Goal: Task Accomplishment & Management: Use online tool/utility

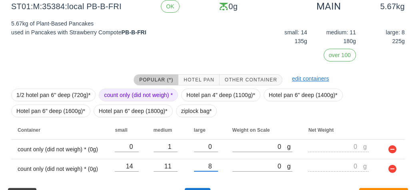
scroll to position [146, 0]
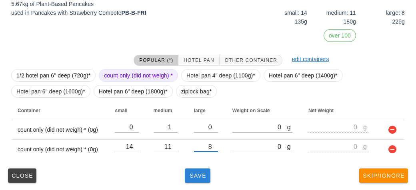
type input "8"
click at [190, 176] on span "Save" at bounding box center [197, 176] width 19 height 6
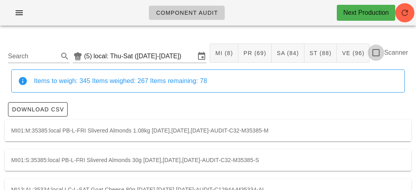
click at [381, 52] on div at bounding box center [376, 53] width 14 height 14
checkbox input "true"
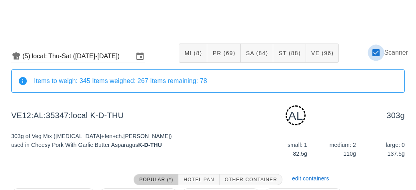
scroll to position [100, 0]
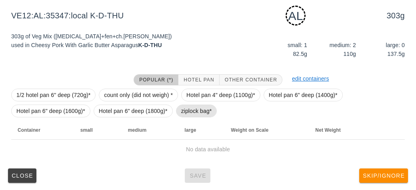
click at [185, 114] on span "ziplock bag*" at bounding box center [196, 111] width 31 height 12
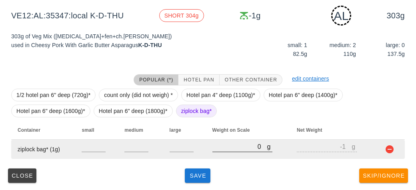
click at [234, 148] on input "0" at bounding box center [239, 147] width 55 height 10
type input "70"
type input "69"
type input "720"
type input "719"
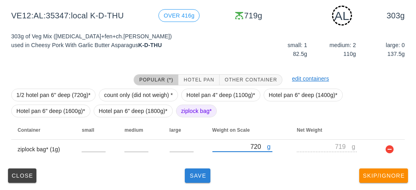
type input "720"
click at [198, 177] on span "Save" at bounding box center [197, 176] width 19 height 6
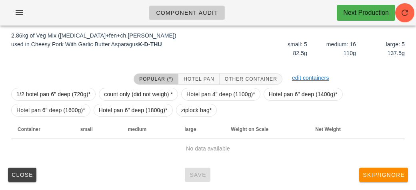
scroll to position [93, 0]
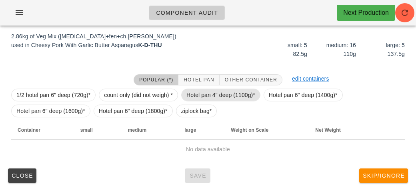
click at [201, 89] on span "Hotel pan 4" deep (1100g)*" at bounding box center [220, 95] width 69 height 12
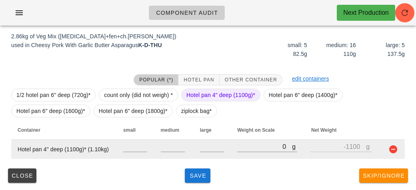
click at [231, 145] on td "g 0" at bounding box center [268, 149] width 74 height 19
click at [247, 149] on input "0" at bounding box center [264, 147] width 55 height 10
type input "40"
type input "-1060"
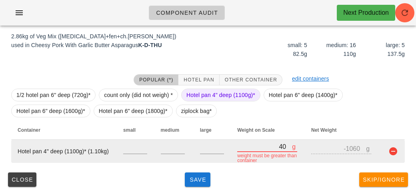
type input "420"
type input "-680"
type input "4200"
type input "3100"
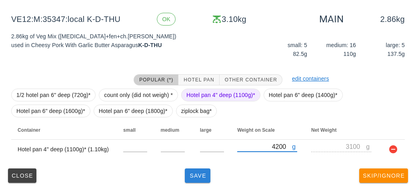
type input "4200"
click at [202, 174] on span "Save" at bounding box center [197, 176] width 19 height 6
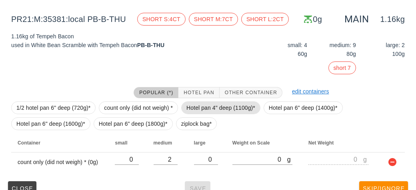
click at [215, 104] on span "Hotel pan 4" deep (1100g)*" at bounding box center [220, 108] width 69 height 12
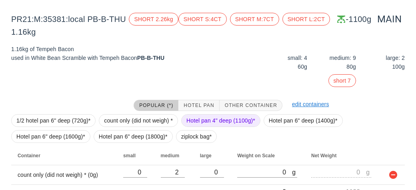
scroll to position [138, 0]
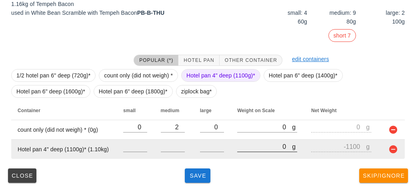
click at [238, 156] on div at bounding box center [267, 157] width 60 height 6
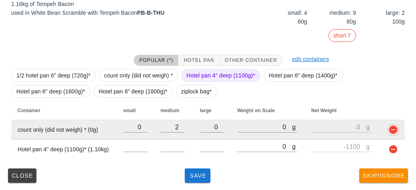
click at [393, 131] on button "button" at bounding box center [393, 130] width 10 height 10
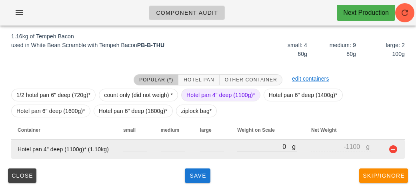
click at [261, 146] on input "0" at bounding box center [264, 147] width 55 height 10
type input "20"
type input "-1080"
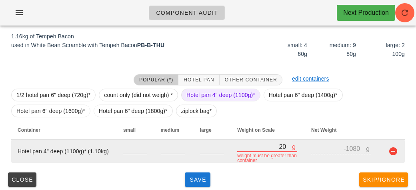
type input "280"
type input "-820"
type input "2800"
type input "1700"
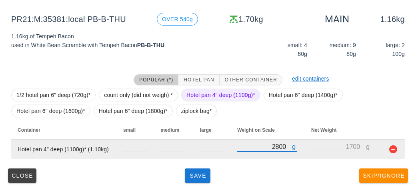
type input "2800"
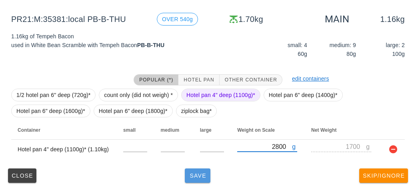
click at [185, 173] on button "Save" at bounding box center [198, 176] width 26 height 14
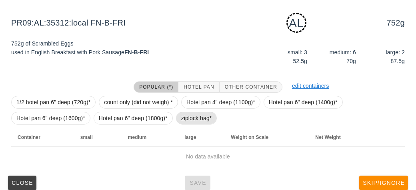
click at [181, 113] on span "ziplock bag*" at bounding box center [196, 118] width 31 height 12
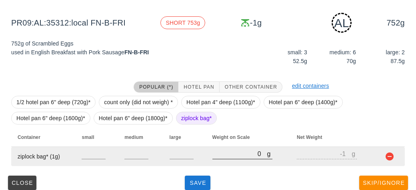
click at [215, 150] on input "0" at bounding box center [239, 154] width 55 height 10
type input "10"
type input "9"
type input "110"
type input "109"
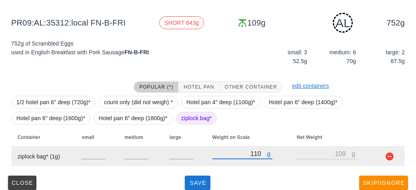
type input "1100"
type input "1099"
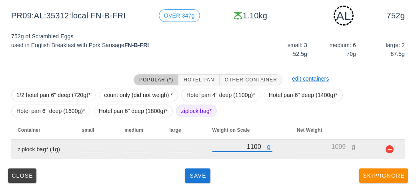
type input "1100"
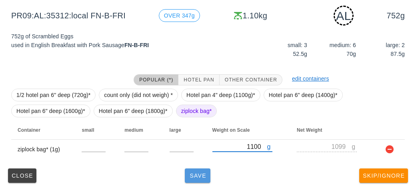
click at [196, 175] on span "Save" at bounding box center [197, 176] width 19 height 6
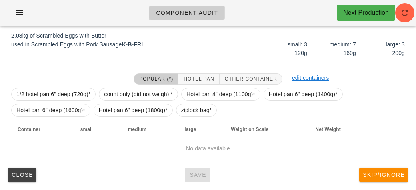
scroll to position [93, 0]
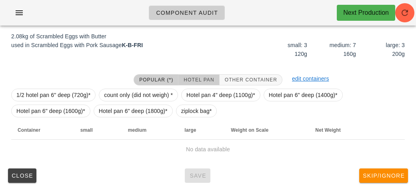
click at [195, 75] on button "Hotel Pan" at bounding box center [198, 79] width 41 height 11
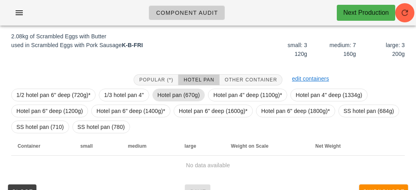
click at [156, 95] on span "Hotel pan (670g)" at bounding box center [178, 95] width 53 height 13
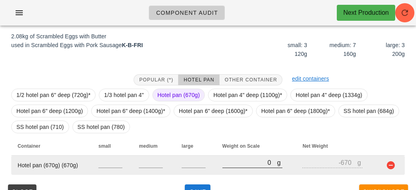
click at [229, 166] on input "0" at bounding box center [249, 163] width 55 height 10
type input "30"
type input "-640"
type input "340"
type input "-330"
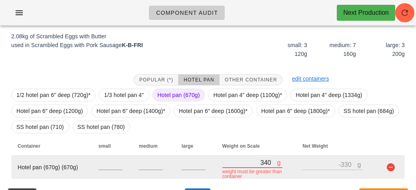
type input "3400"
type input "2730"
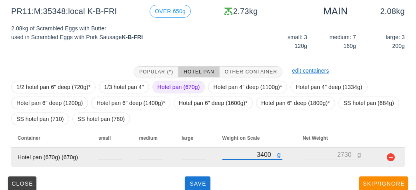
scroll to position [109, 0]
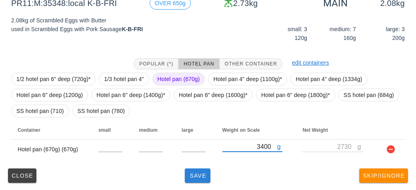
type input "3400"
click at [202, 177] on span "Save" at bounding box center [197, 176] width 19 height 6
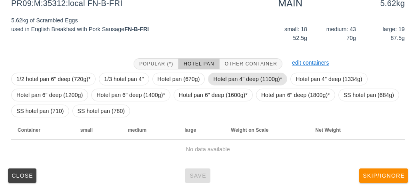
click at [232, 76] on span "Hotel pan 4" deep (1100g)*" at bounding box center [247, 79] width 69 height 12
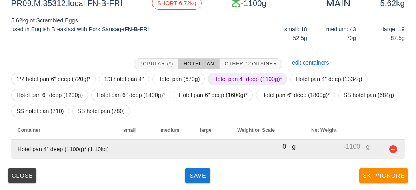
click at [242, 150] on input "0" at bounding box center [264, 147] width 55 height 10
type input "90"
type input "-1010"
type input "900"
type input "-200"
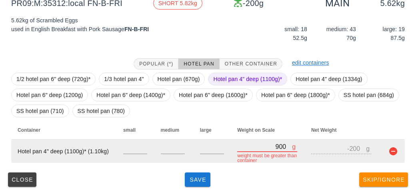
type input "9050"
type input "7950"
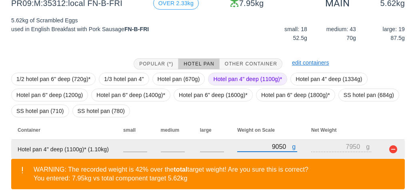
scroll to position [146, 0]
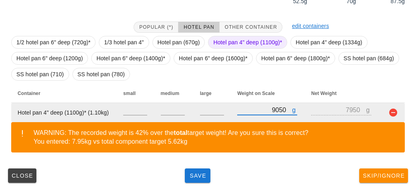
type input "9050"
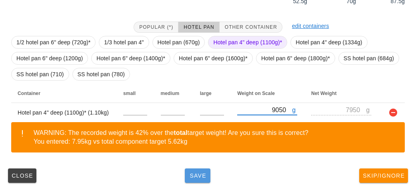
click at [193, 179] on button "Save" at bounding box center [198, 176] width 26 height 14
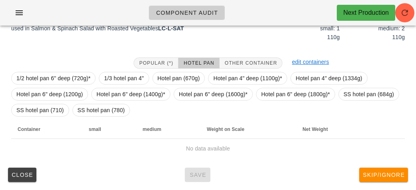
scroll to position [112, 0]
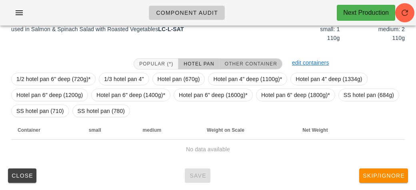
click at [234, 66] on span "Other Container" at bounding box center [250, 64] width 53 height 6
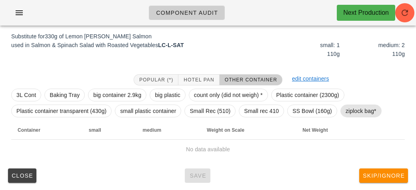
click at [346, 108] on span "ziplock bag*" at bounding box center [360, 111] width 31 height 12
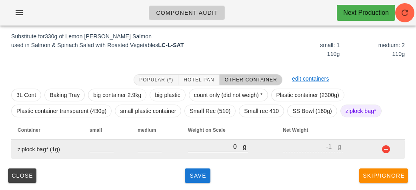
click at [208, 148] on input "0" at bounding box center [215, 147] width 55 height 10
type input "40"
type input "39"
type input "400"
type input "399"
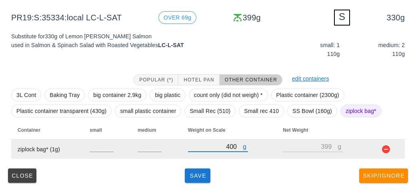
type input "400"
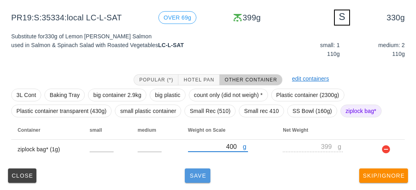
click at [196, 176] on span "Save" at bounding box center [197, 176] width 19 height 6
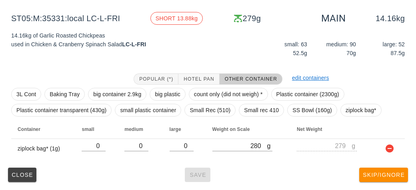
scroll to position [93, 0]
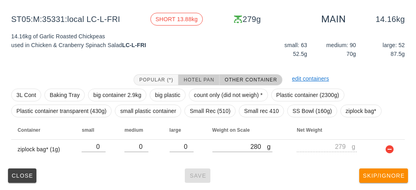
click at [204, 80] on span "Hotel Pan" at bounding box center [198, 80] width 31 height 6
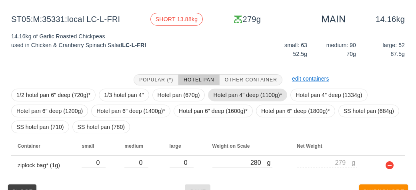
click at [224, 96] on span "Hotel pan 4" deep (1100g)*" at bounding box center [247, 95] width 69 height 12
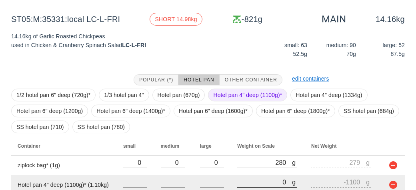
click at [243, 180] on input "0" at bounding box center [264, 182] width 55 height 10
type input "80"
type input "-1020"
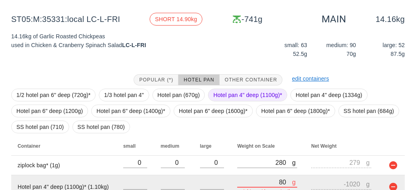
type input "850"
type input "-250"
type input "8590"
type input "7490"
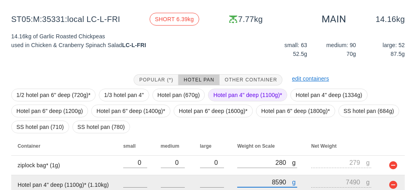
type input "8590"
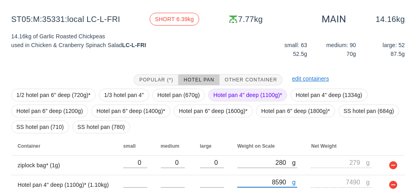
click at [237, 93] on span "Hotel pan 4" deep (1100g)*" at bounding box center [247, 95] width 69 height 12
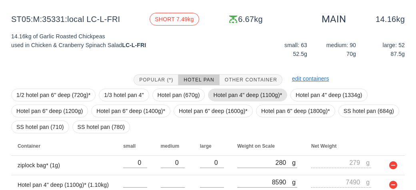
scroll to position [148, 0]
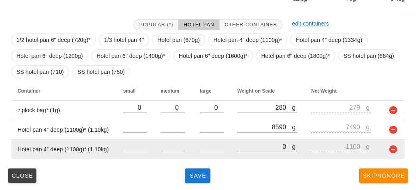
click at [249, 148] on input "0" at bounding box center [264, 147] width 55 height 10
type input "80"
type input "-1020"
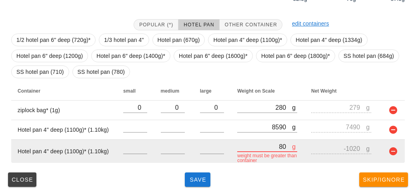
type input "820"
type input "-280"
type input "8290"
type input "7190"
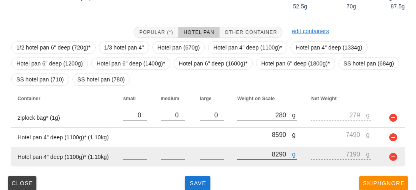
scroll to position [142, 0]
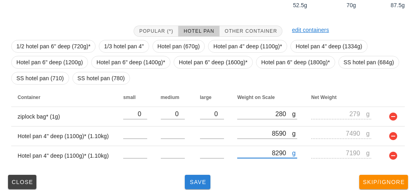
type input "8290"
click at [190, 182] on span "Save" at bounding box center [197, 182] width 19 height 6
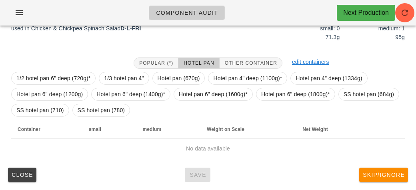
scroll to position [116, 0]
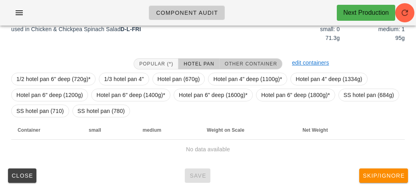
click at [239, 67] on button "Other Container" at bounding box center [250, 63] width 63 height 11
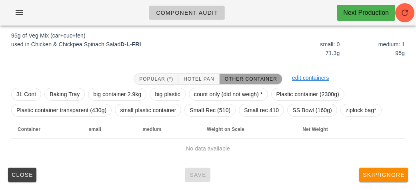
scroll to position [100, 0]
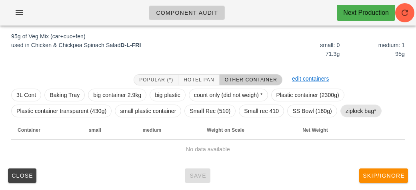
click at [349, 112] on span "ziplock bag*" at bounding box center [360, 111] width 31 height 12
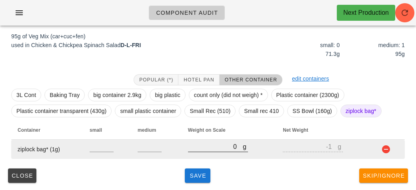
click at [209, 149] on input "0" at bounding box center [215, 147] width 55 height 10
type input "130"
type input "129"
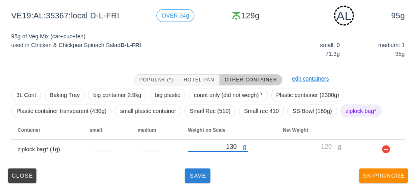
type input "130"
click at [191, 180] on button "Save" at bounding box center [198, 176] width 26 height 14
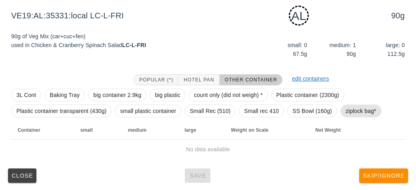
click at [356, 110] on span "ziplock bag*" at bounding box center [360, 111] width 31 height 12
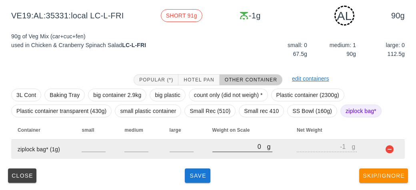
click at [225, 146] on input "0" at bounding box center [239, 147] width 55 height 10
type input "130"
type input "129"
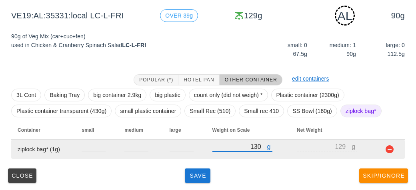
type input "130"
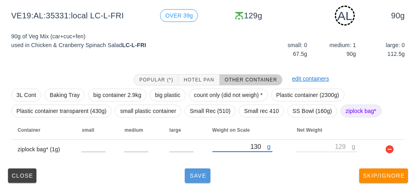
click at [198, 176] on span "Save" at bounding box center [197, 176] width 19 height 6
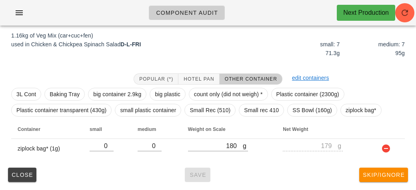
scroll to position [93, 0]
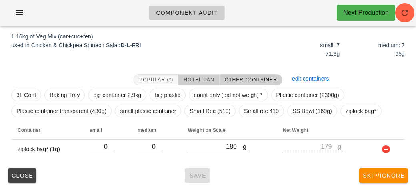
click at [199, 78] on span "Hotel Pan" at bounding box center [198, 80] width 31 height 6
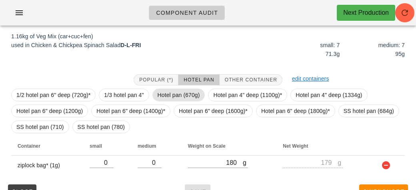
click at [174, 94] on span "Hotel pan (670g)" at bounding box center [179, 95] width 42 height 12
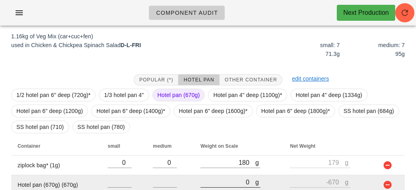
click at [222, 182] on input "0" at bounding box center [227, 182] width 55 height 10
type input "20"
type input "-650"
type input "210"
type input "-460"
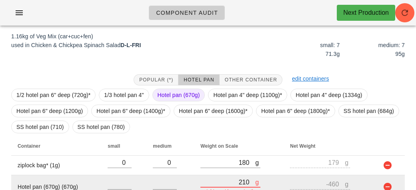
type input "2110"
type input "1440"
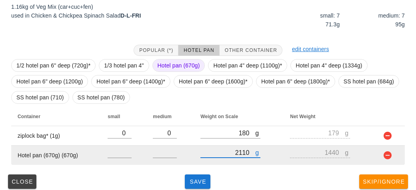
scroll to position [128, 0]
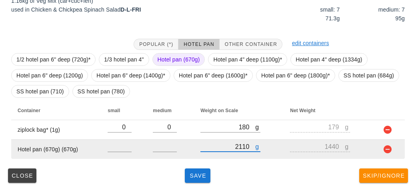
type input "2110"
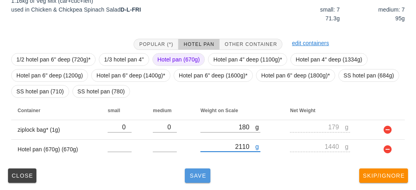
click at [205, 179] on button "Save" at bounding box center [198, 176] width 26 height 14
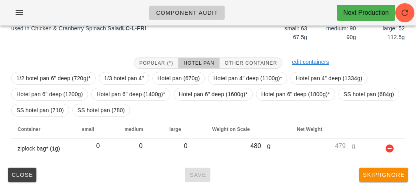
scroll to position [109, 0]
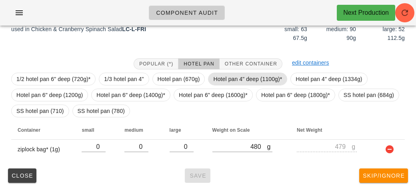
click at [228, 73] on span "Hotel pan 4" deep (1100g)*" at bounding box center [247, 79] width 69 height 12
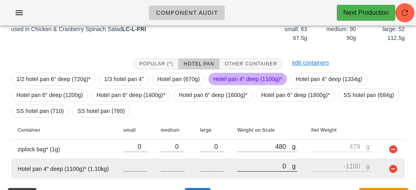
click at [247, 166] on input "0" at bounding box center [264, 166] width 55 height 10
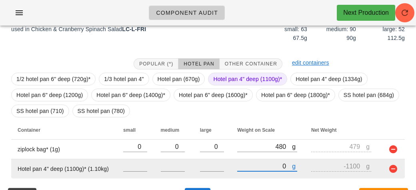
type input "60"
type input "-1040"
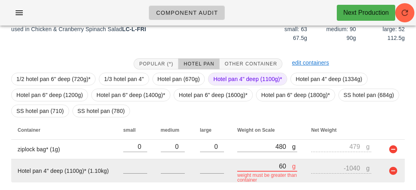
type input "660"
type input "-440"
type input "6660"
type input "5560"
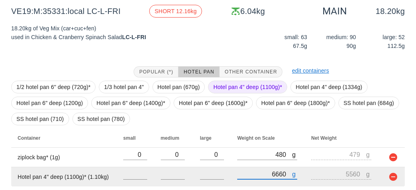
scroll to position [102, 0]
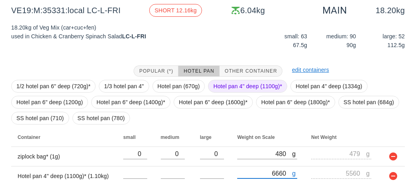
type input "6660"
click at [232, 85] on span "Hotel pan 4" deep (1100g)*" at bounding box center [247, 86] width 69 height 12
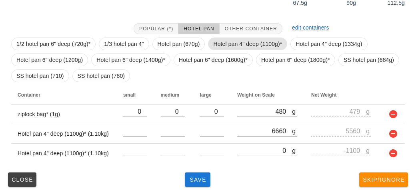
scroll to position [148, 0]
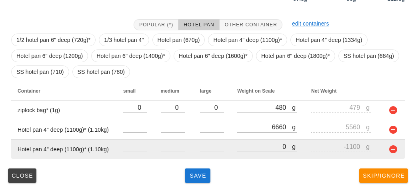
click at [254, 144] on input "0" at bounding box center [264, 147] width 55 height 10
type input "80"
type input "-1020"
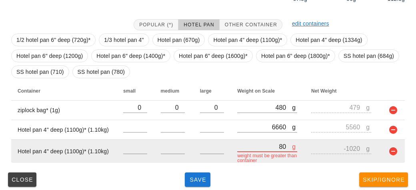
type input "800"
type input "-300"
type input "8050"
type input "6950"
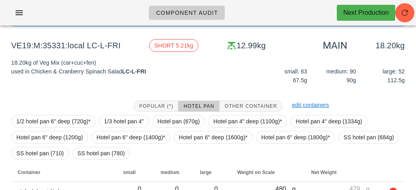
scroll to position [62, 0]
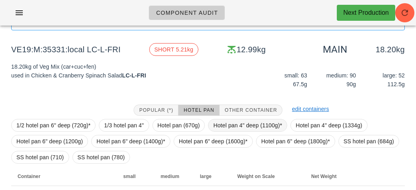
type input "8050"
click at [215, 122] on span "Hotel pan 4" deep (1100g)*" at bounding box center [247, 126] width 69 height 12
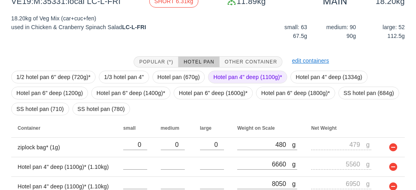
scroll to position [167, 0]
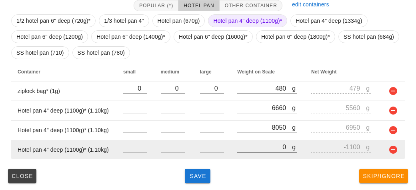
click at [251, 146] on input "0" at bounding box center [264, 147] width 55 height 10
type input "70"
type input "-1030"
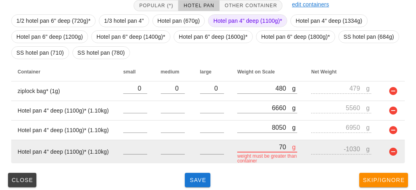
type input "770"
type input "-330"
type input "7770"
type input "6670"
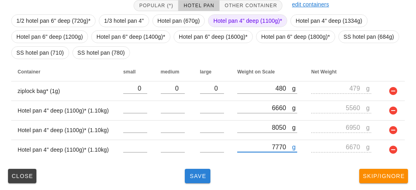
type input "7770"
click at [196, 174] on span "Save" at bounding box center [197, 176] width 19 height 6
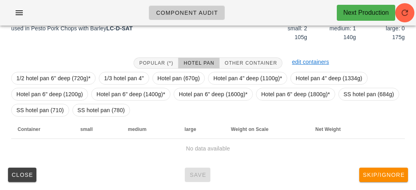
scroll to position [116, 0]
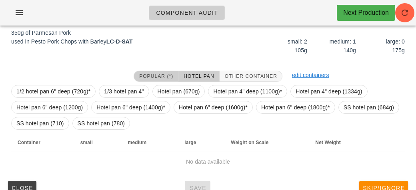
click at [152, 74] on span "Popular (*)" at bounding box center [156, 77] width 34 height 6
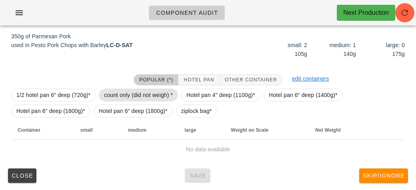
click at [128, 95] on span "count only (did not weigh) *" at bounding box center [138, 95] width 69 height 12
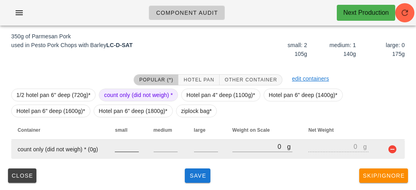
click at [131, 150] on input "number" at bounding box center [127, 147] width 24 height 10
type input "2"
type input "1"
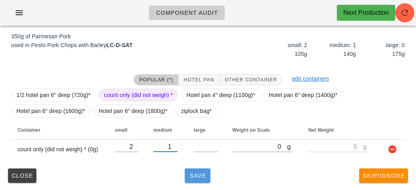
click at [188, 179] on button "Save" at bounding box center [198, 176] width 26 height 14
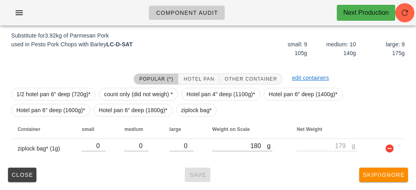
scroll to position [96, 0]
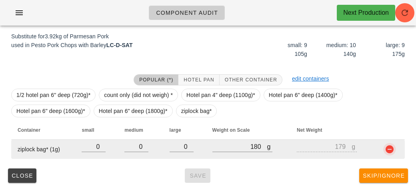
click at [393, 152] on button "button" at bounding box center [390, 150] width 10 height 10
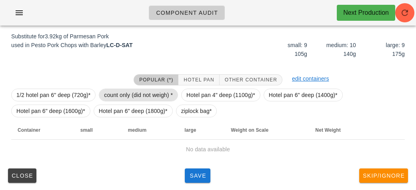
click at [140, 91] on span "count only (did not weigh) *" at bounding box center [138, 95] width 69 height 12
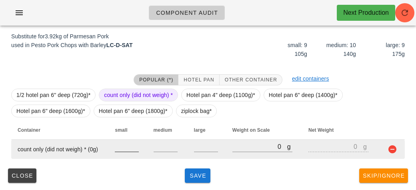
click at [121, 148] on input "number" at bounding box center [127, 147] width 24 height 10
type input "9"
type input "10"
type input "9"
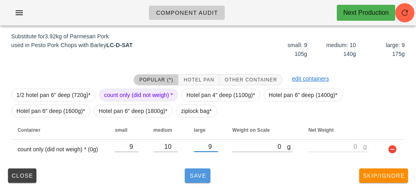
click at [196, 177] on span "Save" at bounding box center [197, 176] width 19 height 6
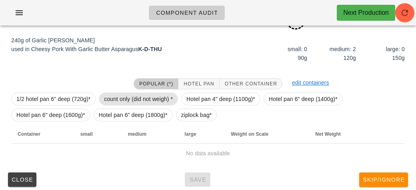
click at [130, 93] on span "count only (did not weigh) *" at bounding box center [138, 99] width 79 height 13
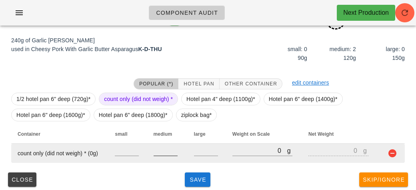
click at [166, 148] on input "number" at bounding box center [166, 151] width 24 height 10
type input "2"
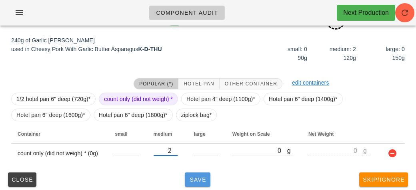
click at [192, 177] on span "Save" at bounding box center [197, 180] width 19 height 6
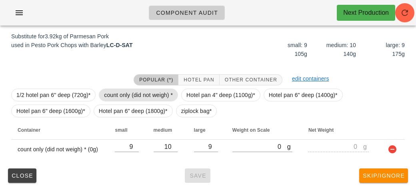
click at [136, 97] on span "count only (did not weigh) *" at bounding box center [138, 95] width 69 height 12
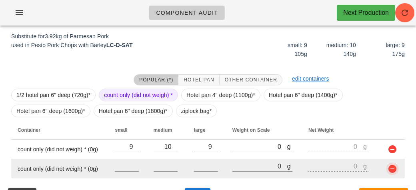
click at [389, 170] on button "button" at bounding box center [392, 169] width 10 height 10
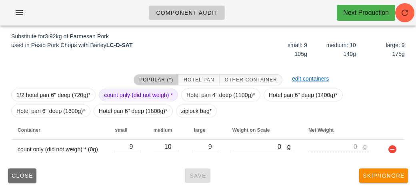
click at [30, 182] on button "Close" at bounding box center [22, 176] width 28 height 14
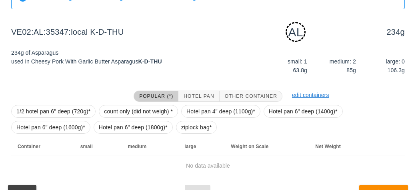
scroll to position [100, 0]
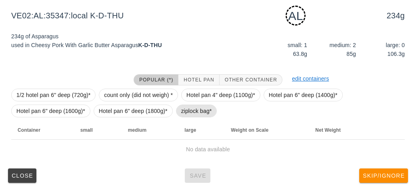
click at [196, 113] on span "ziplock bag*" at bounding box center [196, 111] width 31 height 12
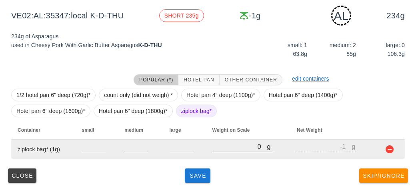
click at [231, 149] on input "0" at bounding box center [239, 147] width 55 height 10
type input "40"
type input "39"
type input "400"
type input "399"
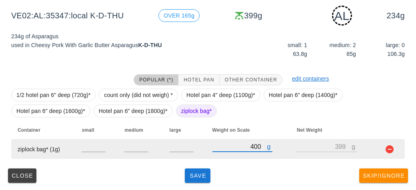
type input "400"
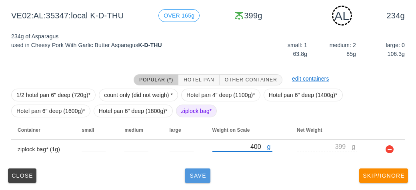
click at [195, 176] on span "Save" at bounding box center [197, 176] width 19 height 6
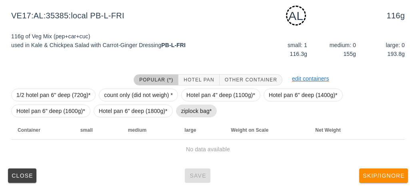
click at [183, 113] on span "ziplock bag*" at bounding box center [196, 111] width 31 height 12
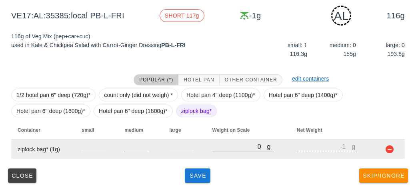
click at [227, 156] on div at bounding box center [242, 157] width 60 height 6
click at [227, 149] on input "0" at bounding box center [239, 147] width 55 height 10
type input "410"
type input "409"
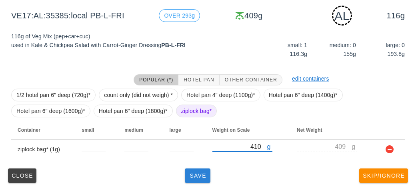
type input "410"
click at [201, 182] on button "Save" at bounding box center [198, 176] width 26 height 14
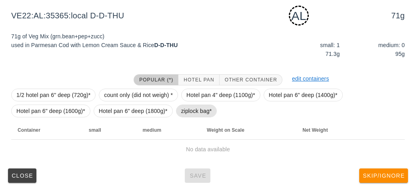
click at [194, 110] on span "ziplock bag*" at bounding box center [196, 111] width 31 height 12
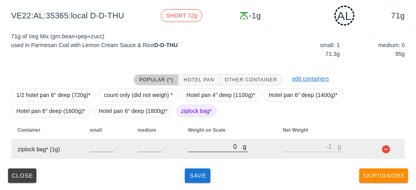
click at [207, 157] on div at bounding box center [218, 157] width 60 height 6
click at [206, 145] on input "0" at bounding box center [215, 147] width 55 height 10
type input "10"
type input "9"
type input "190"
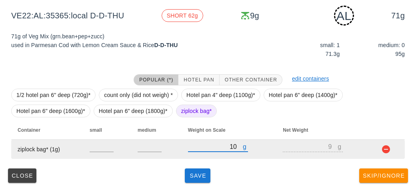
type input "189"
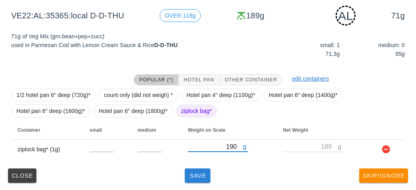
type input "190"
click at [192, 178] on span "Save" at bounding box center [197, 176] width 19 height 6
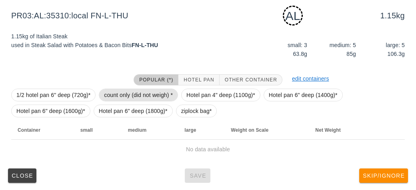
click at [121, 91] on span "count only (did not weigh) *" at bounding box center [138, 95] width 69 height 12
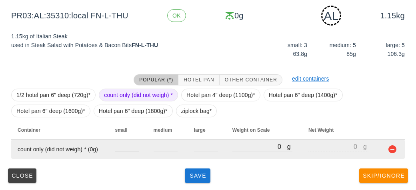
click at [124, 146] on input "number" at bounding box center [127, 147] width 24 height 10
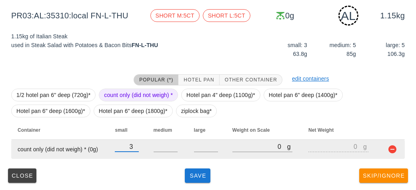
type input "3"
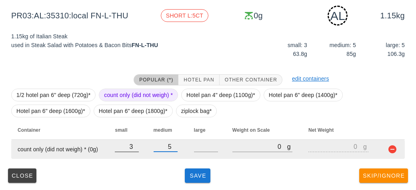
type input "5"
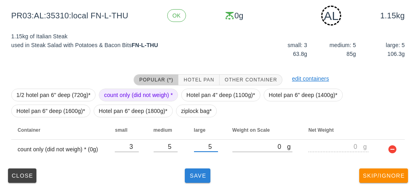
type input "5"
click at [198, 170] on button "Save" at bounding box center [198, 176] width 26 height 14
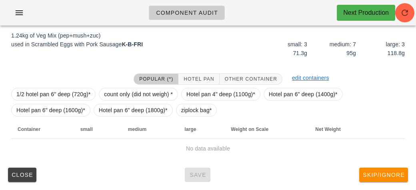
scroll to position [93, 0]
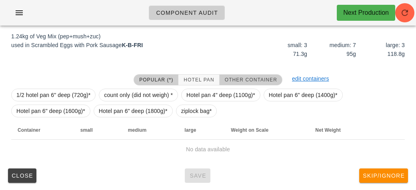
click at [239, 75] on button "Other Container" at bounding box center [250, 79] width 63 height 11
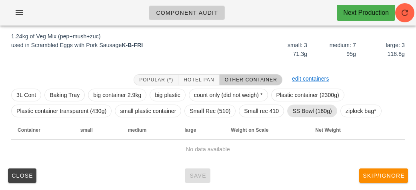
click at [295, 105] on span "SS Bowl (160g)" at bounding box center [312, 111] width 40 height 12
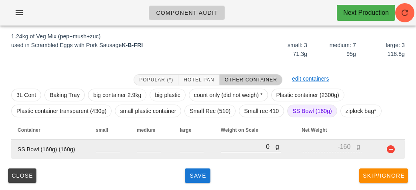
click at [226, 142] on input "0" at bounding box center [248, 147] width 55 height 10
type input "10"
type input "-150"
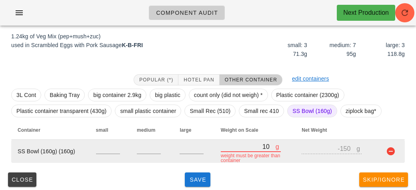
type input "160"
type input "0"
type input "1650"
type input "1490"
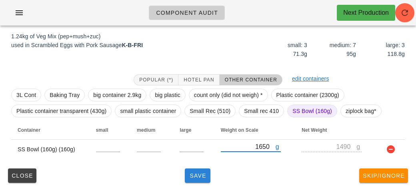
type input "1650"
click at [197, 171] on button "Save" at bounding box center [198, 176] width 26 height 14
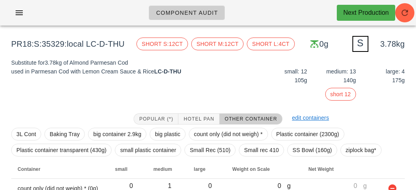
scroll to position [70, 0]
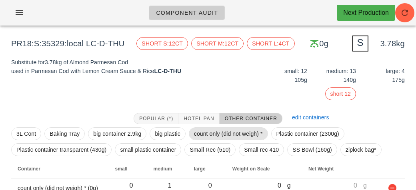
click at [201, 135] on span "count only (did not weigh) *" at bounding box center [228, 134] width 69 height 12
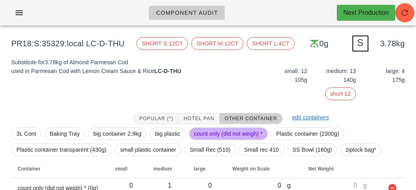
scroll to position [128, 0]
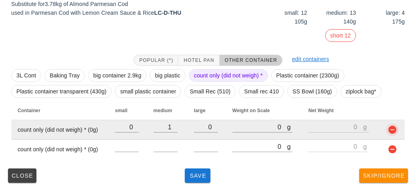
click at [393, 133] on button "button" at bounding box center [392, 130] width 10 height 10
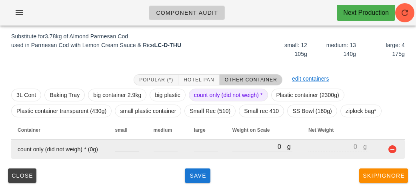
type input "0"
click at [139, 147] on input "0" at bounding box center [127, 147] width 24 height 10
type input "12"
type input "13"
type input "4"
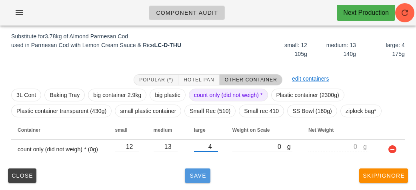
click at [185, 178] on button "Save" at bounding box center [198, 176] width 26 height 14
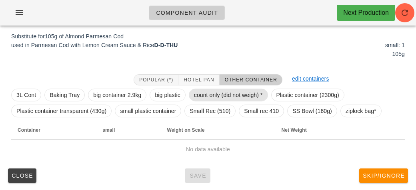
click at [208, 98] on span "count only (did not weigh) *" at bounding box center [228, 95] width 69 height 12
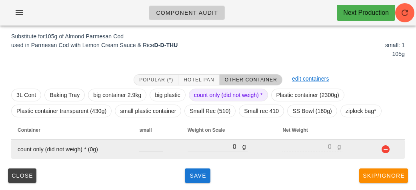
click at [148, 148] on input "number" at bounding box center [151, 147] width 24 height 10
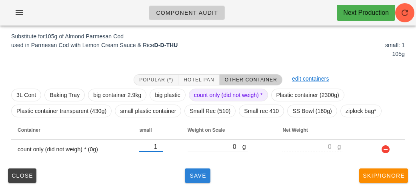
type input "1"
click at [196, 173] on span "Save" at bounding box center [197, 176] width 19 height 6
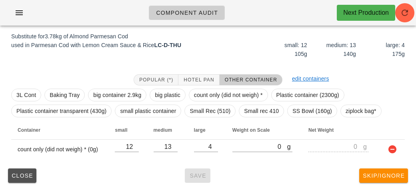
click at [8, 177] on button "Close" at bounding box center [22, 176] width 28 height 14
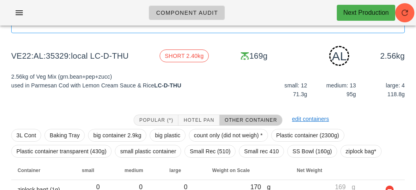
scroll to position [100, 0]
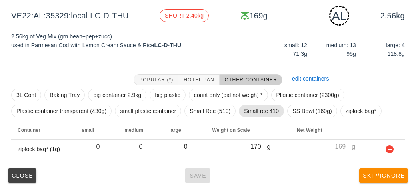
click at [256, 112] on span "Small rec 410" at bounding box center [261, 111] width 35 height 12
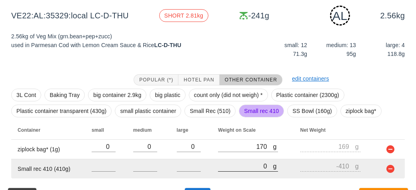
click at [237, 165] on input "0" at bounding box center [245, 166] width 55 height 10
type input "30"
type input "-380"
type input "340"
type input "-70"
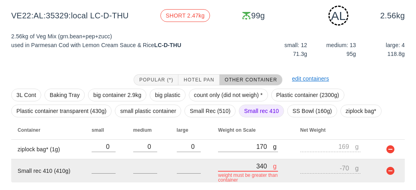
type input "3400"
type input "2990"
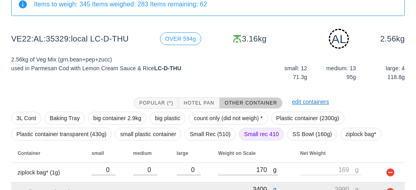
scroll to position [120, 0]
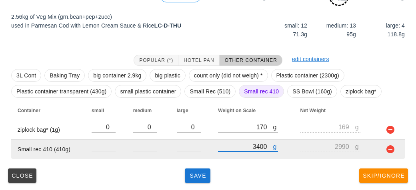
type input "3400"
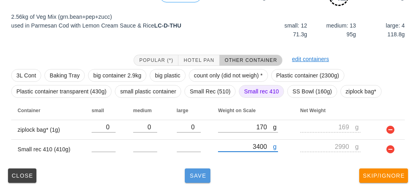
click at [196, 171] on button "Save" at bounding box center [198, 176] width 26 height 14
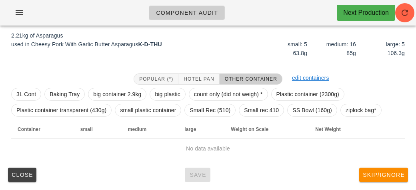
scroll to position [93, 0]
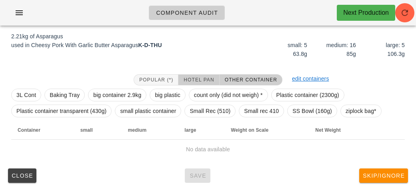
click at [196, 80] on span "Hotel Pan" at bounding box center [198, 80] width 31 height 6
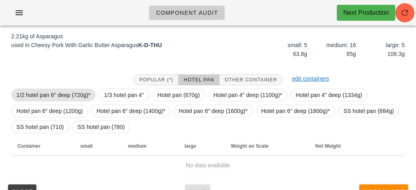
click at [74, 94] on span "1/2 hotel pan 6" deep (720g)*" at bounding box center [53, 95] width 74 height 12
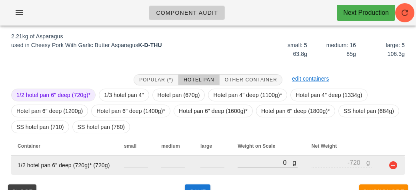
click at [250, 163] on input "0" at bounding box center [264, 163] width 55 height 10
type input "30"
type input "-690"
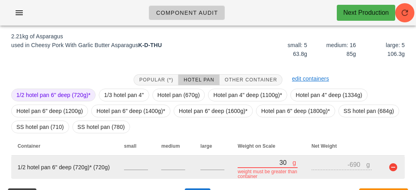
type input "300"
type input "-420"
type input "3010"
type input "2290"
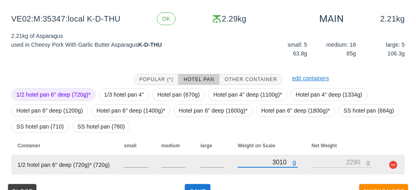
scroll to position [109, 0]
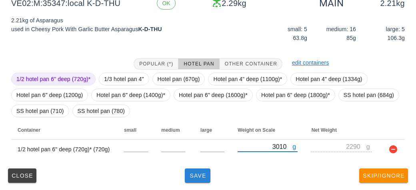
type input "3010"
click at [194, 174] on span "Save" at bounding box center [197, 176] width 19 height 6
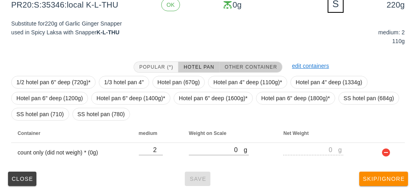
click at [256, 70] on button "Other Container" at bounding box center [250, 67] width 63 height 11
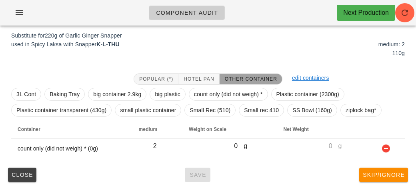
scroll to position [96, 0]
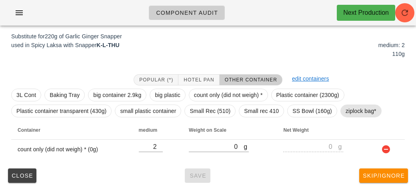
click at [349, 112] on span "ziplock bag*" at bounding box center [360, 111] width 31 height 12
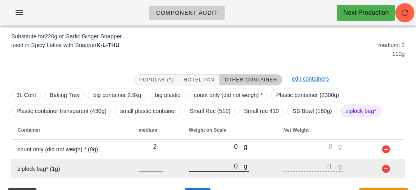
click at [206, 164] on input "0" at bounding box center [216, 166] width 55 height 10
type input "30"
type input "29"
type input "330"
type input "329"
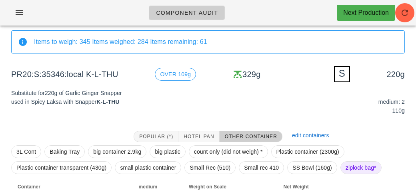
scroll to position [116, 0]
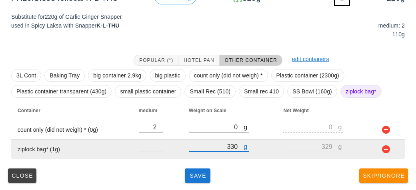
type input "330"
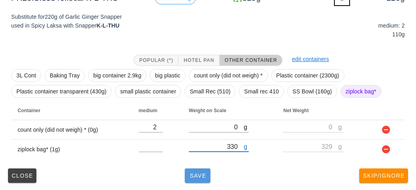
click at [196, 181] on button "Save" at bounding box center [198, 176] width 26 height 14
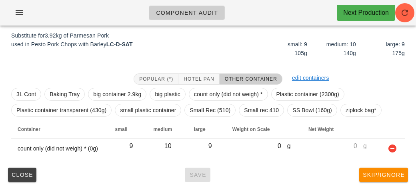
scroll to position [96, 0]
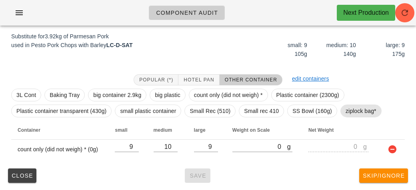
click at [365, 110] on span "ziplock bag*" at bounding box center [360, 111] width 31 height 12
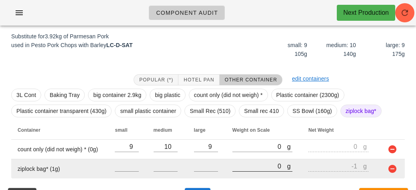
click at [250, 164] on input "0" at bounding box center [259, 166] width 55 height 10
type input "230"
type input "229"
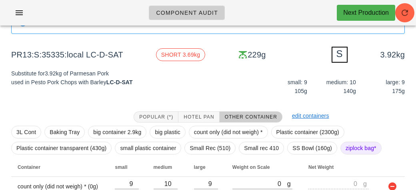
scroll to position [116, 0]
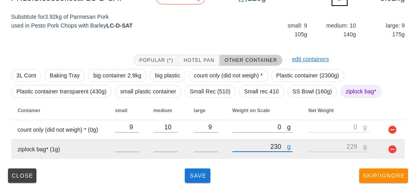
type input "230"
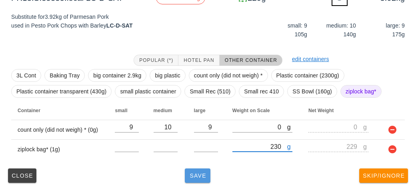
click at [207, 173] on span "Save" at bounding box center [197, 176] width 19 height 6
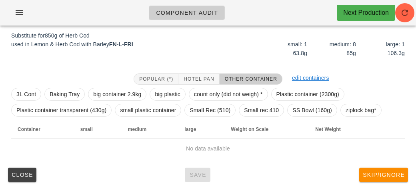
scroll to position [96, 0]
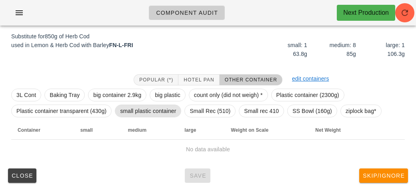
click at [142, 105] on span "small plastic container" at bounding box center [148, 111] width 56 height 12
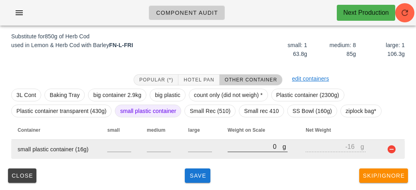
click at [243, 145] on input "0" at bounding box center [254, 147] width 55 height 10
type input "70"
type input "54"
type input "710"
type input "694"
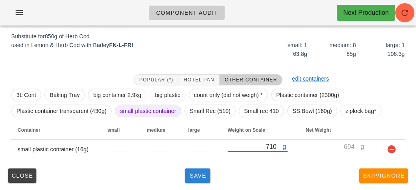
type input "710"
click at [196, 182] on button "Save" at bounding box center [198, 176] width 26 height 14
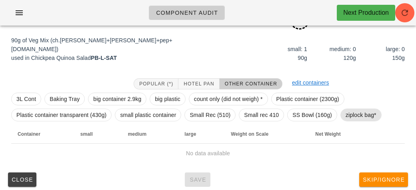
click at [358, 116] on span "ziplock bag*" at bounding box center [360, 115] width 31 height 12
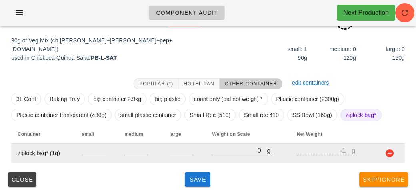
click at [215, 149] on input "0" at bounding box center [239, 151] width 55 height 10
type input "130"
type input "129"
type input "130"
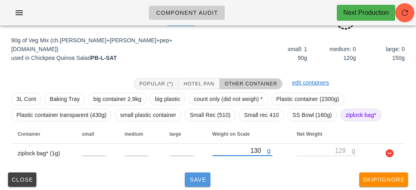
click at [203, 180] on span "Save" at bounding box center [197, 180] width 19 height 6
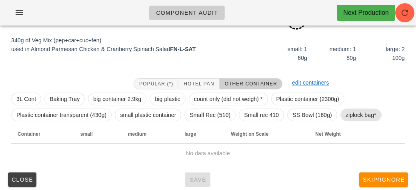
click at [363, 118] on span "ziplock bag*" at bounding box center [360, 115] width 31 height 12
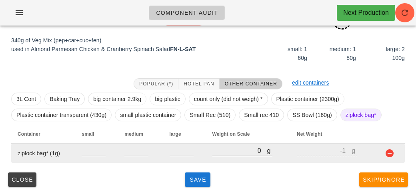
click at [222, 153] on input "0" at bounding box center [239, 151] width 55 height 10
type input "450"
type input "449"
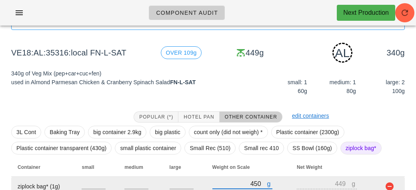
scroll to position [100, 0]
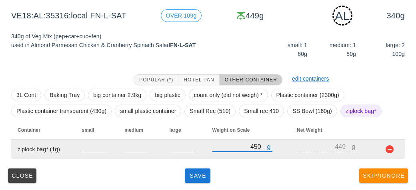
type input "450"
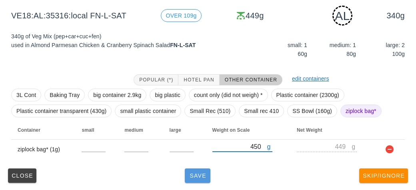
click at [199, 181] on button "Save" at bounding box center [198, 176] width 26 height 14
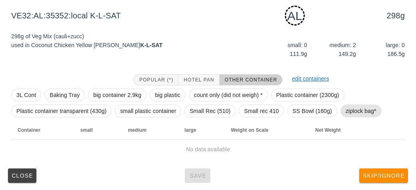
click at [357, 110] on span "ziplock bag*" at bounding box center [360, 111] width 31 height 12
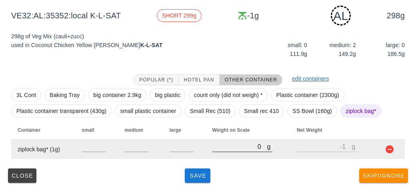
click at [224, 150] on input "0" at bounding box center [239, 147] width 55 height 10
type input "50"
type input "49"
type input "520"
type input "519"
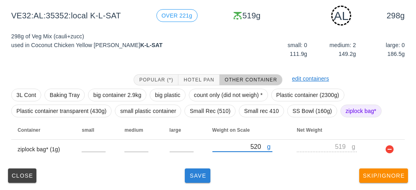
type input "520"
click at [206, 176] on span "Save" at bounding box center [197, 176] width 19 height 6
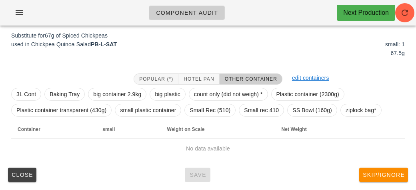
scroll to position [96, 0]
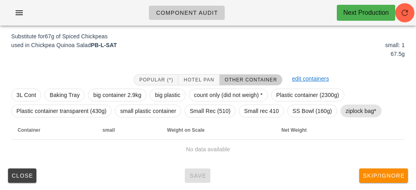
click at [351, 106] on span "ziplock bag*" at bounding box center [360, 111] width 31 height 12
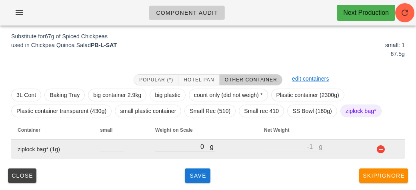
click at [190, 149] on input "0" at bounding box center [182, 147] width 55 height 10
type input "20"
type input "19"
type input "260"
type input "259"
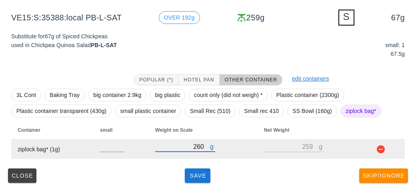
type input "260"
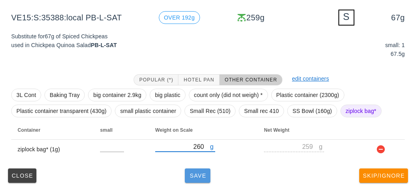
click at [201, 182] on button "Save" at bounding box center [198, 176] width 26 height 14
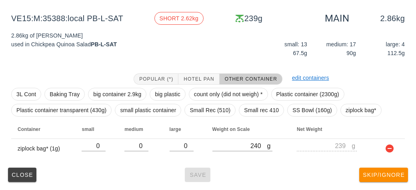
scroll to position [93, 0]
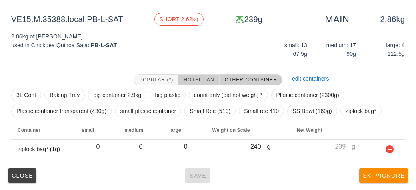
click at [192, 75] on button "Hotel Pan" at bounding box center [198, 79] width 41 height 11
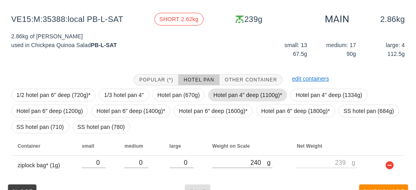
click at [224, 97] on span "Hotel pan 4" deep (1100g)*" at bounding box center [247, 95] width 69 height 12
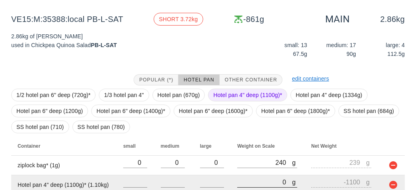
click at [252, 185] on input "0" at bounding box center [264, 182] width 55 height 10
type input "30"
type input "-1070"
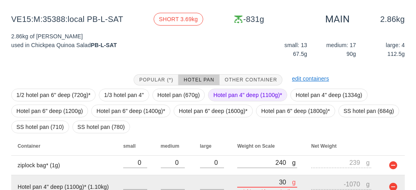
type input "360"
type input "-740"
type input "3680"
type input "2580"
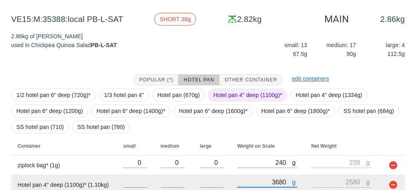
type input "360"
type input "-740"
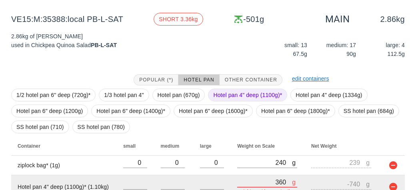
type input "30"
type input "-1070"
type input "380"
type input "-720"
type input "3880"
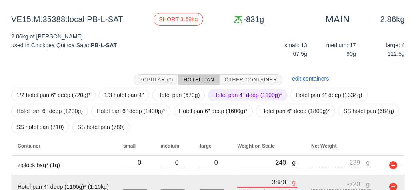
type input "2780"
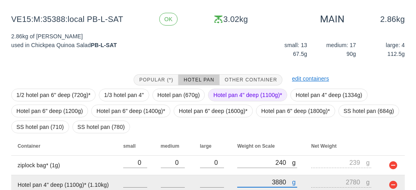
scroll to position [128, 0]
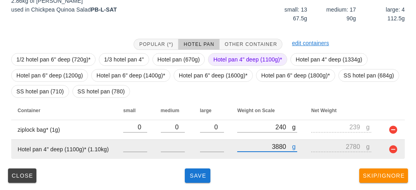
type input "3880"
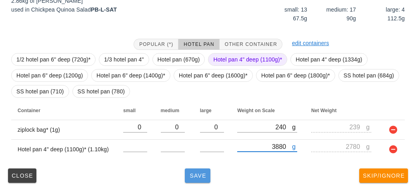
click at [208, 182] on button "Save" at bounding box center [198, 176] width 26 height 14
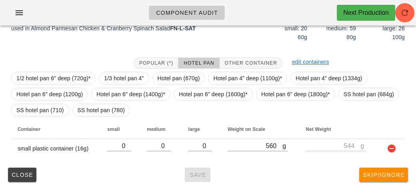
scroll to position [109, 0]
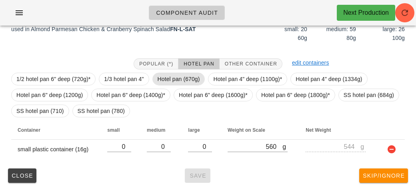
click at [178, 75] on span "Hotel pan (670g)" at bounding box center [179, 79] width 42 height 12
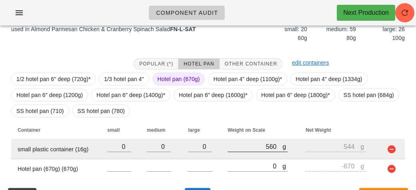
click at [244, 158] on div at bounding box center [257, 157] width 60 height 6
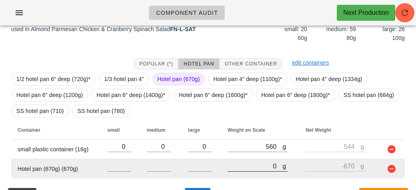
click at [237, 168] on input "0" at bounding box center [254, 166] width 55 height 10
type input "30"
type input "-640"
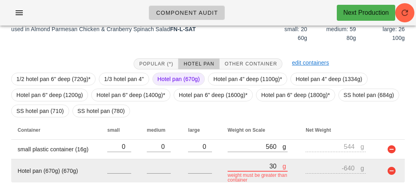
type input "330"
type input "-340"
type input "3370"
type input "2700"
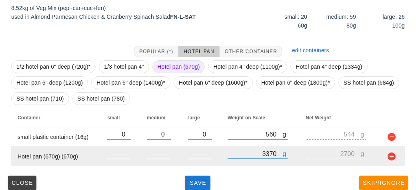
scroll to position [128, 0]
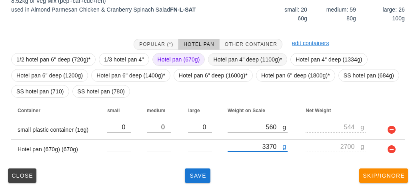
type input "3370"
click at [220, 55] on span "Hotel pan 4" deep (1100g)*" at bounding box center [247, 60] width 69 height 12
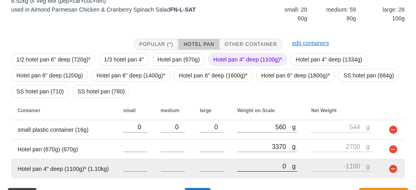
click at [238, 167] on input "0" at bounding box center [264, 166] width 55 height 10
type input "70"
type input "-1030"
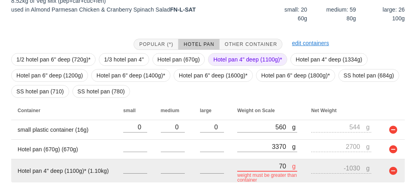
type input "710"
type input "-390"
type input "7180"
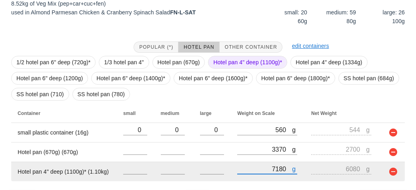
scroll to position [148, 0]
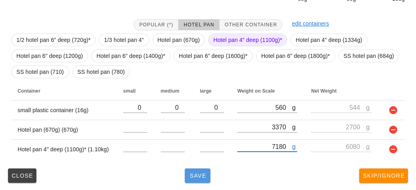
click at [203, 177] on span "Save" at bounding box center [197, 176] width 19 height 6
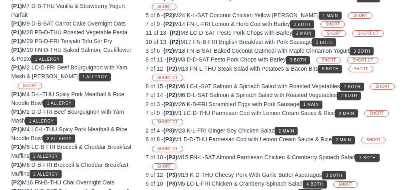
scroll to position [109, 0]
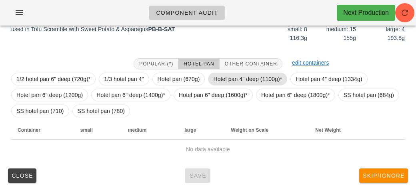
click at [238, 80] on span "Hotel pan 4" deep (1100g)*" at bounding box center [247, 79] width 69 height 12
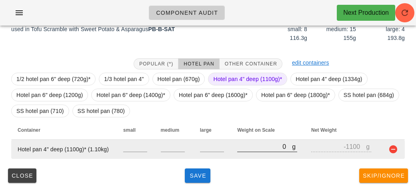
click at [249, 145] on input "0" at bounding box center [264, 147] width 55 height 10
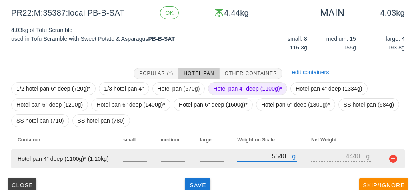
scroll to position [101, 0]
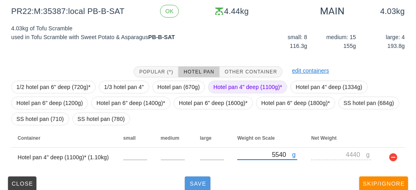
click at [203, 184] on span "Save" at bounding box center [197, 184] width 19 height 6
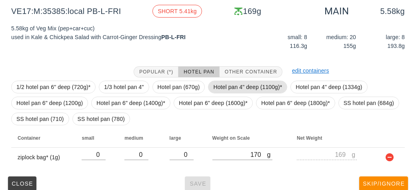
click at [227, 81] on span "Hotel pan 4" deep (1100g)*" at bounding box center [247, 87] width 79 height 13
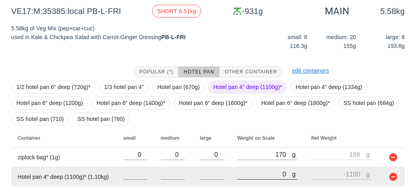
click at [241, 176] on input "0" at bounding box center [264, 174] width 55 height 10
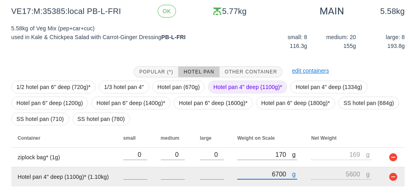
scroll to position [128, 0]
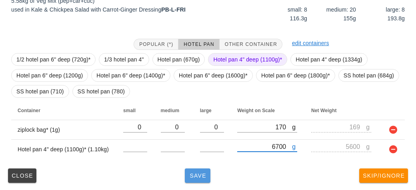
click at [189, 174] on span "Save" at bounding box center [197, 176] width 19 height 6
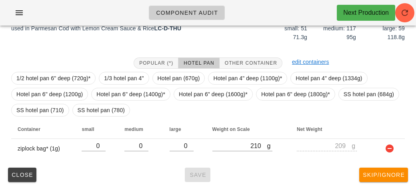
scroll to position [109, 0]
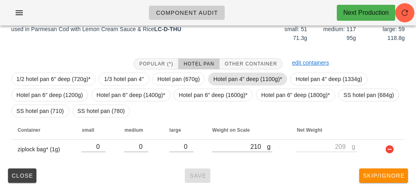
click at [228, 74] on span "Hotel pan 4" deep (1100g)*" at bounding box center [247, 79] width 69 height 12
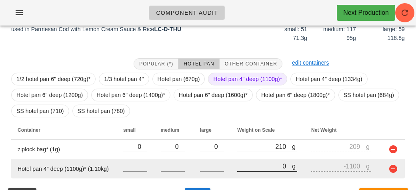
click at [252, 170] on input "0" at bounding box center [264, 166] width 55 height 10
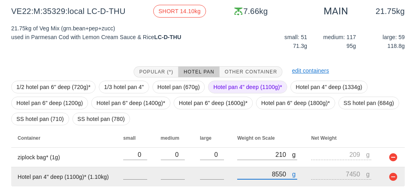
scroll to position [128, 0]
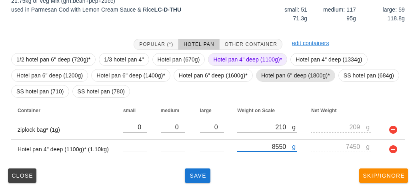
click at [273, 75] on span "Hotel pan 6" deep (1800g)*" at bounding box center [295, 76] width 69 height 12
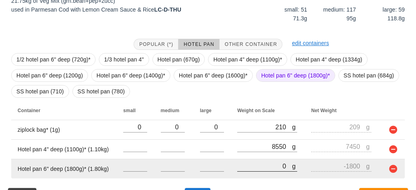
click at [249, 166] on input "0" at bounding box center [264, 166] width 55 height 10
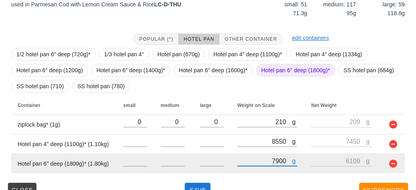
scroll to position [134, 0]
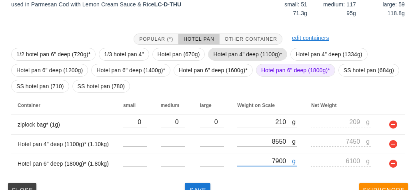
click at [249, 53] on span "Hotel pan 4" deep (1100g)*" at bounding box center [247, 54] width 69 height 12
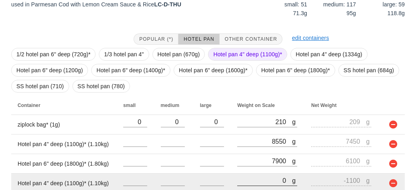
click at [244, 176] on input "0" at bounding box center [264, 181] width 55 height 10
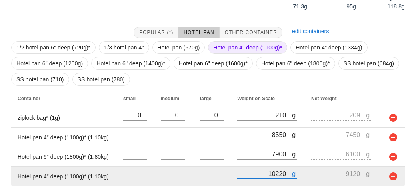
scroll to position [167, 0]
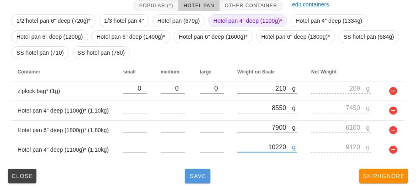
click at [204, 178] on span "Save" at bounding box center [197, 176] width 19 height 6
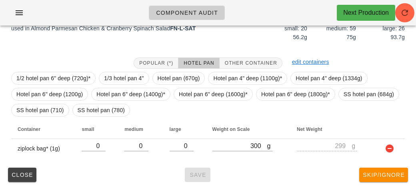
scroll to position [109, 0]
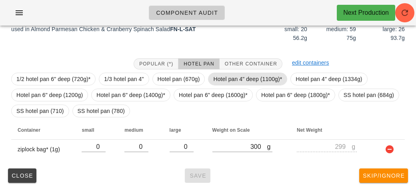
click at [227, 78] on span "Hotel pan 4" deep (1100g)*" at bounding box center [247, 79] width 69 height 12
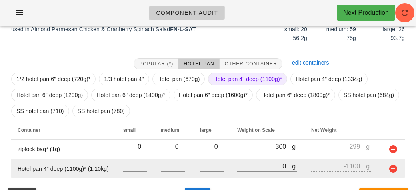
click at [231, 170] on td "g 0" at bounding box center [268, 169] width 74 height 19
click at [243, 171] on div "g 0" at bounding box center [267, 166] width 60 height 10
click at [261, 176] on div at bounding box center [267, 176] width 60 height 6
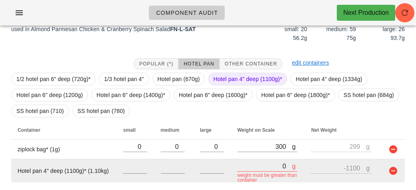
click at [260, 167] on input "0" at bounding box center [264, 166] width 55 height 10
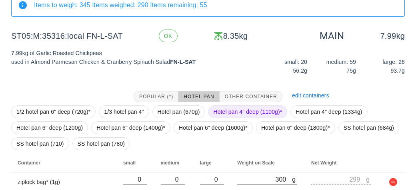
scroll to position [128, 0]
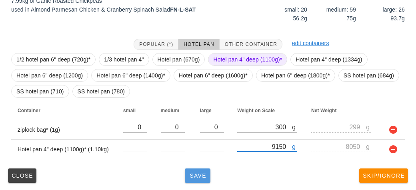
click at [204, 179] on button "Save" at bounding box center [198, 176] width 26 height 14
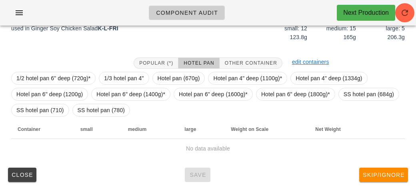
scroll to position [109, 0]
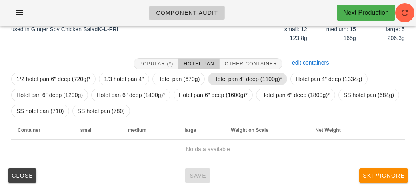
click at [231, 75] on span "Hotel pan 4" deep (1100g)*" at bounding box center [247, 79] width 69 height 12
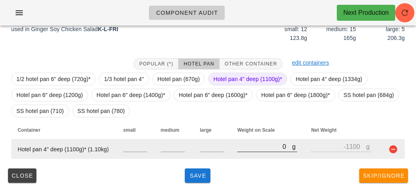
click at [249, 143] on input "0" at bounding box center [264, 147] width 55 height 10
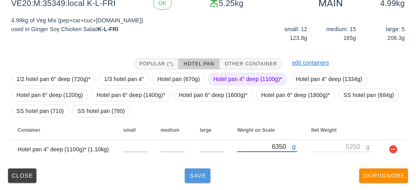
click at [201, 176] on span "Save" at bounding box center [197, 176] width 19 height 6
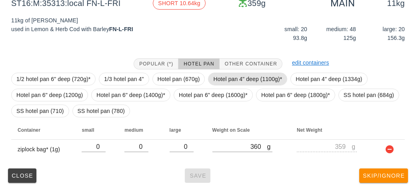
click at [225, 73] on span "Hotel pan 4" deep (1100g)*" at bounding box center [247, 79] width 69 height 12
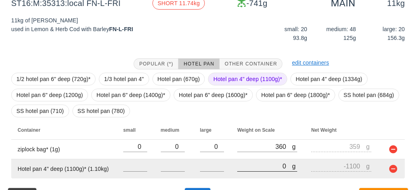
click at [237, 166] on input "0" at bounding box center [264, 166] width 55 height 10
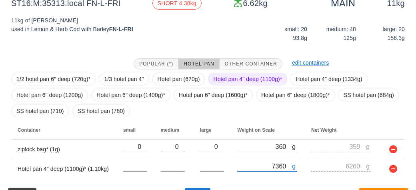
click at [228, 79] on span "Hotel pan 4" deep (1100g)*" at bounding box center [247, 79] width 69 height 12
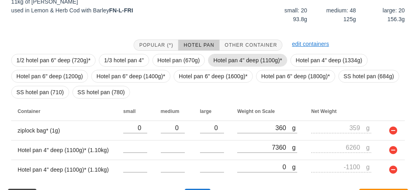
scroll to position [148, 0]
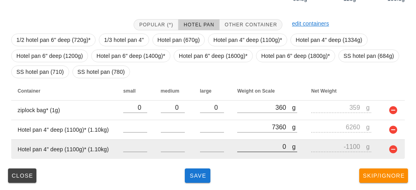
click at [253, 148] on input "0" at bounding box center [264, 147] width 55 height 10
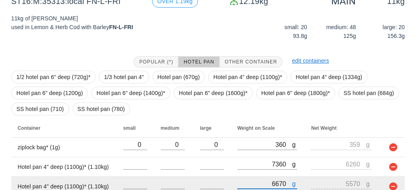
scroll to position [185, 0]
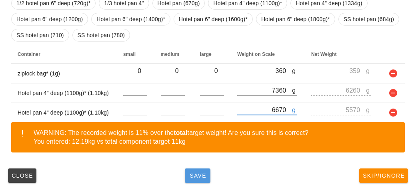
click at [199, 169] on button "Save" at bounding box center [198, 176] width 26 height 14
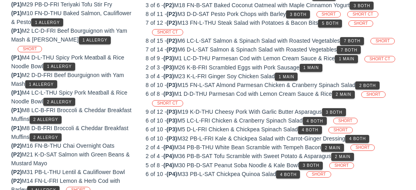
scroll to position [109, 0]
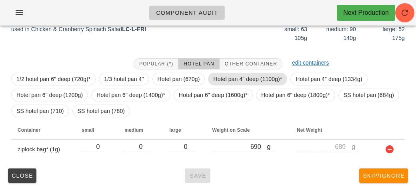
click at [227, 74] on span "Hotel pan 4" deep (1100g)*" at bounding box center [247, 79] width 69 height 12
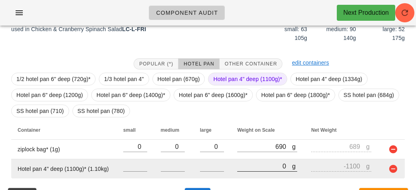
click at [243, 170] on input "0" at bounding box center [264, 166] width 55 height 10
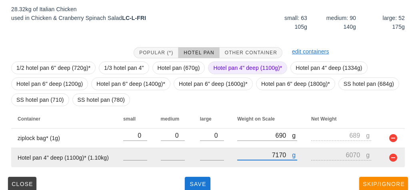
scroll to position [122, 0]
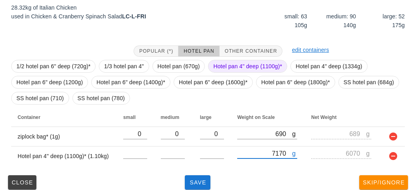
click at [226, 62] on span "Hotel pan 4" deep (1100g)*" at bounding box center [247, 66] width 69 height 12
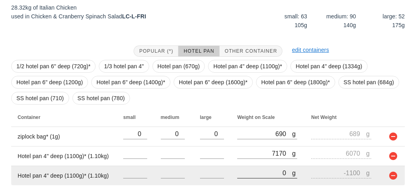
click at [247, 173] on input "0" at bounding box center [264, 173] width 55 height 10
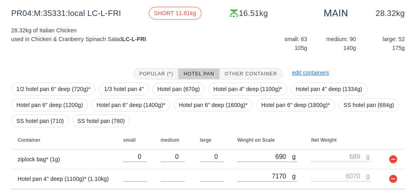
scroll to position [101, 0]
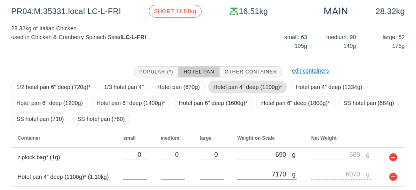
click at [235, 84] on span "Hotel pan 4" deep (1100g)*" at bounding box center [247, 87] width 69 height 12
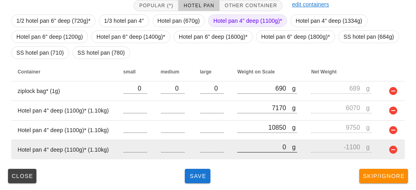
click at [259, 148] on input "0" at bounding box center [264, 147] width 55 height 10
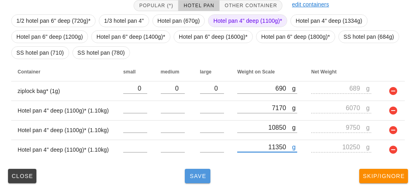
click at [196, 178] on span "Save" at bounding box center [197, 176] width 19 height 6
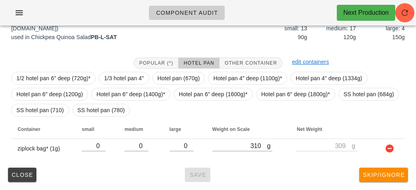
scroll to position [109, 0]
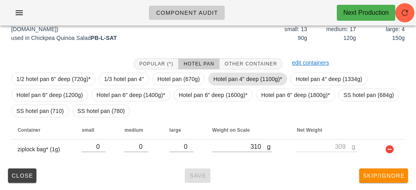
click at [226, 75] on span "Hotel pan 4" deep (1100g)*" at bounding box center [247, 79] width 69 height 12
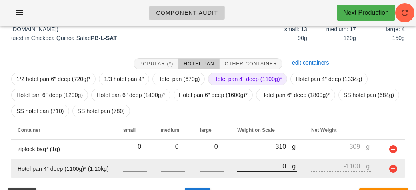
click at [239, 167] on input "0" at bounding box center [264, 166] width 55 height 10
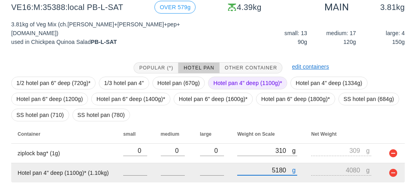
scroll to position [128, 0]
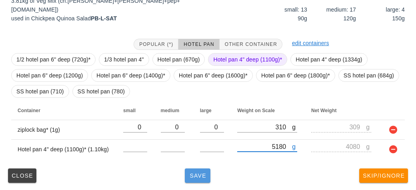
click at [196, 175] on span "Save" at bounding box center [197, 176] width 19 height 6
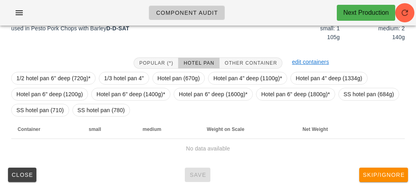
scroll to position [112, 0]
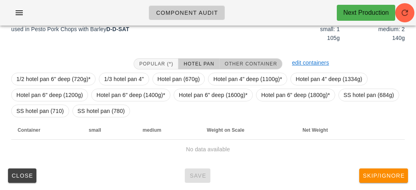
click at [252, 64] on span "Other Container" at bounding box center [250, 64] width 53 height 6
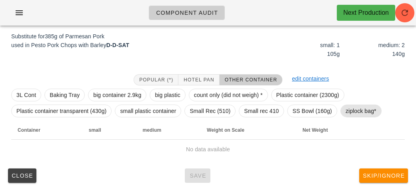
click at [351, 114] on span "ziplock bag*" at bounding box center [360, 111] width 31 height 12
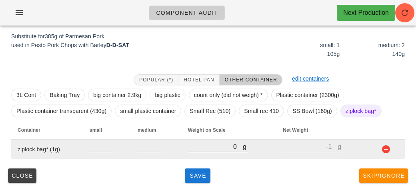
click at [205, 148] on input "0" at bounding box center [215, 147] width 55 height 10
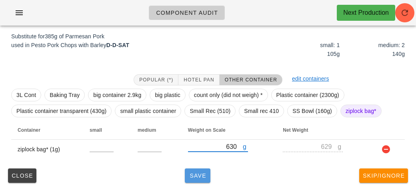
click at [200, 180] on button "Save" at bounding box center [198, 176] width 26 height 14
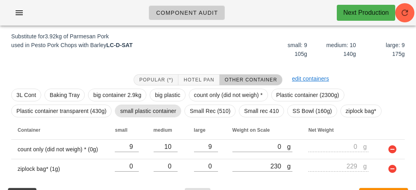
click at [150, 114] on span "small plastic container" at bounding box center [148, 111] width 56 height 12
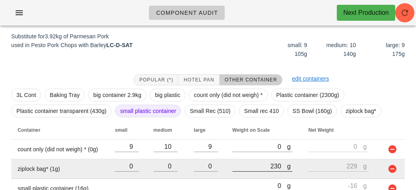
click at [255, 177] on div at bounding box center [262, 176] width 60 height 6
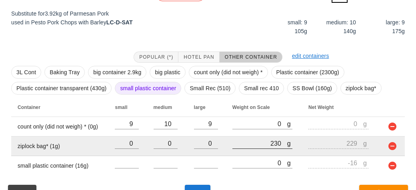
scroll to position [135, 0]
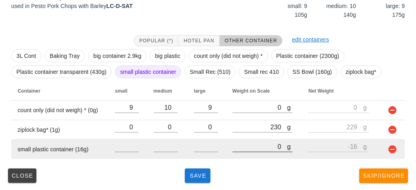
click at [251, 158] on div at bounding box center [262, 157] width 60 height 6
click at [246, 146] on input "0" at bounding box center [259, 147] width 55 height 10
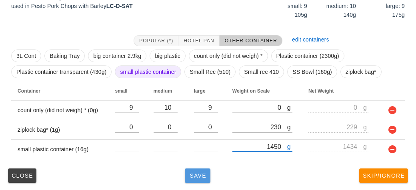
click at [195, 179] on button "Save" at bounding box center [198, 176] width 26 height 14
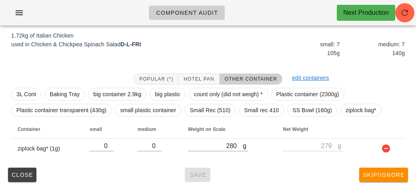
scroll to position [93, 0]
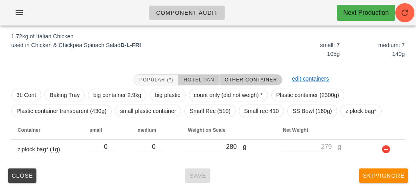
click at [187, 77] on span "Hotel Pan" at bounding box center [198, 80] width 31 height 6
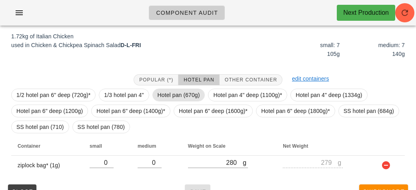
click at [189, 96] on span "Hotel pan (670g)" at bounding box center [179, 95] width 42 height 12
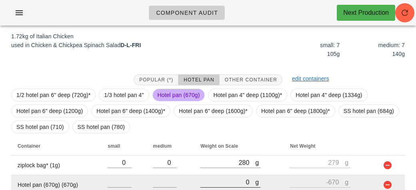
click at [227, 184] on input "0" at bounding box center [227, 182] width 55 height 10
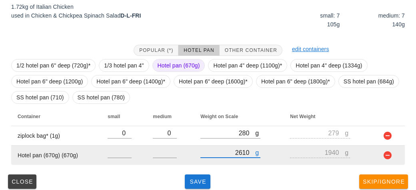
scroll to position [128, 0]
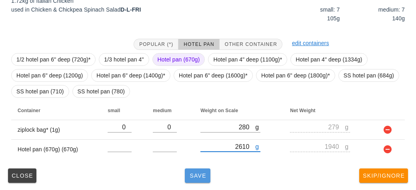
click at [204, 176] on span "Save" at bounding box center [197, 176] width 19 height 6
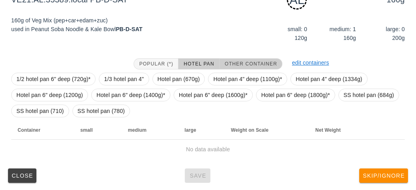
click at [232, 58] on button "Other Container" at bounding box center [250, 63] width 63 height 11
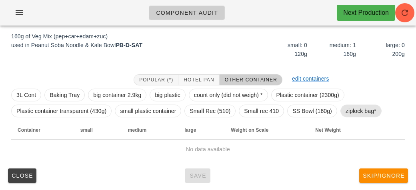
click at [368, 112] on span "ziplock bag*" at bounding box center [360, 111] width 31 height 12
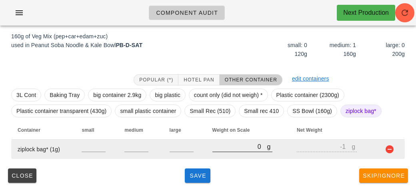
click at [230, 149] on input "0" at bounding box center [239, 147] width 55 height 10
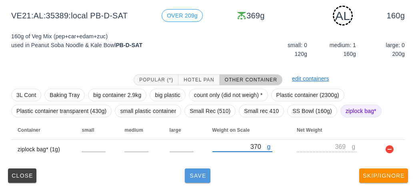
click at [195, 179] on button "Save" at bounding box center [198, 176] width 26 height 14
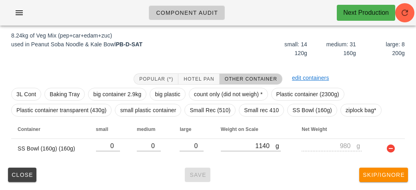
scroll to position [93, 0]
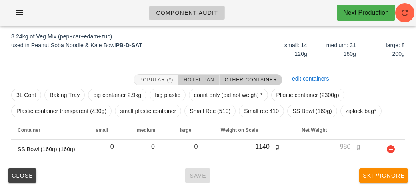
click at [191, 78] on span "Hotel Pan" at bounding box center [198, 80] width 31 height 6
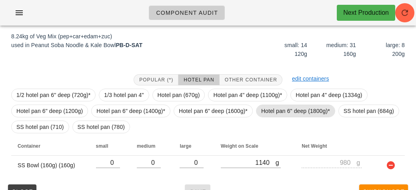
click at [263, 112] on span "Hotel pan 6" deep (1800g)*" at bounding box center [295, 111] width 69 height 12
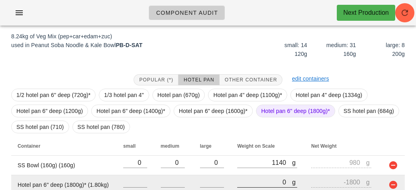
click at [256, 180] on input "0" at bounding box center [264, 182] width 55 height 10
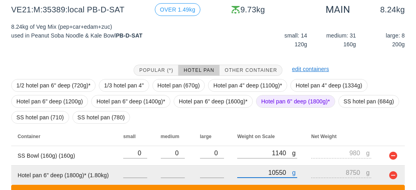
scroll to position [165, 0]
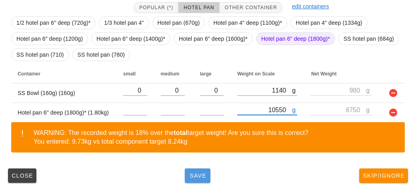
click at [195, 182] on button "Save" at bounding box center [198, 176] width 26 height 14
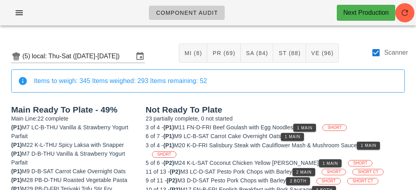
click at [382, 46] on div "(5) local: Thu-Sat ([DATE]-[DATE]) MI (8) PR (69) SA (84) ST (88) VE (96) Scann…" at bounding box center [208, 53] width 406 height 33
click at [377, 52] on div at bounding box center [376, 53] width 14 height 14
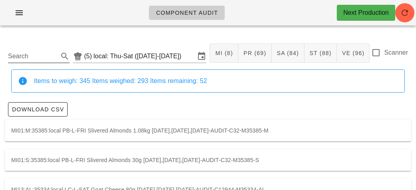
click at [38, 56] on input "Search" at bounding box center [32, 56] width 49 height 13
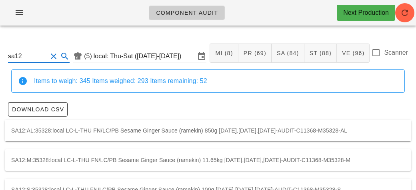
scroll to position [22, 0]
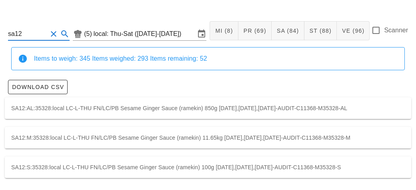
click at [128, 166] on div "SA12:S:35328:local LC-L-THU FN/LC/PB Sesame Ginger Sauce (ramekin) 100g [DATE],…" at bounding box center [208, 168] width 406 height 22
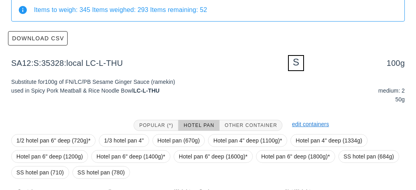
scroll to position [133, 0]
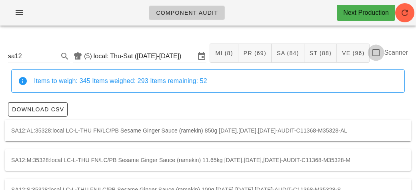
click at [377, 53] on div at bounding box center [376, 53] width 14 height 14
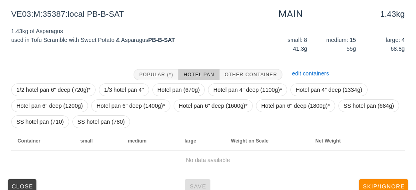
scroll to position [109, 0]
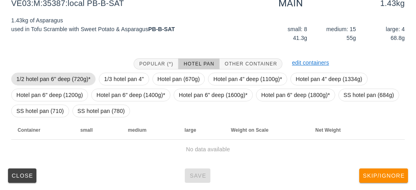
click at [40, 78] on span "1/2 hotel pan 6" deep (720g)*" at bounding box center [53, 79] width 74 height 12
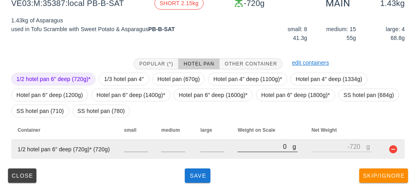
click at [247, 151] on input "0" at bounding box center [264, 147] width 55 height 10
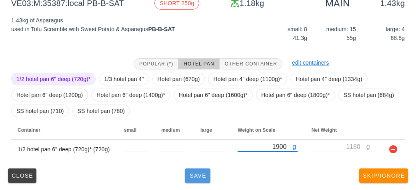
click at [192, 180] on button "Save" at bounding box center [198, 176] width 26 height 14
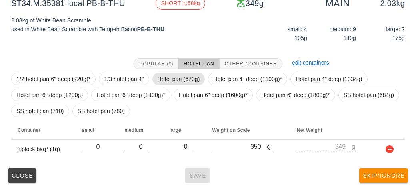
click at [158, 77] on span "Hotel pan (670g)" at bounding box center [179, 79] width 42 height 12
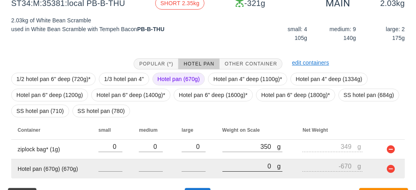
click at [236, 169] on input "0" at bounding box center [249, 166] width 55 height 10
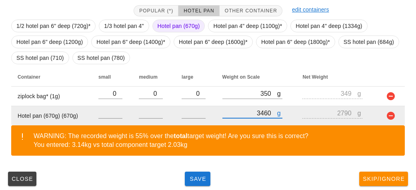
scroll to position [165, 0]
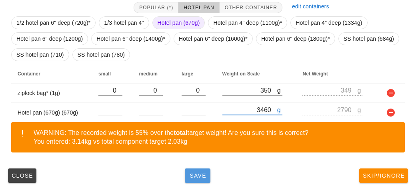
click at [199, 169] on button "Save" at bounding box center [198, 176] width 26 height 14
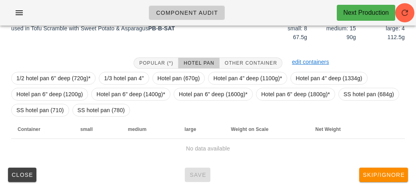
scroll to position [109, 0]
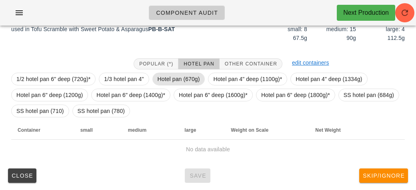
click at [168, 76] on span "Hotel pan (670g)" at bounding box center [179, 79] width 42 height 12
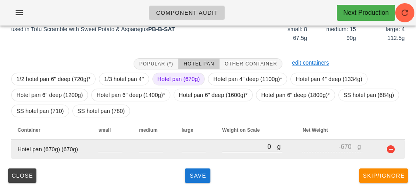
click at [241, 150] on input "0" at bounding box center [249, 147] width 55 height 10
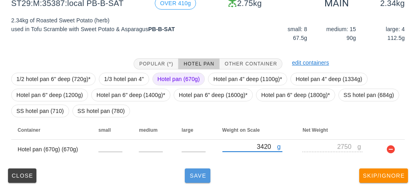
click at [204, 182] on button "Save" at bounding box center [198, 176] width 26 height 14
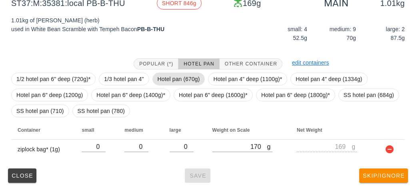
click at [180, 84] on span "Hotel pan (670g)" at bounding box center [179, 79] width 42 height 12
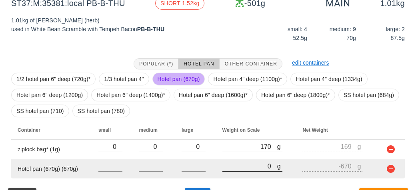
click at [235, 169] on input "0" at bounding box center [249, 166] width 55 height 10
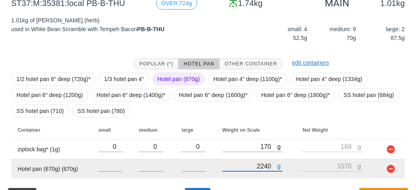
scroll to position [128, 0]
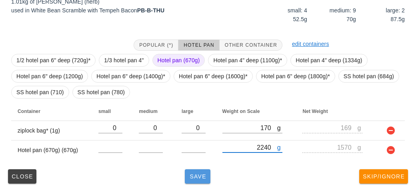
click at [187, 182] on button "Save" at bounding box center [198, 177] width 26 height 14
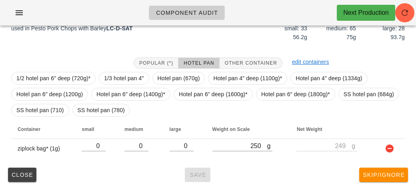
scroll to position [109, 0]
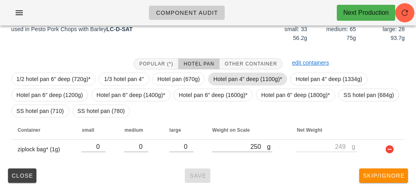
click at [224, 80] on span "Hotel pan 4" deep (1100g)*" at bounding box center [247, 79] width 69 height 12
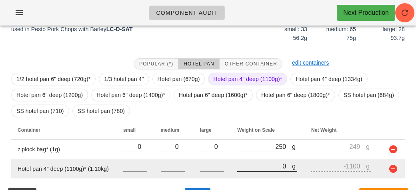
click at [237, 168] on input "0" at bounding box center [264, 166] width 55 height 10
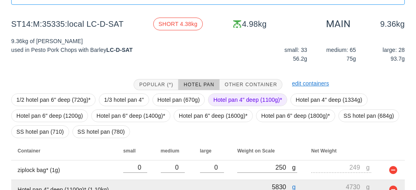
scroll to position [89, 0]
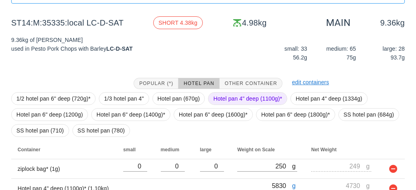
click at [239, 100] on span "Hotel pan 4" deep (1100g)*" at bounding box center [247, 99] width 69 height 12
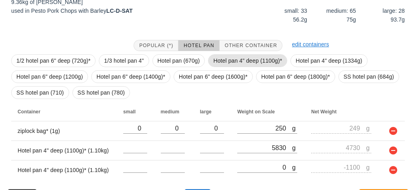
scroll to position [148, 0]
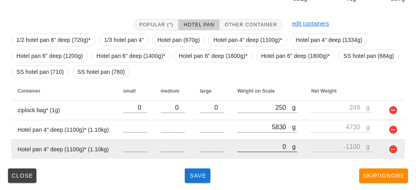
click at [237, 146] on input "0" at bounding box center [264, 147] width 55 height 10
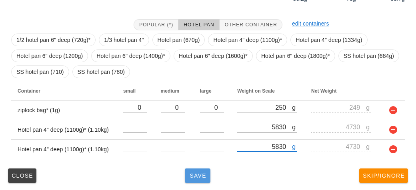
click at [204, 175] on span "Save" at bounding box center [197, 176] width 19 height 6
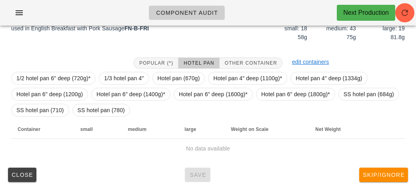
scroll to position [109, 0]
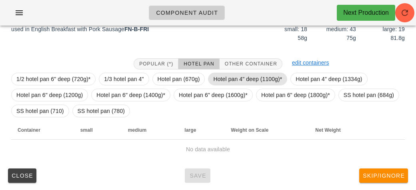
click at [233, 77] on span "Hotel pan 4" deep (1100g)*" at bounding box center [247, 79] width 69 height 12
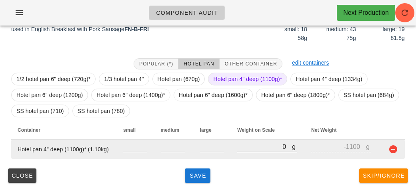
click at [247, 150] on input "0" at bounding box center [264, 147] width 55 height 10
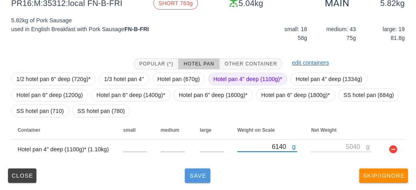
click at [204, 175] on span "Save" at bounding box center [197, 176] width 19 height 6
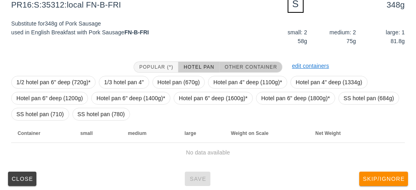
click at [247, 62] on button "Other Container" at bounding box center [250, 67] width 63 height 11
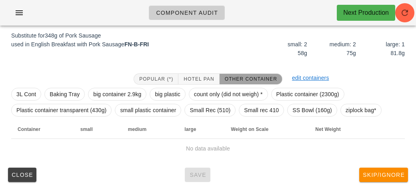
scroll to position [96, 0]
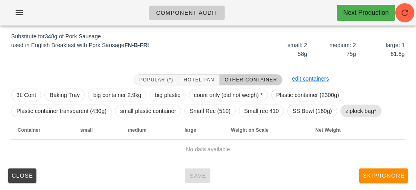
click at [354, 109] on span "ziplock bag*" at bounding box center [360, 111] width 31 height 12
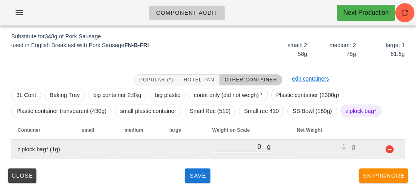
click at [223, 147] on input "0" at bounding box center [239, 147] width 55 height 10
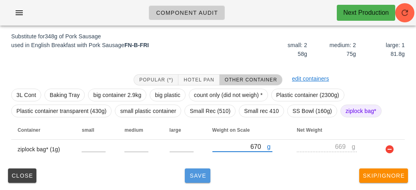
click at [199, 173] on span "Save" at bounding box center [197, 176] width 19 height 6
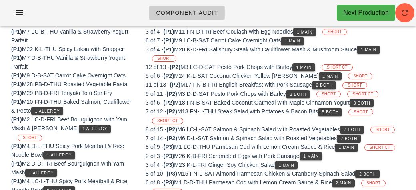
scroll to position [93, 0]
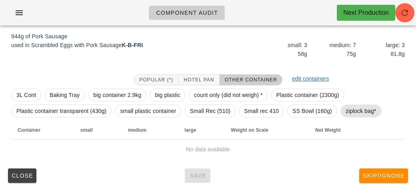
click at [377, 114] on span "ziplock bag*" at bounding box center [360, 111] width 41 height 13
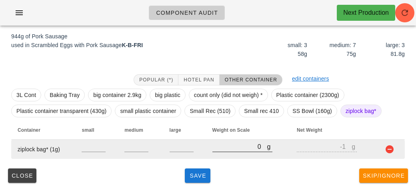
click at [240, 147] on input "0" at bounding box center [239, 147] width 55 height 10
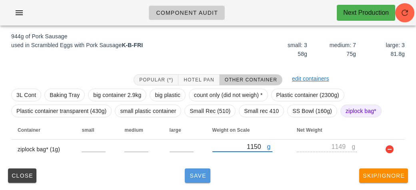
click at [190, 175] on span "Save" at bounding box center [197, 176] width 19 height 6
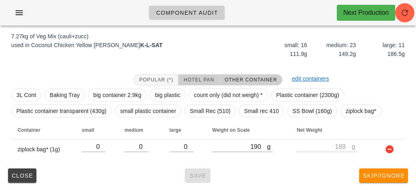
click at [194, 75] on button "Hotel Pan" at bounding box center [198, 79] width 41 height 11
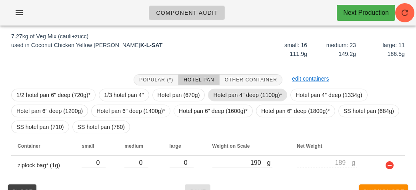
click at [216, 94] on span "Hotel pan 4" deep (1100g)*" at bounding box center [247, 95] width 69 height 12
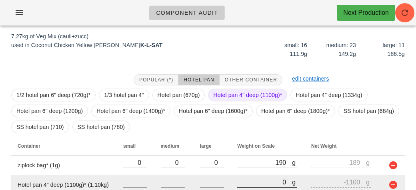
click at [241, 184] on input "0" at bounding box center [264, 182] width 55 height 10
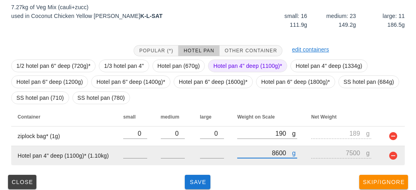
scroll to position [128, 0]
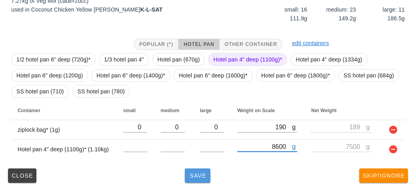
click at [189, 178] on span "Save" at bounding box center [197, 176] width 19 height 6
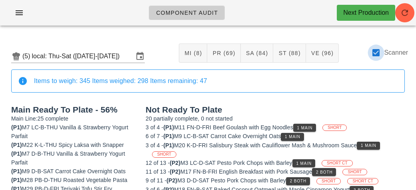
click at [378, 56] on div at bounding box center [376, 53] width 14 height 14
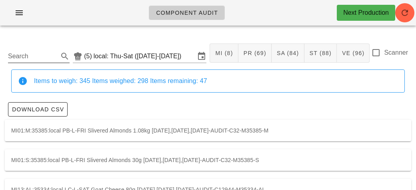
click at [36, 58] on input "Search" at bounding box center [32, 56] width 49 height 13
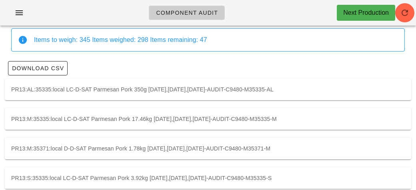
scroll to position [65, 0]
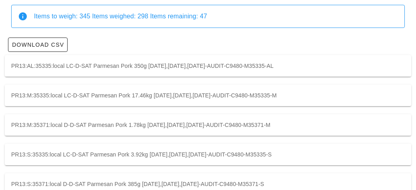
click at [297, 98] on div "PR13:M:35335:local LC-D-SAT Parmesan Pork 17.46kg [DATE],[DATE],[DATE]-AUDIT-C9…" at bounding box center [208, 96] width 406 height 22
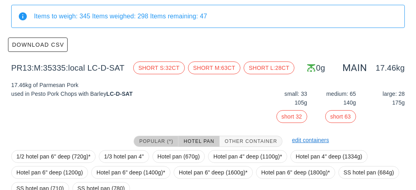
click at [167, 143] on span "Popular (*)" at bounding box center [156, 142] width 34 height 6
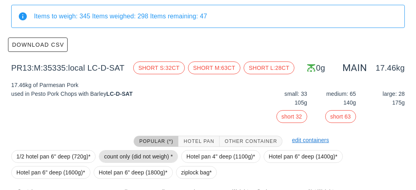
click at [158, 155] on span "count only (did not weigh) *" at bounding box center [138, 157] width 69 height 12
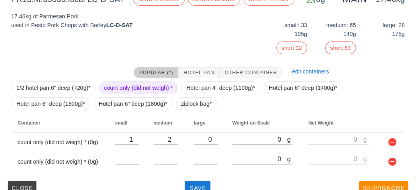
scroll to position [146, 0]
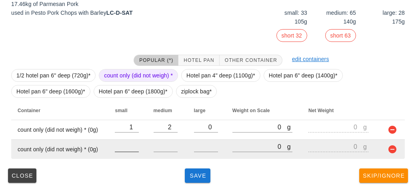
click at [117, 144] on input "number" at bounding box center [127, 147] width 24 height 10
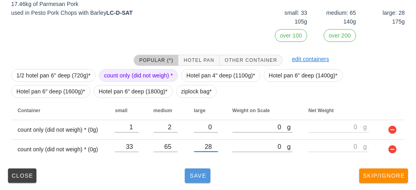
click at [185, 176] on button "Save" at bounding box center [198, 176] width 26 height 14
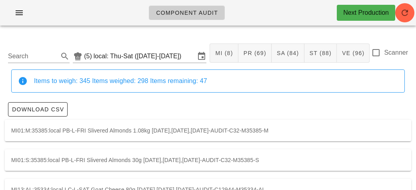
scroll to position [146, 0]
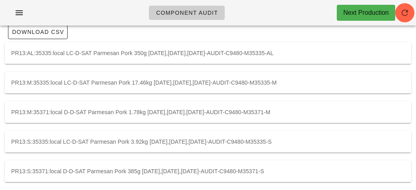
scroll to position [82, 0]
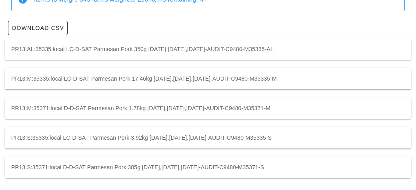
click at [50, 102] on div "PR13:M:35371:local D-D-SAT Parmesan Pork 1.78kg [DATE],[DATE],[DATE]-AUDIT-C948…" at bounding box center [208, 109] width 406 height 22
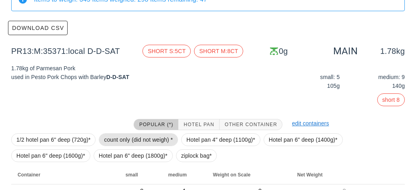
click at [118, 142] on span "count only (did not weigh) *" at bounding box center [138, 140] width 69 height 12
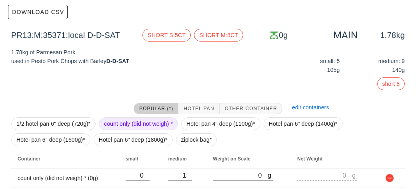
scroll to position [146, 0]
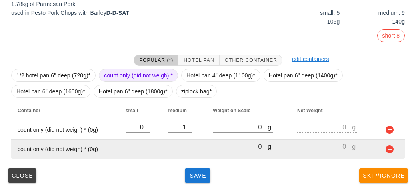
click at [143, 148] on input "number" at bounding box center [138, 147] width 24 height 10
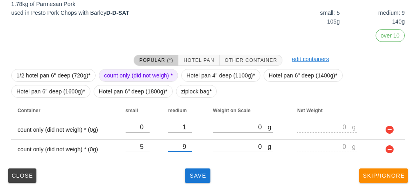
click at [192, 188] on div "PR13:M:35371:local (5) local: Thu-Sat ([DATE]-[DATE]) MI (8) PR (69) SA (84) ST…" at bounding box center [208, 38] width 416 height 305
click at [197, 173] on span "Save" at bounding box center [197, 176] width 19 height 6
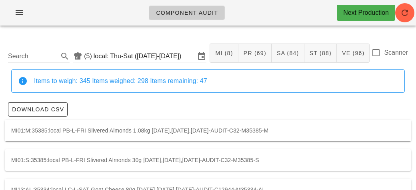
click at [33, 56] on input "Search" at bounding box center [32, 56] width 49 height 13
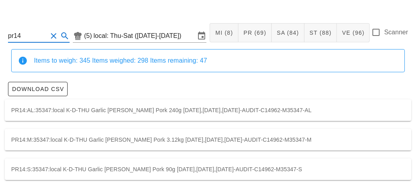
scroll to position [22, 0]
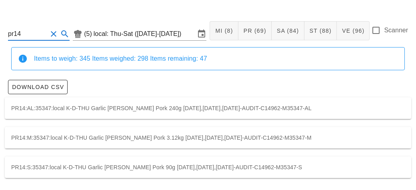
click at [353, 134] on div "PR14:M:35347:local K-D-THU Garlic [PERSON_NAME] Pork 3.12kg [DATE],[DATE],[DATE…" at bounding box center [208, 138] width 406 height 22
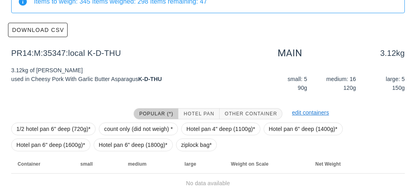
scroll to position [114, 0]
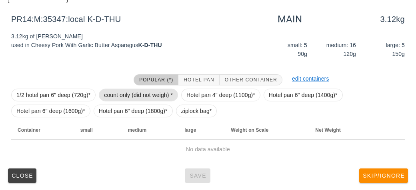
click at [150, 94] on span "count only (did not weigh) *" at bounding box center [138, 95] width 69 height 12
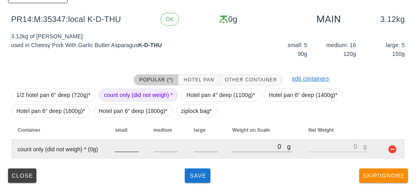
click at [121, 152] on div at bounding box center [127, 147] width 24 height 10
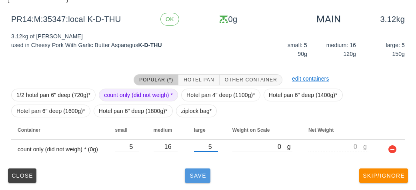
click at [192, 182] on button "Save" at bounding box center [198, 176] width 26 height 14
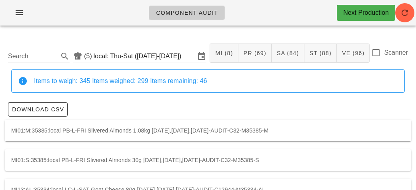
click at [19, 62] on input "Search" at bounding box center [32, 56] width 49 height 13
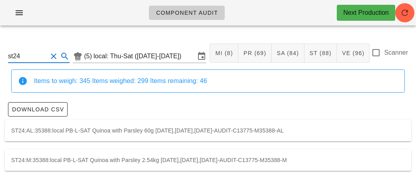
click at [83, 157] on div "ST24:M:35388:local PB-L-SAT Quinoa with Parsley 2.54kg [DATE],[DATE],[DATE]-AUD…" at bounding box center [208, 161] width 406 height 22
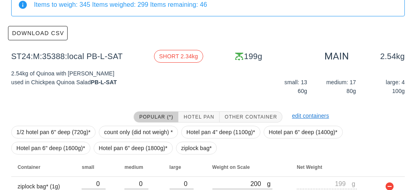
scroll to position [114, 0]
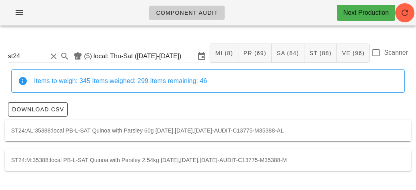
click at [30, 60] on input "st24" at bounding box center [27, 56] width 39 height 13
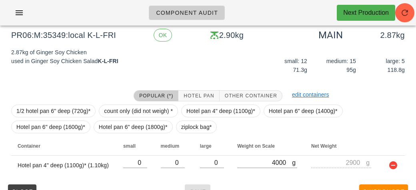
scroll to position [114, 0]
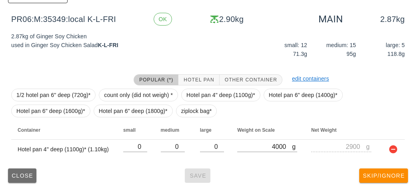
click at [24, 174] on span "Close" at bounding box center [22, 176] width 22 height 6
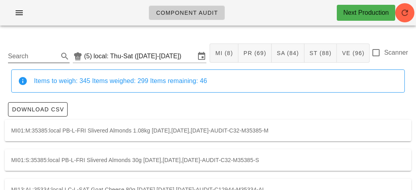
click at [36, 58] on input "Search" at bounding box center [32, 56] width 49 height 13
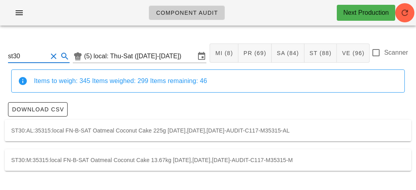
click at [264, 156] on div "ST30:M:35315:local FN-B-SAT Oatmeal Coconut Cake 13.67kg [DATE],[DATE],[DATE]-A…" at bounding box center [208, 161] width 406 height 22
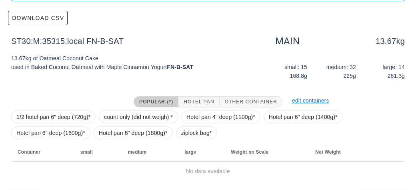
scroll to position [114, 0]
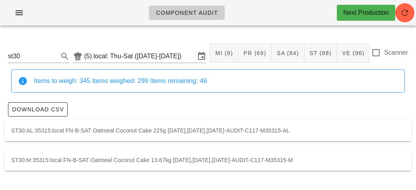
click at [178, 156] on div "ST30:M:35315:local FN-B-SAT Oatmeal Coconut Cake 13.67kg [DATE],[DATE],[DATE]-A…" at bounding box center [208, 161] width 406 height 22
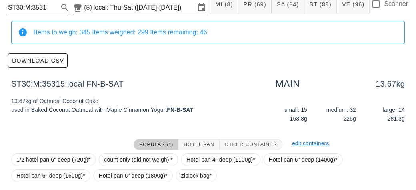
scroll to position [114, 0]
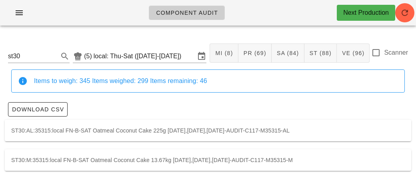
click at [203, 100] on div "Download CSV" at bounding box center [208, 109] width 406 height 21
click at [215, 138] on div "ST30:AL:35315:local FN-B-SAT Oatmeal Coconut Cake 225g [DATE],[DATE],[DATE]-AUD…" at bounding box center [208, 131] width 406 height 22
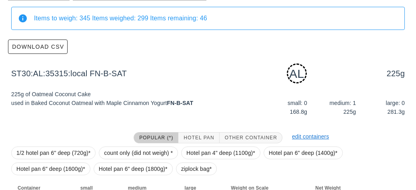
scroll to position [121, 0]
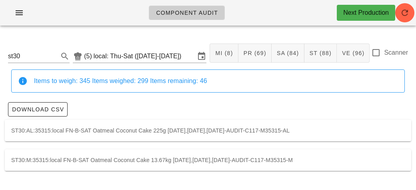
click at [144, 160] on div "ST30:M:35315:local FN-B-SAT Oatmeal Coconut Cake 13.67kg [DATE],[DATE],[DATE]-A…" at bounding box center [208, 161] width 406 height 22
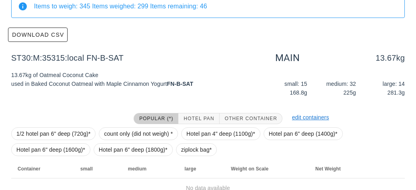
scroll to position [114, 0]
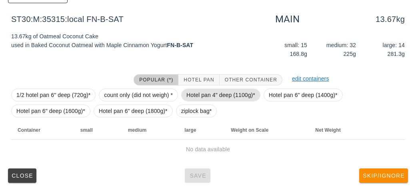
click at [200, 92] on span "Hotel pan 4" deep (1100g)*" at bounding box center [220, 95] width 69 height 12
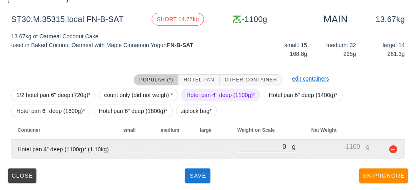
click at [242, 144] on input "0" at bounding box center [264, 147] width 55 height 10
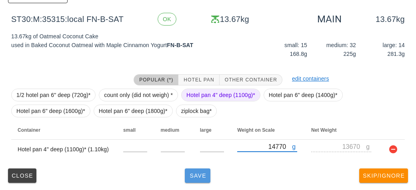
click at [201, 171] on button "Save" at bounding box center [198, 176] width 26 height 14
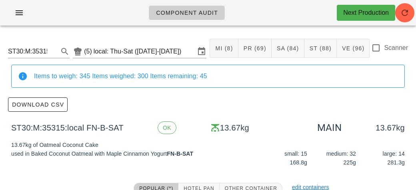
scroll to position [0, 0]
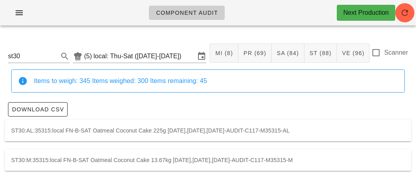
click at [168, 125] on div "ST30:AL:35315:local FN-B-SAT Oatmeal Coconut Cake 225g [DATE],[DATE],[DATE]-AUD…" at bounding box center [208, 131] width 406 height 22
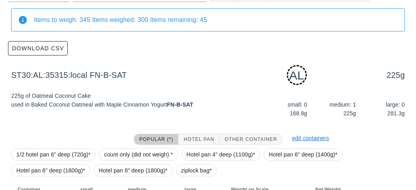
scroll to position [121, 0]
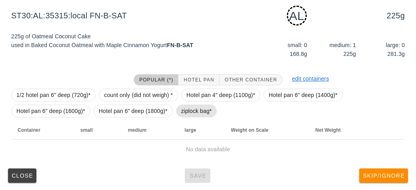
click at [200, 112] on span "ziplock bag*" at bounding box center [196, 111] width 31 height 12
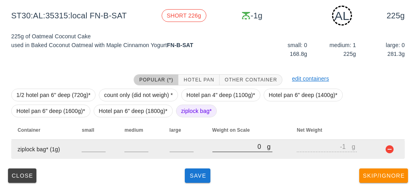
click at [242, 150] on input "0" at bounding box center [239, 147] width 55 height 10
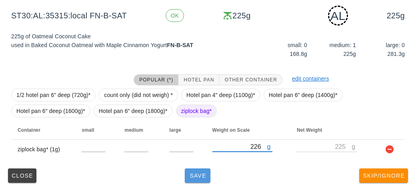
click at [196, 182] on button "Save" at bounding box center [198, 176] width 26 height 14
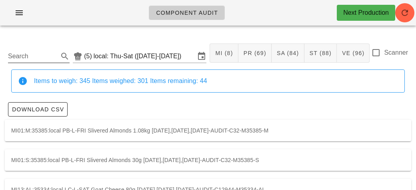
click at [14, 53] on input "Search" at bounding box center [32, 56] width 49 height 13
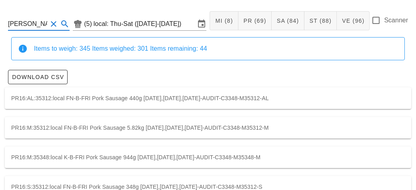
scroll to position [52, 0]
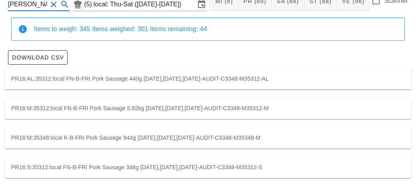
click at [56, 140] on div "PR16:M:35348:local K-B-FRI Pork Sausage 944g [DATE],[DATE],[DATE]-AUDIT-C3348-M…" at bounding box center [208, 138] width 406 height 22
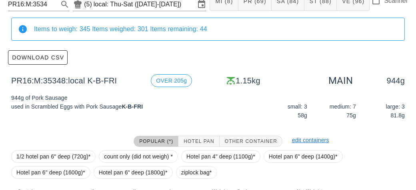
scroll to position [114, 0]
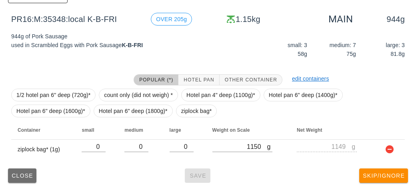
click at [26, 170] on button "Close" at bounding box center [22, 176] width 28 height 14
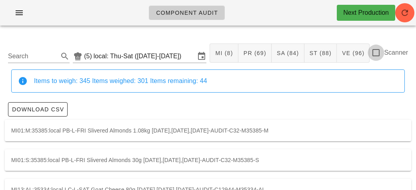
click at [376, 51] on div at bounding box center [376, 53] width 14 height 14
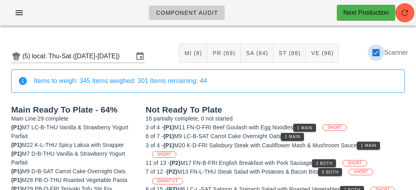
click at [371, 50] on div at bounding box center [376, 53] width 14 height 14
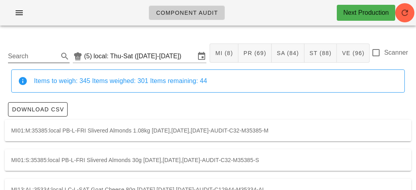
click at [38, 59] on input "Search" at bounding box center [32, 56] width 49 height 13
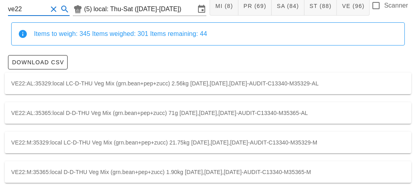
scroll to position [52, 0]
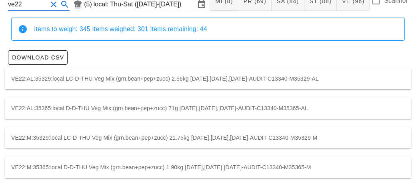
click at [52, 172] on div "VE22:M:35365:local D-D-THU Veg Mix (grn.bean+pep+zucc) 1.90kg [DATE],[DATE],[DA…" at bounding box center [208, 168] width 406 height 22
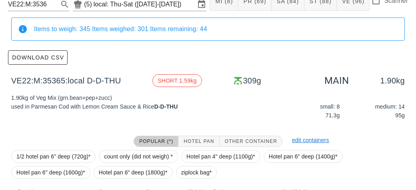
scroll to position [114, 0]
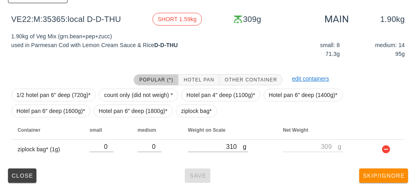
scroll to position [52, 0]
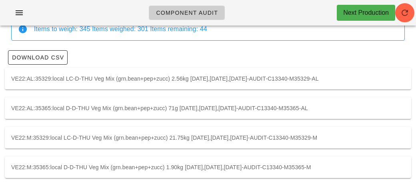
click at [51, 111] on div "VE22:AL:35365:local D-D-THU Veg Mix (grn.bean+pep+zucc) 71g [DATE],[DATE],[DATE…" at bounding box center [208, 109] width 406 height 22
click at [124, 139] on div "VE22:M:35329:local LC-D-THU Veg Mix (grn.bean+pep+zucc) 21.75kg [DATE],[DATE],[…" at bounding box center [208, 138] width 406 height 22
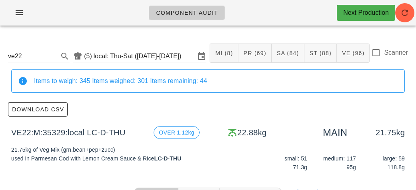
scroll to position [52, 0]
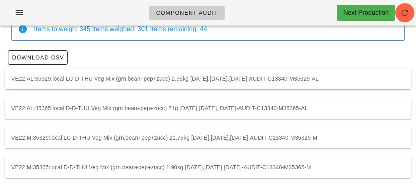
click at [144, 159] on div "VE22:M:35365:local D-D-THU Veg Mix (grn.bean+pep+zucc) 1.90kg [DATE],[DATE],[DA…" at bounding box center [208, 168] width 406 height 22
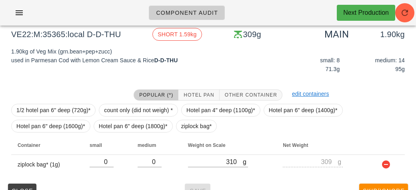
scroll to position [114, 0]
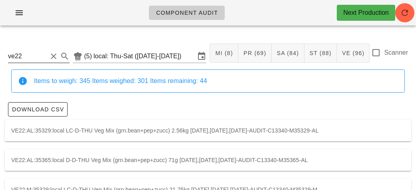
click at [44, 55] on input "ve22" at bounding box center [27, 56] width 39 height 13
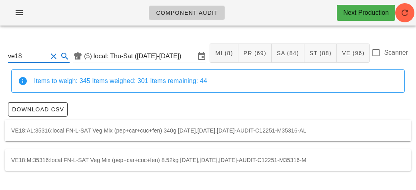
click at [359, 159] on div "VE18:M:35316:local FN-L-SAT Veg Mix (pep+car+cuc+fen) 8.52kg [DATE],[DATE],[DAT…" at bounding box center [208, 161] width 406 height 22
click at [30, 53] on input "ve18" at bounding box center [27, 56] width 39 height 13
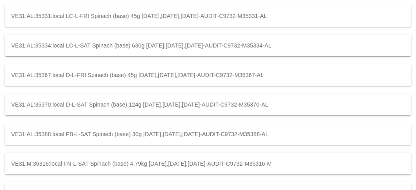
scroll to position [146, 0]
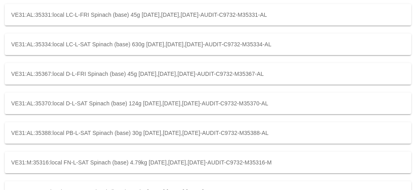
click at [319, 158] on div "VE31:M:35316:local FN-L-SAT Spinach (base) 4.79kg [DATE],[DATE],[DATE]-AUDIT-C9…" at bounding box center [208, 163] width 406 height 22
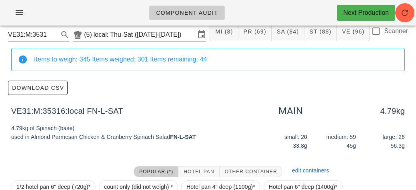
scroll to position [19, 0]
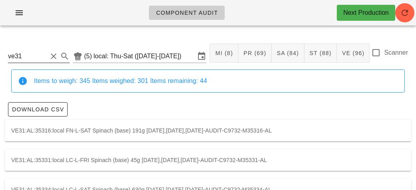
click at [42, 53] on input "ve31" at bounding box center [27, 56] width 39 height 13
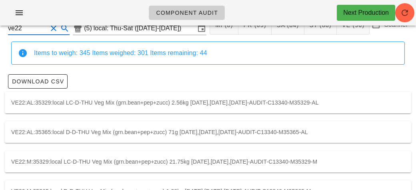
scroll to position [52, 0]
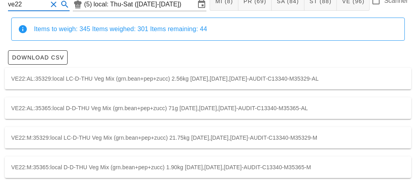
click at [356, 171] on div "VE22:M:35365:local D-D-THU Veg Mix (grn.bean+pep+zucc) 1.90kg [DATE],[DATE],[DA…" at bounding box center [208, 168] width 406 height 22
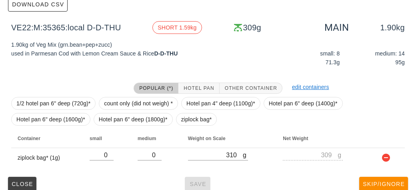
scroll to position [114, 0]
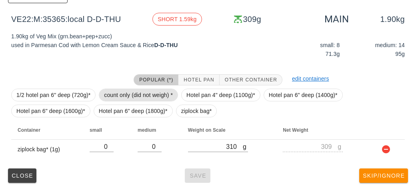
click at [136, 93] on span "count only (did not weigh) *" at bounding box center [138, 95] width 69 height 12
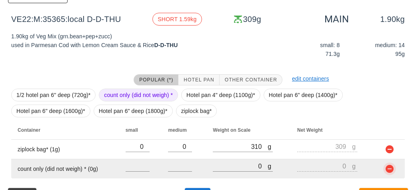
click at [393, 167] on button "button" at bounding box center [390, 169] width 10 height 10
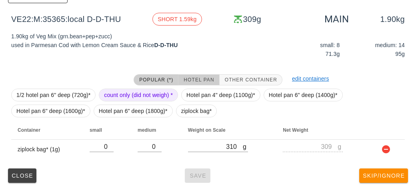
click at [198, 80] on span "Hotel Pan" at bounding box center [198, 80] width 31 height 6
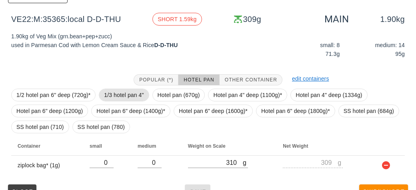
click at [123, 96] on span "1/3 hotel pan 4"" at bounding box center [124, 95] width 40 height 12
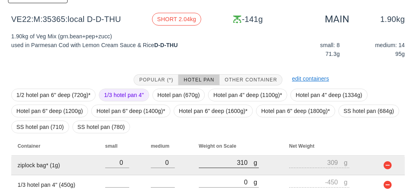
click at [221, 173] on div at bounding box center [229, 173] width 60 height 6
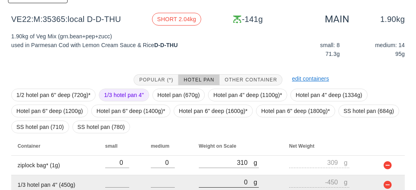
click at [225, 179] on input "0" at bounding box center [226, 182] width 55 height 10
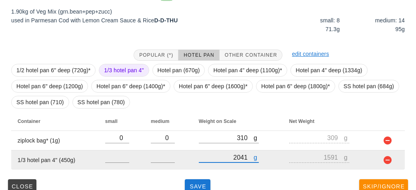
scroll to position [149, 0]
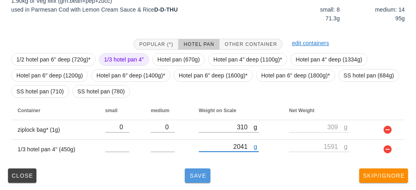
click at [199, 172] on button "Save" at bounding box center [198, 176] width 26 height 14
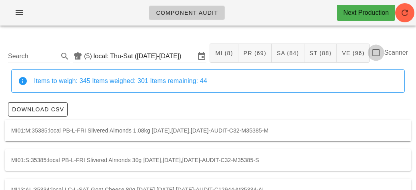
click at [376, 57] on div at bounding box center [376, 53] width 14 height 14
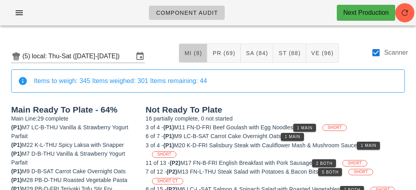
click at [186, 51] on span "MI (8)" at bounding box center [193, 53] width 18 height 6
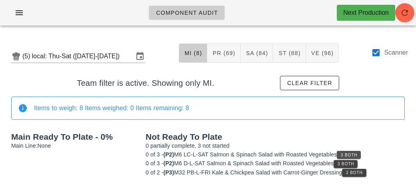
click at [359, 152] on button "3 Both" at bounding box center [349, 155] width 24 height 8
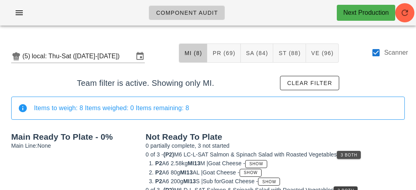
scroll to position [23, 0]
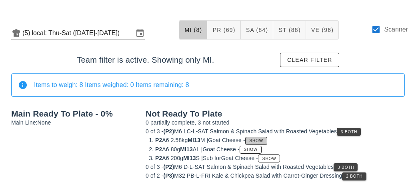
click at [263, 137] on button "Show" at bounding box center [256, 141] width 22 height 8
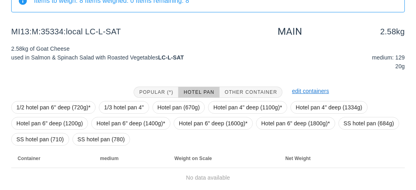
scroll to position [136, 0]
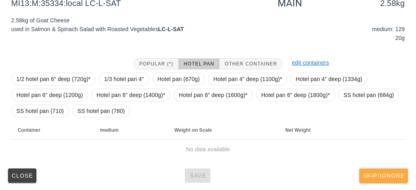
click at [392, 182] on button "Skip/Ignore" at bounding box center [383, 176] width 49 height 14
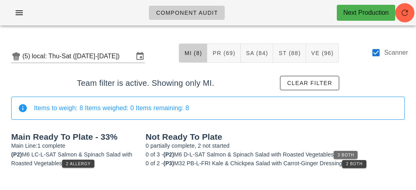
click at [347, 157] on button "3 Both" at bounding box center [345, 155] width 24 height 8
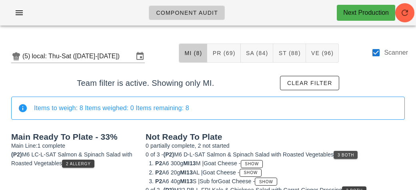
scroll to position [14, 0]
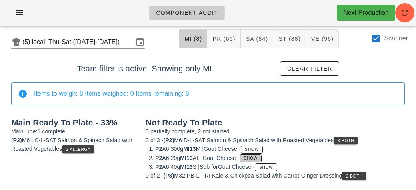
click at [258, 157] on span "Show" at bounding box center [250, 158] width 14 height 4
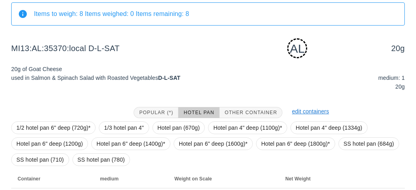
scroll to position [143, 0]
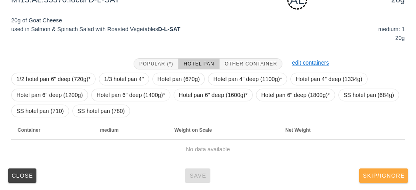
click at [395, 179] on button "Skip/Ignore" at bounding box center [383, 176] width 49 height 14
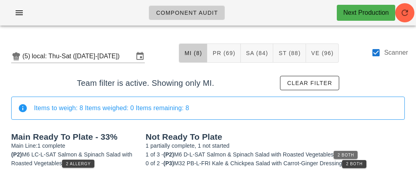
click at [355, 158] on button "2 Both" at bounding box center [345, 155] width 24 height 8
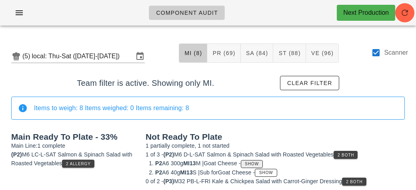
click at [259, 165] on span "Show" at bounding box center [251, 164] width 14 height 4
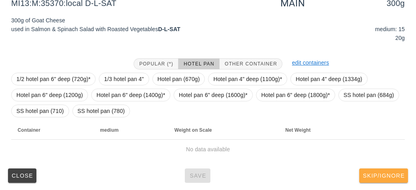
click at [397, 176] on span "Skip/Ignore" at bounding box center [383, 176] width 42 height 6
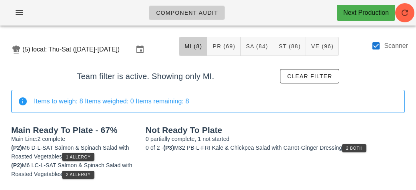
scroll to position [6, 0]
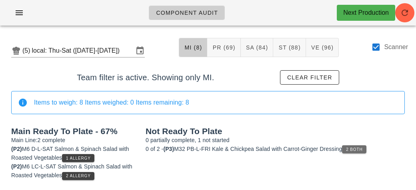
click at [363, 151] on button "2 Both" at bounding box center [354, 150] width 24 height 8
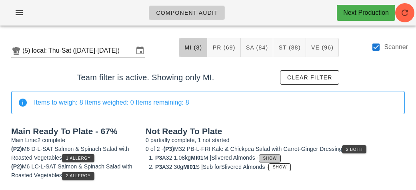
click at [276, 156] on span "Show" at bounding box center [270, 158] width 14 height 4
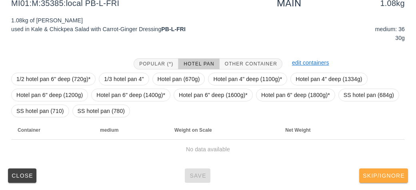
click at [377, 173] on span "Skip/Ignore" at bounding box center [383, 176] width 42 height 6
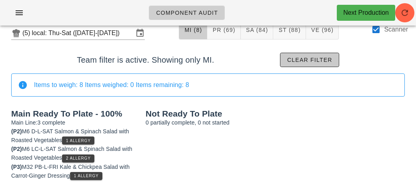
click at [323, 58] on span "Clear filter" at bounding box center [310, 60] width 46 height 6
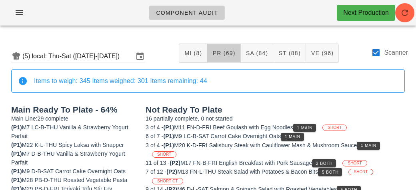
click at [227, 60] on button "PR (69)" at bounding box center [223, 53] width 33 height 19
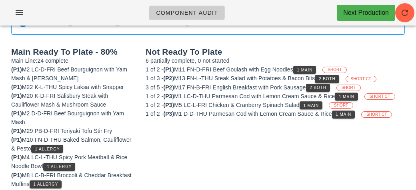
scroll to position [84, 0]
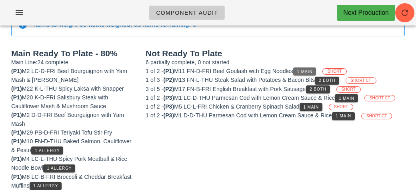
click at [298, 70] on button "1 Main" at bounding box center [304, 72] width 23 height 8
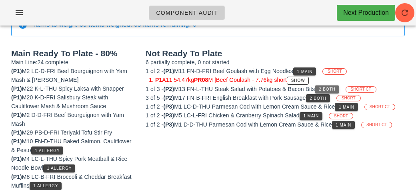
click at [327, 88] on span "2 Both" at bounding box center [326, 89] width 17 height 4
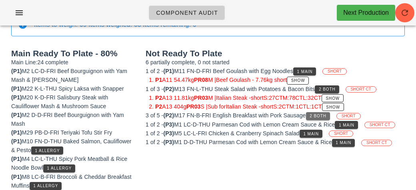
click at [326, 114] on span "2 Both" at bounding box center [317, 116] width 17 height 4
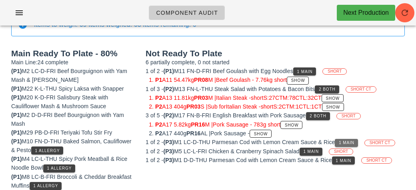
click at [347, 141] on span "1 Main" at bounding box center [346, 143] width 16 height 4
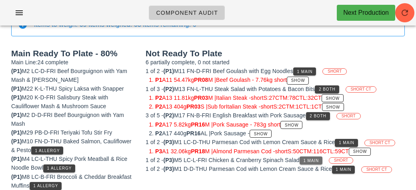
click at [309, 162] on button "1 Main" at bounding box center [310, 161] width 23 height 8
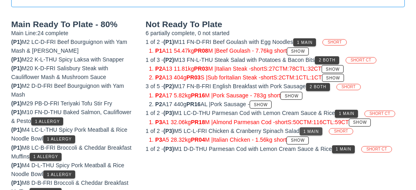
scroll to position [112, 0]
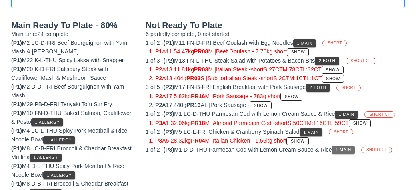
click at [349, 151] on button "1 Main" at bounding box center [343, 150] width 23 height 8
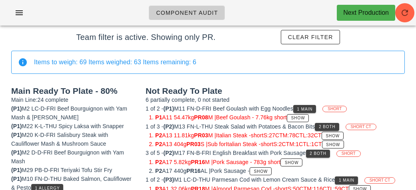
scroll to position [0, 0]
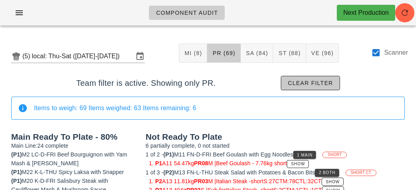
click at [295, 78] on button "Clear filter" at bounding box center [310, 83] width 59 height 14
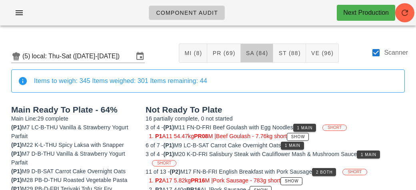
click at [260, 53] on span "SA (84)" at bounding box center [256, 53] width 23 height 6
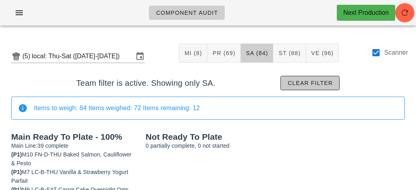
click at [322, 86] on button "Clear filter" at bounding box center [309, 83] width 59 height 14
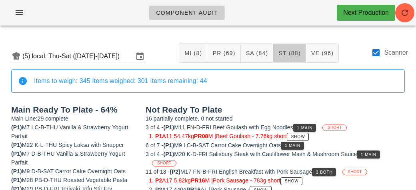
click at [293, 52] on span "ST (88)" at bounding box center [289, 53] width 22 height 6
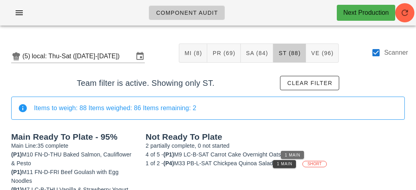
click at [303, 152] on button "1 Main" at bounding box center [292, 155] width 23 height 8
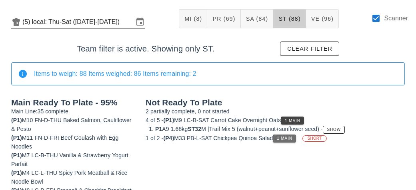
click at [292, 138] on span "1 Main" at bounding box center [284, 138] width 16 height 4
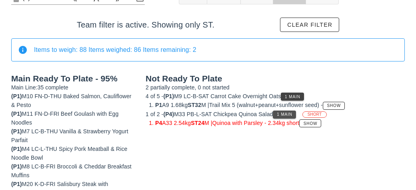
scroll to position [58, 0]
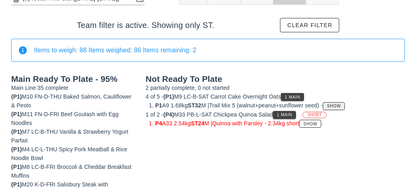
click at [341, 105] on span "Show" at bounding box center [334, 106] width 14 height 4
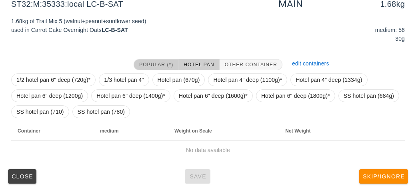
click at [157, 63] on span "Popular (*)" at bounding box center [156, 65] width 34 height 6
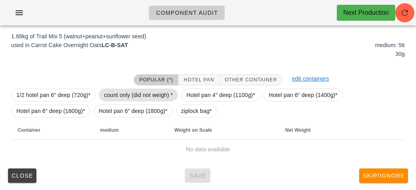
click at [158, 97] on span "count only (did not weigh) *" at bounding box center [138, 95] width 69 height 12
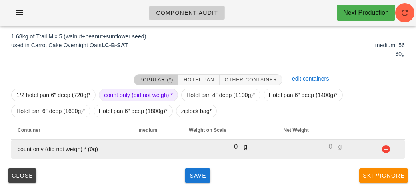
click at [153, 150] on input "number" at bounding box center [151, 147] width 24 height 10
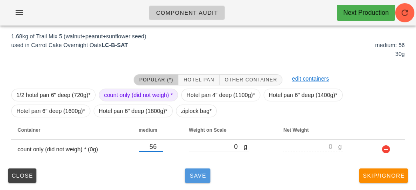
click at [196, 182] on button "Save" at bounding box center [198, 176] width 26 height 14
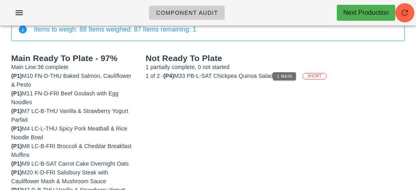
click at [287, 74] on span "1 Main" at bounding box center [284, 76] width 16 height 4
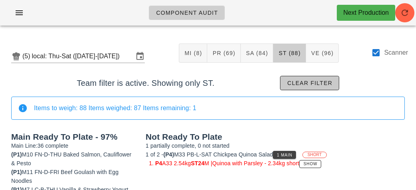
click at [296, 85] on span "Clear filter" at bounding box center [310, 83] width 46 height 6
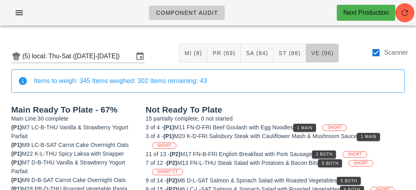
click at [322, 53] on span "VE (96)" at bounding box center [322, 53] width 23 height 6
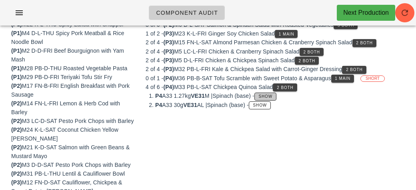
click at [273, 95] on span "Show" at bounding box center [265, 96] width 14 height 4
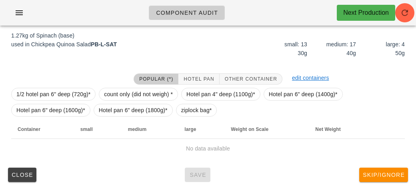
scroll to position [120, 0]
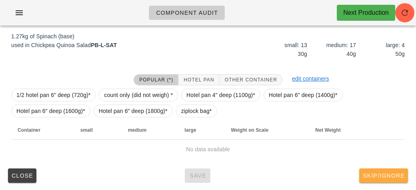
click at [383, 177] on span "Skip/Ignore" at bounding box center [383, 176] width 42 height 6
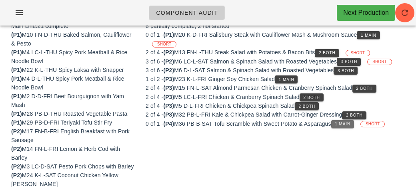
click at [346, 122] on span "1 Main" at bounding box center [342, 124] width 16 height 4
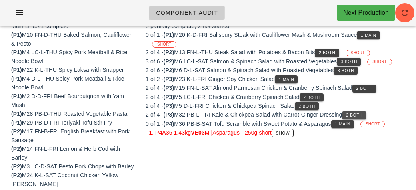
click at [353, 114] on span "2 Both" at bounding box center [353, 115] width 17 height 4
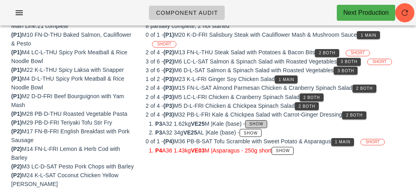
click at [262, 124] on span "Show" at bounding box center [256, 124] width 14 height 4
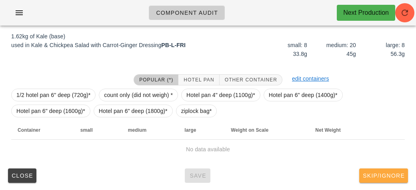
click at [380, 180] on button "Skip/Ignore" at bounding box center [383, 176] width 49 height 14
click at [379, 175] on span "Skip/Ignore" at bounding box center [383, 176] width 42 height 6
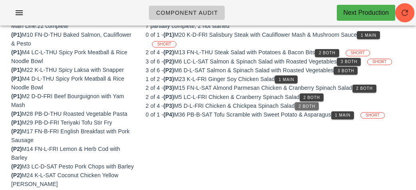
click at [315, 104] on span "2 Both" at bounding box center [306, 106] width 17 height 4
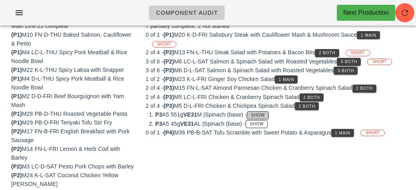
click at [269, 114] on button "Show" at bounding box center [258, 116] width 22 height 8
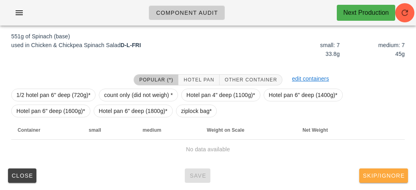
click at [380, 180] on button "Skip/Ignore" at bounding box center [383, 176] width 49 height 14
click at [384, 169] on button "Skip/Ignore" at bounding box center [383, 176] width 49 height 14
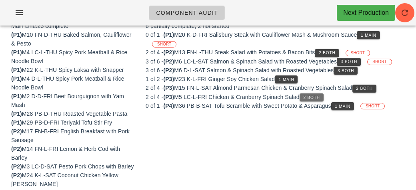
click at [320, 96] on span "2 Both" at bounding box center [311, 98] width 17 height 4
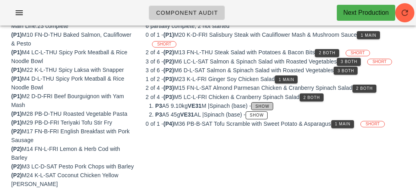
click at [269, 106] on span "Show" at bounding box center [262, 106] width 14 height 4
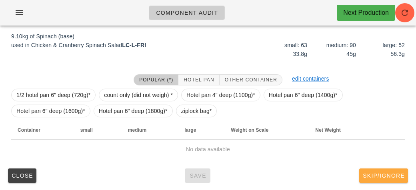
click at [383, 176] on span "Skip/Ignore" at bounding box center [383, 176] width 42 height 6
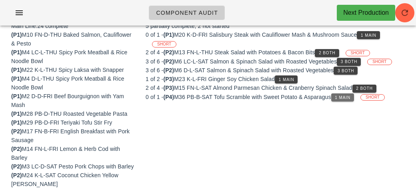
click at [346, 96] on span "1 Main" at bounding box center [342, 98] width 16 height 4
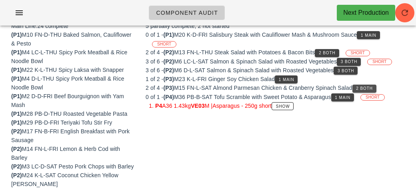
click at [370, 86] on span "2 Both" at bounding box center [363, 88] width 17 height 4
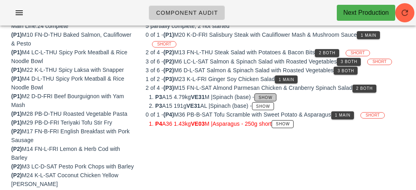
click at [273, 96] on span "Show" at bounding box center [265, 98] width 14 height 4
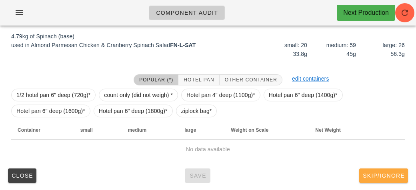
click at [380, 176] on span "Skip/Ignore" at bounding box center [383, 176] width 42 height 6
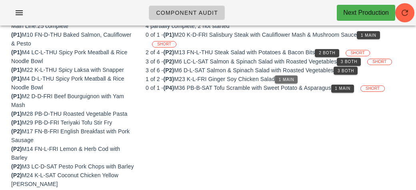
click at [289, 76] on button "1 Main" at bounding box center [286, 80] width 23 height 8
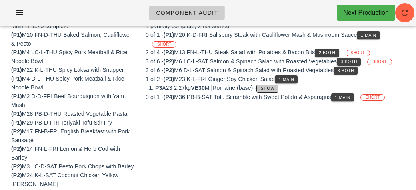
click at [275, 88] on span "Show" at bounding box center [267, 88] width 14 height 4
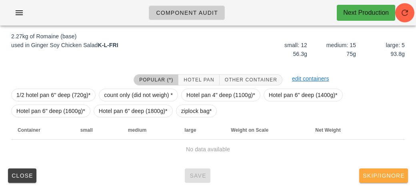
click at [401, 181] on button "Skip/Ignore" at bounding box center [383, 176] width 49 height 14
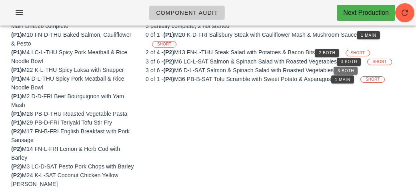
click at [351, 70] on span "3 Both" at bounding box center [345, 71] width 17 height 4
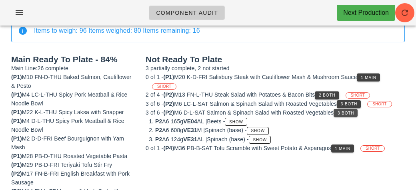
scroll to position [78, 0]
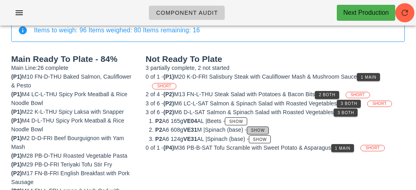
click at [267, 127] on button "Show" at bounding box center [258, 131] width 22 height 8
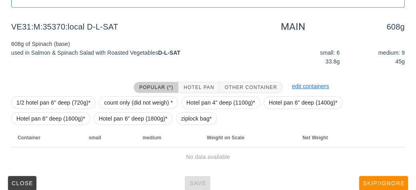
scroll to position [120, 0]
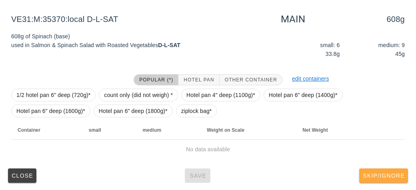
click at [393, 181] on button "Skip/Ignore" at bounding box center [383, 176] width 49 height 14
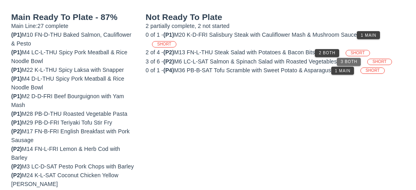
click at [352, 60] on span "3 Both" at bounding box center [348, 62] width 17 height 4
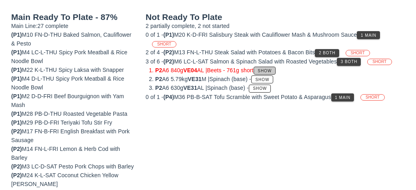
click at [269, 70] on span "Show" at bounding box center [264, 71] width 14 height 4
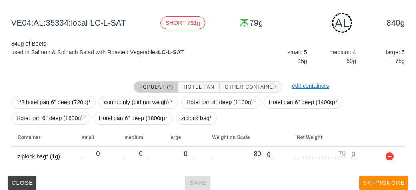
scroll to position [127, 0]
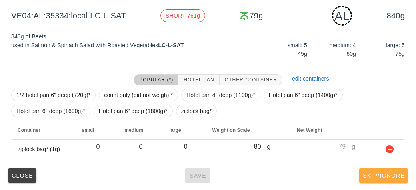
click at [367, 171] on button "Skip/Ignore" at bounding box center [383, 176] width 49 height 14
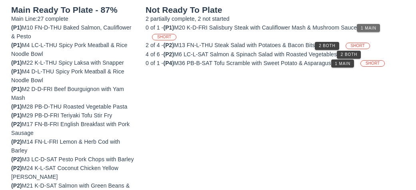
click at [368, 24] on button "1 Main" at bounding box center [368, 28] width 23 height 8
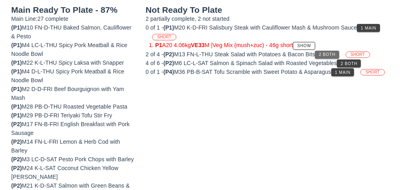
click at [331, 52] on span "2 Both" at bounding box center [326, 54] width 17 height 4
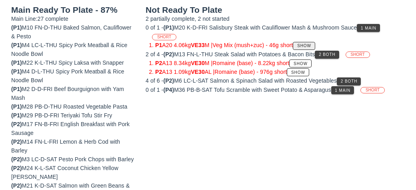
click at [311, 47] on span "Show" at bounding box center [304, 46] width 14 height 4
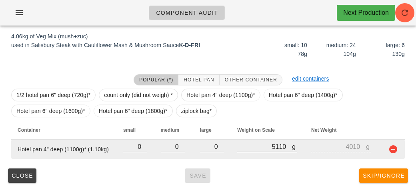
click at [284, 146] on input "5110" at bounding box center [264, 147] width 55 height 10
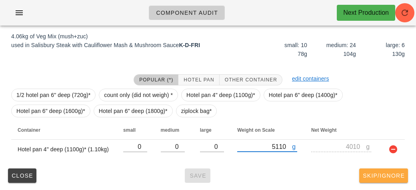
click at [365, 173] on span "Skip/Ignore" at bounding box center [383, 176] width 42 height 6
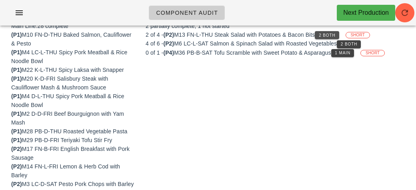
click at [330, 36] on span "2 Both" at bounding box center [326, 35] width 17 height 4
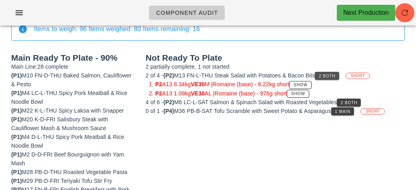
scroll to position [78, 0]
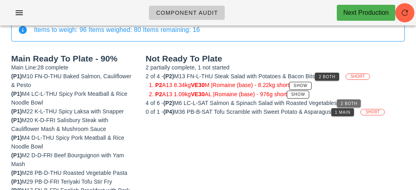
click at [357, 100] on button "2 Both" at bounding box center [349, 104] width 24 height 8
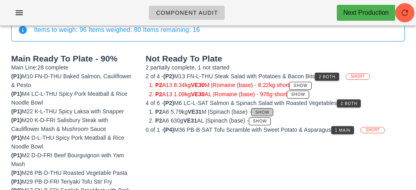
click at [269, 110] on span "Show" at bounding box center [262, 112] width 14 height 4
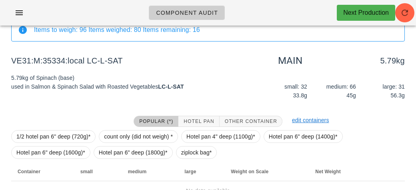
scroll to position [120, 0]
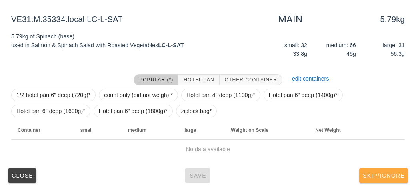
click at [392, 169] on button "Skip/Ignore" at bounding box center [383, 176] width 49 height 14
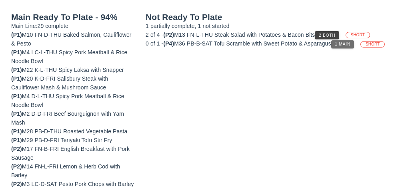
click at [354, 45] on button "1 Main" at bounding box center [342, 44] width 23 height 8
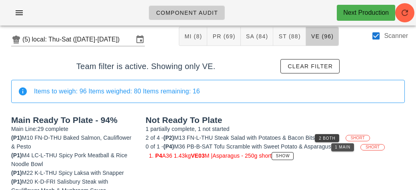
scroll to position [2, 0]
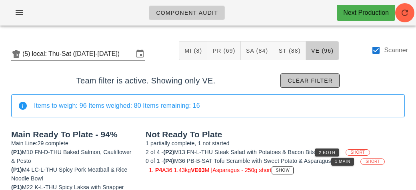
click at [325, 80] on span "Clear filter" at bounding box center [310, 81] width 46 height 6
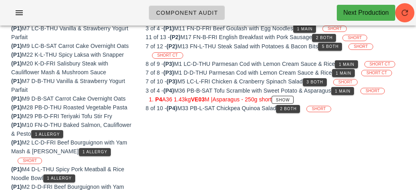
scroll to position [98, 0]
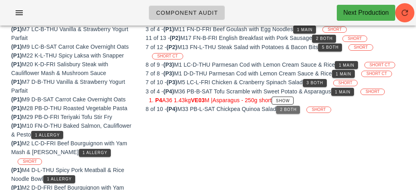
click at [289, 108] on span "2 Both" at bounding box center [287, 110] width 17 height 4
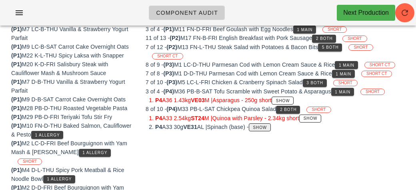
click at [267, 126] on span "Show" at bounding box center [260, 128] width 14 height 4
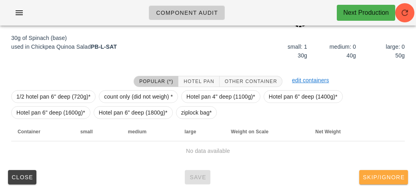
click at [389, 177] on span "Skip/Ignore" at bounding box center [383, 177] width 42 height 6
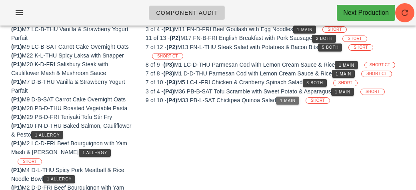
click at [295, 99] on span "1 Main" at bounding box center [287, 101] width 16 height 4
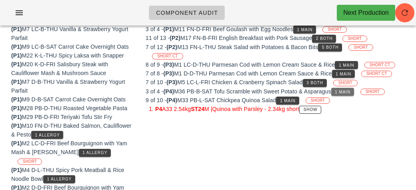
click at [347, 90] on span "1 Main" at bounding box center [342, 92] width 16 height 4
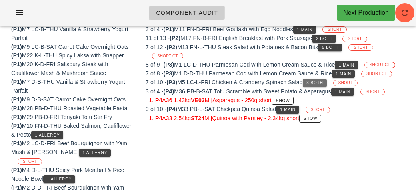
click at [321, 79] on button "3 Both" at bounding box center [315, 83] width 24 height 8
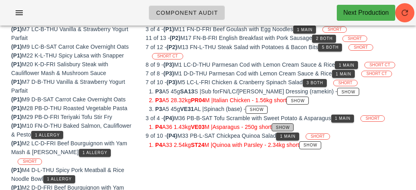
click at [293, 124] on button "Show" at bounding box center [282, 128] width 22 height 8
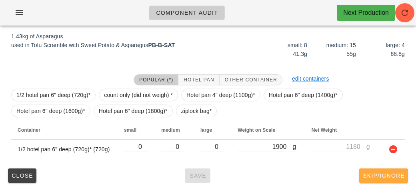
click at [400, 175] on span "Skip/Ignore" at bounding box center [383, 176] width 42 height 6
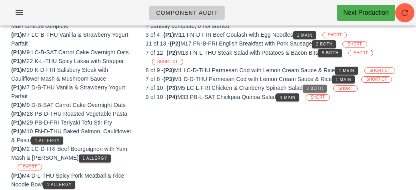
click at [323, 88] on span "3 Both" at bounding box center [314, 88] width 17 height 4
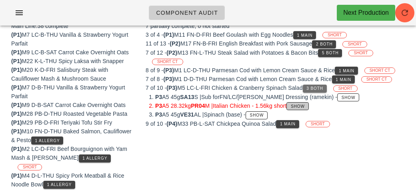
click at [294, 106] on button "Show" at bounding box center [297, 106] width 22 height 8
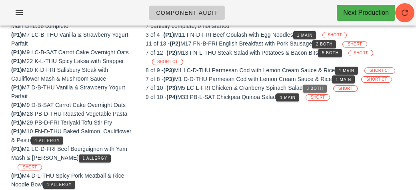
click at [323, 86] on span "3 Both" at bounding box center [314, 88] width 17 height 4
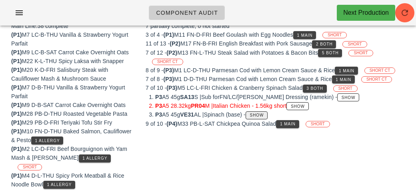
click at [263, 113] on span "Show" at bounding box center [256, 115] width 14 height 4
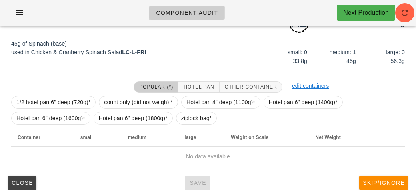
scroll to position [100, 0]
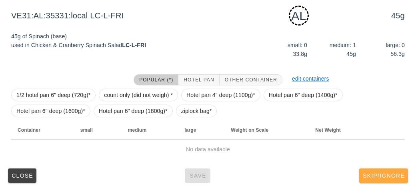
click at [393, 173] on span "Skip/Ignore" at bounding box center [383, 176] width 42 height 6
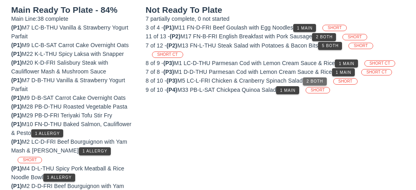
click at [319, 80] on span "2 Both" at bounding box center [314, 81] width 17 height 4
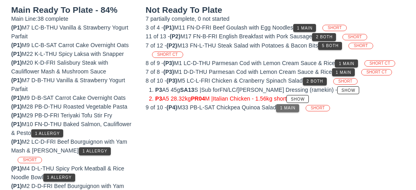
click at [282, 105] on button "1 Main" at bounding box center [287, 108] width 23 height 8
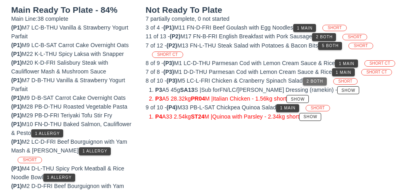
click at [320, 81] on span "2 Both" at bounding box center [314, 81] width 17 height 4
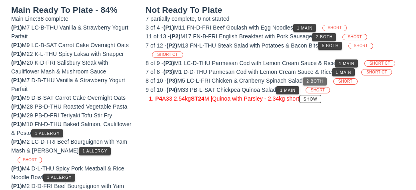
click at [321, 78] on button "2 Both" at bounding box center [315, 82] width 24 height 8
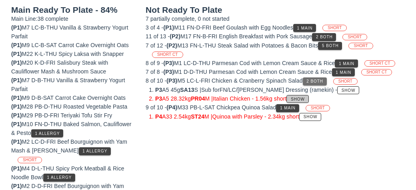
click at [295, 95] on button "Show" at bounding box center [297, 99] width 22 height 8
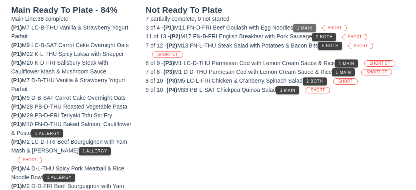
click at [310, 24] on button "1 Main" at bounding box center [304, 28] width 23 height 8
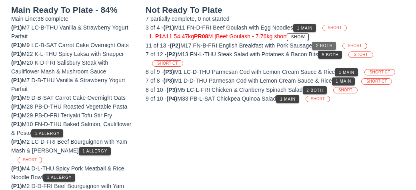
click at [335, 42] on button "2 Both" at bounding box center [324, 46] width 24 height 8
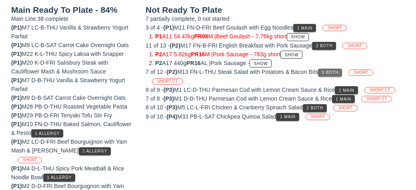
click at [335, 69] on button "5 Both" at bounding box center [330, 73] width 24 height 8
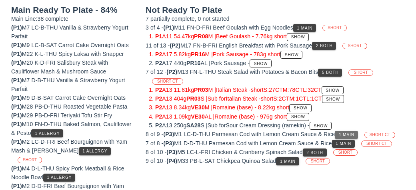
click at [347, 131] on button "1 Main" at bounding box center [346, 135] width 23 height 8
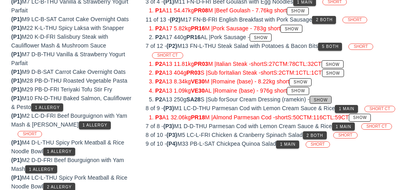
click at [331, 101] on button "Show" at bounding box center [320, 100] width 22 height 8
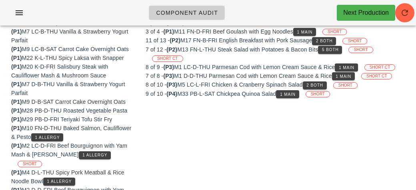
scroll to position [126, 0]
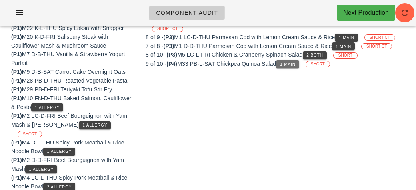
click at [294, 60] on button "1 Main" at bounding box center [287, 64] width 23 height 8
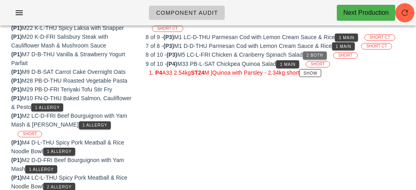
click at [323, 53] on span "2 Both" at bounding box center [314, 55] width 17 height 4
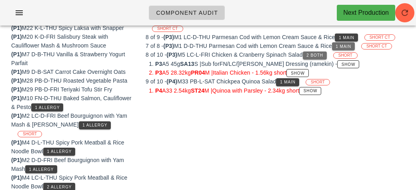
click at [351, 45] on span "1 Main" at bounding box center [343, 46] width 16 height 4
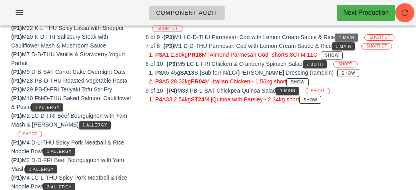
click at [357, 34] on button "1 Main" at bounding box center [346, 38] width 23 height 8
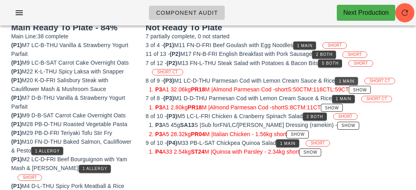
scroll to position [76, 0]
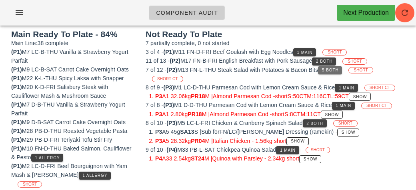
click at [336, 66] on button "5 Both" at bounding box center [330, 70] width 24 height 8
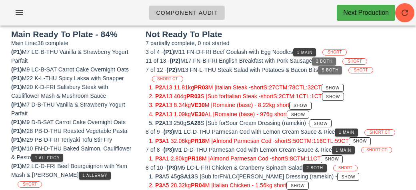
click at [332, 60] on span "2 Both" at bounding box center [323, 61] width 17 height 4
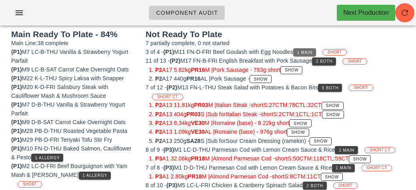
click at [310, 48] on button "1 Main" at bounding box center [304, 52] width 23 height 8
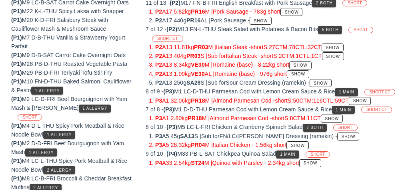
scroll to position [145, 0]
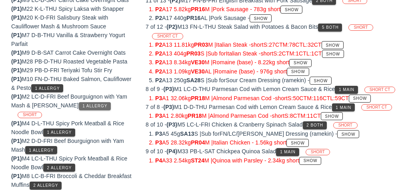
click at [82, 104] on span "1 Allergy" at bounding box center [94, 106] width 25 height 4
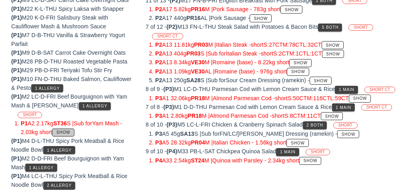
click at [70, 130] on span "Show" at bounding box center [63, 132] width 14 height 4
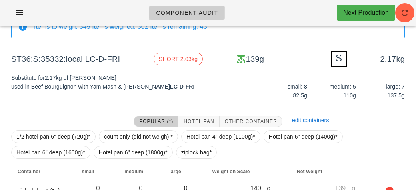
scroll to position [96, 0]
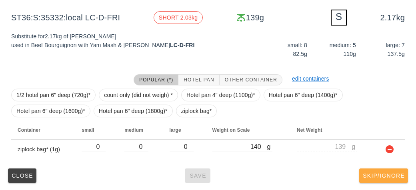
click at [381, 174] on span "Skip/Ignore" at bounding box center [383, 176] width 42 height 6
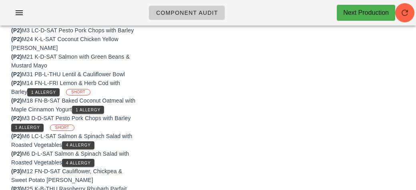
scroll to position [327, 0]
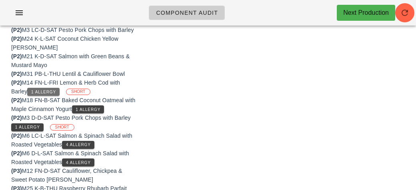
click at [55, 90] on span "1 Allergy" at bounding box center [43, 92] width 25 height 4
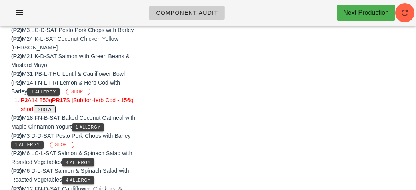
click at [52, 108] on span "Show" at bounding box center [45, 110] width 14 height 4
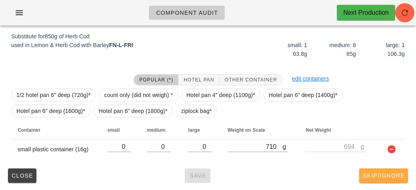
click at [392, 174] on span "Skip/Ignore" at bounding box center [383, 176] width 42 height 6
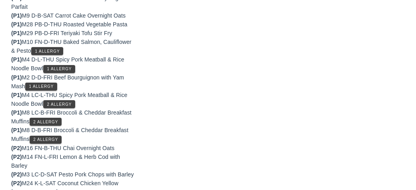
scroll to position [203, 0]
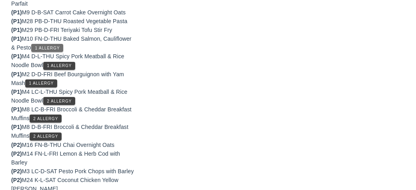
click at [55, 50] on button "1 Allergy" at bounding box center [47, 48] width 32 height 8
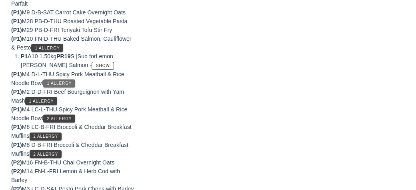
click at [68, 86] on button "1 Allergy" at bounding box center [59, 84] width 32 height 8
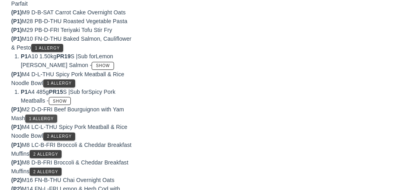
click at [51, 121] on button "1 Allergy" at bounding box center [41, 119] width 32 height 8
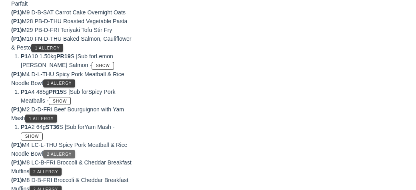
click at [74, 153] on button "2 Allergy" at bounding box center [59, 154] width 32 height 8
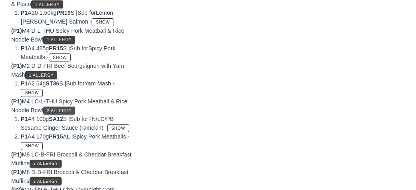
scroll to position [259, 0]
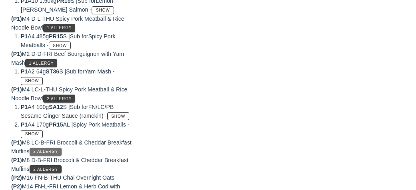
click at [53, 150] on span "2 Allergy" at bounding box center [45, 152] width 25 height 4
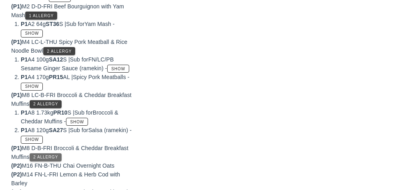
click at [57, 158] on button "2 Allergy" at bounding box center [46, 158] width 32 height 8
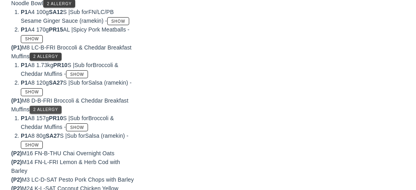
scroll to position [399, 0]
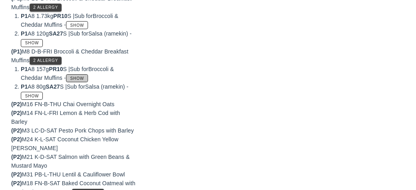
click at [82, 76] on span "Show" at bounding box center [77, 78] width 14 height 4
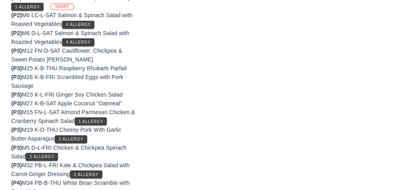
scroll to position [506, 0]
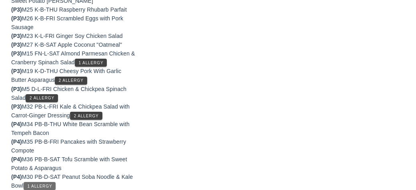
click at [48, 184] on span "1 Allergy" at bounding box center [39, 186] width 25 height 4
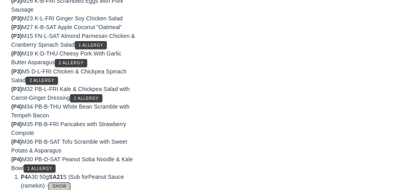
click at [61, 184] on span "Show" at bounding box center [59, 186] width 14 height 4
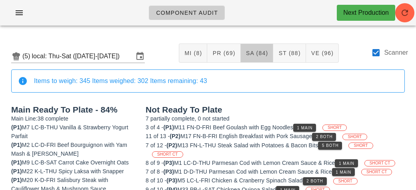
click at [256, 56] on button "SA (84)" at bounding box center [257, 53] width 33 height 19
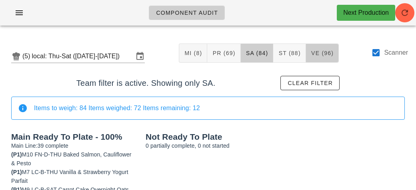
click at [317, 54] on span "VE (96)" at bounding box center [322, 53] width 23 height 6
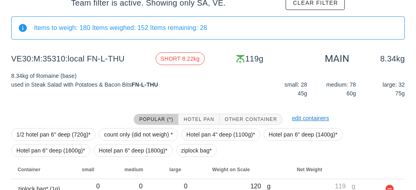
scroll to position [120, 0]
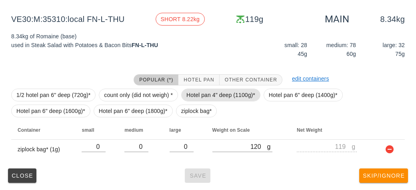
click at [211, 96] on span "Hotel pan 4" deep (1100g)*" at bounding box center [220, 95] width 69 height 12
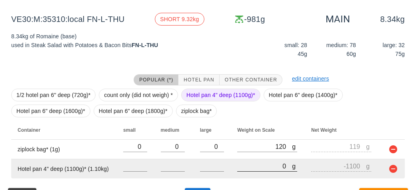
click at [239, 170] on input "0" at bounding box center [264, 166] width 55 height 10
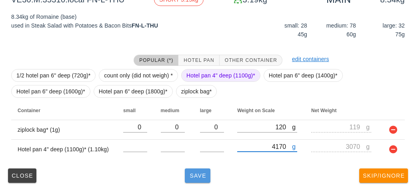
click at [192, 175] on span "Save" at bounding box center [197, 176] width 19 height 6
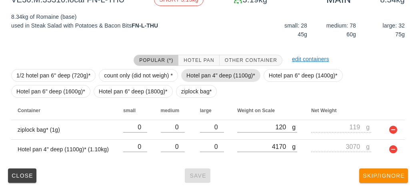
click at [215, 70] on span "Hotel pan 4" deep (1100g)*" at bounding box center [220, 76] width 69 height 12
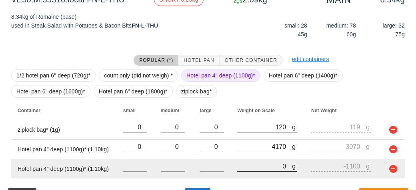
click at [263, 169] on input "0" at bounding box center [264, 166] width 55 height 10
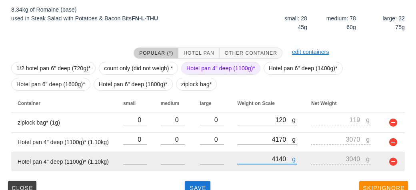
scroll to position [159, 0]
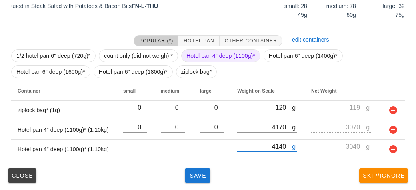
click at [209, 56] on span "Hotel pan 4" deep (1100g)*" at bounding box center [220, 56] width 69 height 12
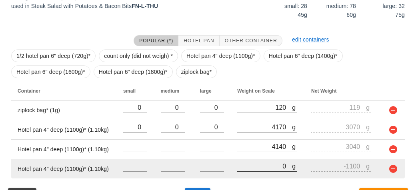
click at [254, 166] on input "0" at bounding box center [264, 166] width 55 height 10
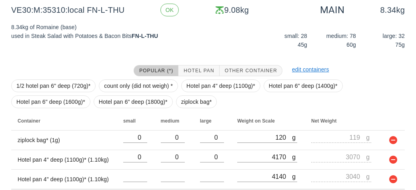
scroll to position [178, 0]
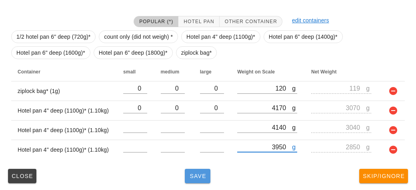
click at [187, 181] on button "Save" at bounding box center [198, 176] width 26 height 14
click at [196, 178] on button "Save" at bounding box center [198, 176] width 26 height 14
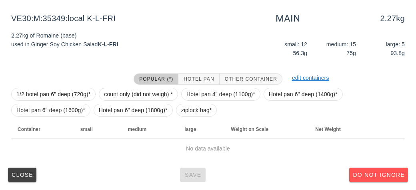
scroll to position [120, 0]
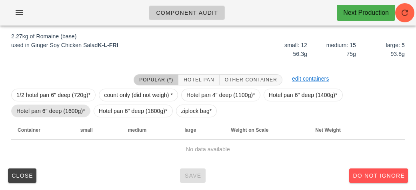
click at [63, 109] on span "Hotel pan 6" deep (1600g)*" at bounding box center [50, 111] width 69 height 12
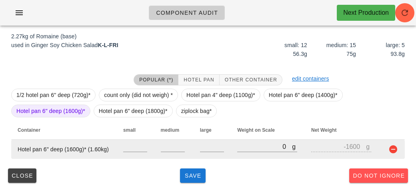
click at [228, 150] on td at bounding box center [212, 149] width 37 height 19
click at [259, 144] on input "0" at bounding box center [264, 147] width 55 height 10
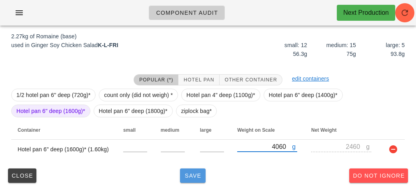
click at [190, 176] on span "Save" at bounding box center [192, 176] width 19 height 6
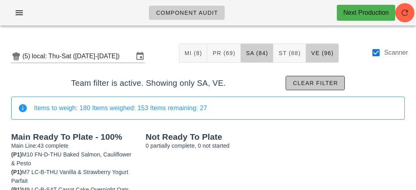
click at [289, 84] on button "Clear filter" at bounding box center [314, 83] width 59 height 14
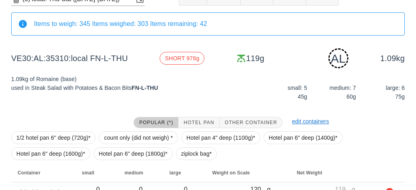
scroll to position [100, 0]
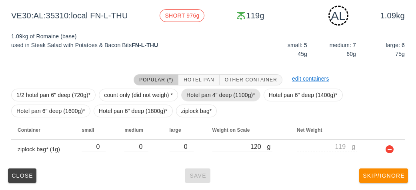
click at [199, 93] on span "Hotel pan 4" deep (1100g)*" at bounding box center [220, 95] width 69 height 12
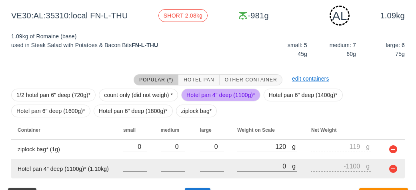
click at [233, 161] on td "g 0" at bounding box center [268, 169] width 74 height 19
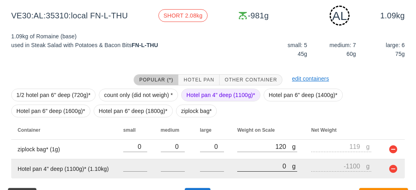
click at [246, 166] on input "0" at bounding box center [264, 166] width 55 height 10
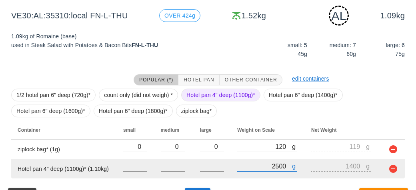
scroll to position [120, 0]
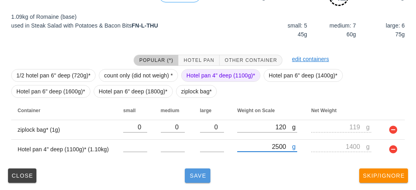
click at [200, 180] on button "Save" at bounding box center [198, 176] width 26 height 14
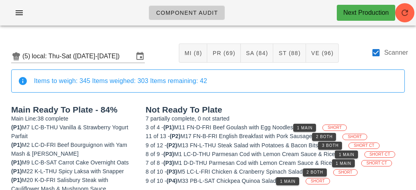
click at [385, 52] on label "Scanner" at bounding box center [396, 53] width 24 height 8
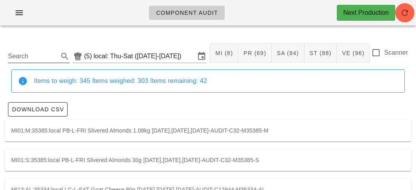
click at [32, 55] on input "Search" at bounding box center [32, 56] width 49 height 13
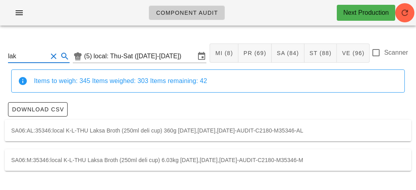
click at [101, 152] on div "SA06:M:35346:local K-L-THU Laksa Broth (250ml deli cup) 6.03kg [DATE],[DATE],[D…" at bounding box center [208, 161] width 406 height 22
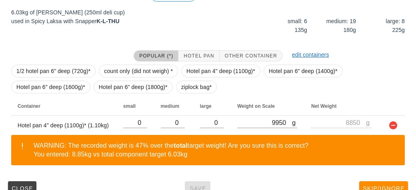
scroll to position [150, 0]
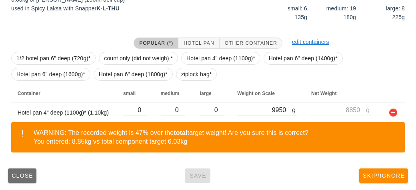
click at [21, 181] on button "Close" at bounding box center [22, 176] width 28 height 14
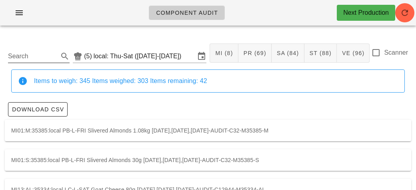
click at [50, 57] on input "Search" at bounding box center [32, 56] width 49 height 13
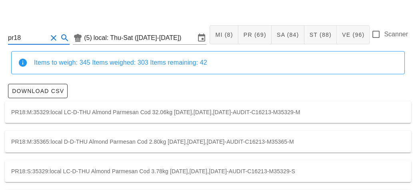
scroll to position [52, 0]
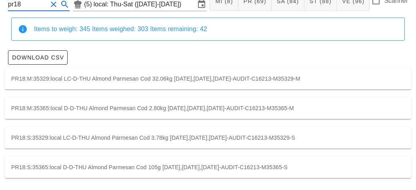
click at [225, 72] on div "PR18:M:35329:local LC-D-THU Almond Parmesan Cod 32.06kg [DATE],[DATE],[DATE]-AU…" at bounding box center [208, 79] width 406 height 22
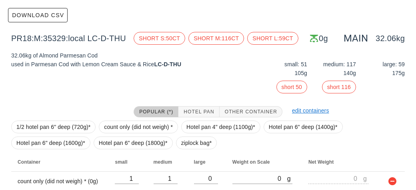
scroll to position [126, 0]
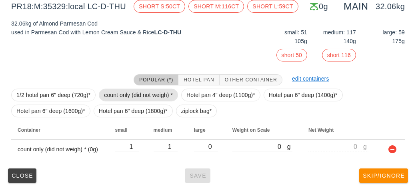
click at [145, 92] on span "count only (did not weigh) *" at bounding box center [138, 95] width 69 height 12
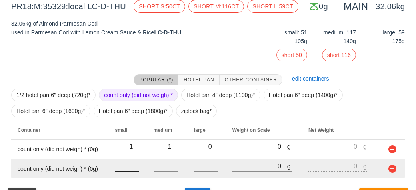
click at [119, 169] on input "number" at bounding box center [127, 166] width 24 height 10
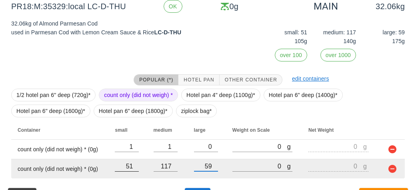
scroll to position [146, 0]
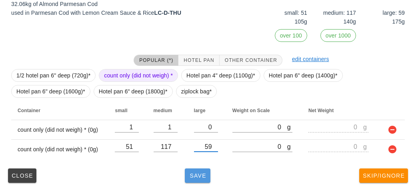
click at [192, 181] on button "Save" at bounding box center [198, 176] width 26 height 14
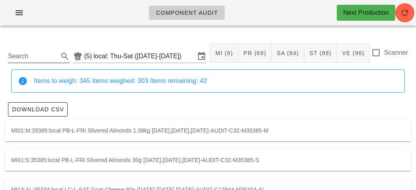
click at [30, 52] on input "Search" at bounding box center [32, 56] width 49 height 13
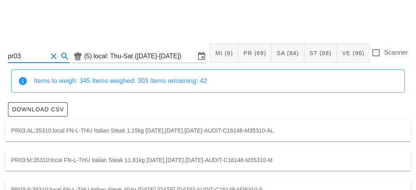
scroll to position [22, 0]
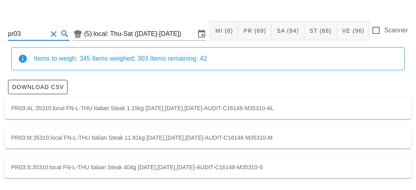
click at [62, 142] on div "PR03:M:35310:local FN-L-THU Italian Steak 11.81kg [DATE],[DATE],[DATE]-AUDIT-C1…" at bounding box center [208, 138] width 406 height 22
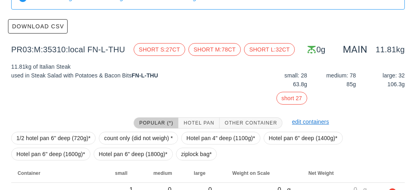
scroll to position [126, 0]
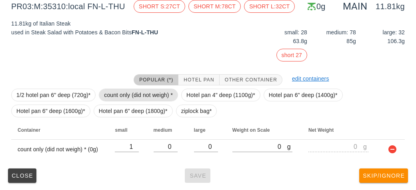
click at [113, 90] on span "count only (did not weigh) *" at bounding box center [138, 95] width 69 height 12
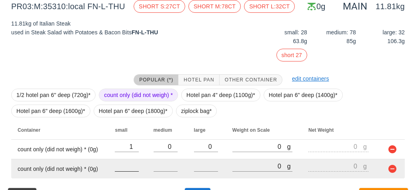
click at [134, 168] on input "0" at bounding box center [127, 166] width 24 height 10
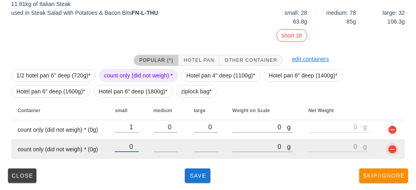
click at [389, 149] on button "button" at bounding box center [392, 150] width 10 height 10
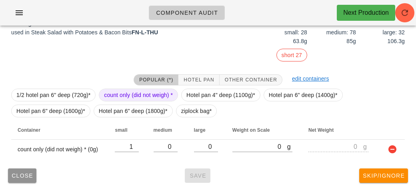
click at [23, 175] on span "Close" at bounding box center [22, 176] width 22 height 6
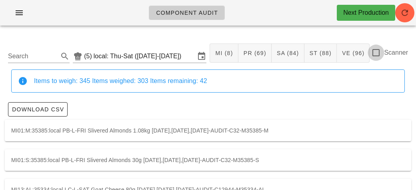
click at [380, 58] on div at bounding box center [376, 53] width 14 height 14
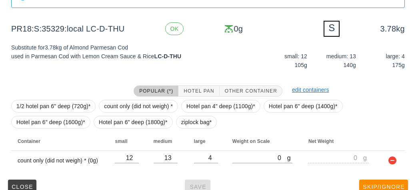
scroll to position [96, 0]
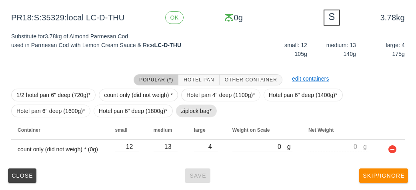
click at [181, 106] on span "ziplock bag*" at bounding box center [196, 111] width 31 height 12
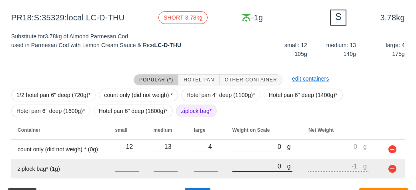
click at [256, 163] on input "0" at bounding box center [259, 166] width 55 height 10
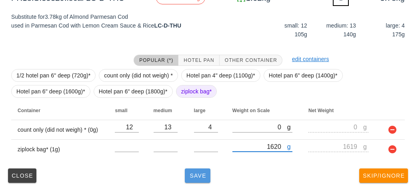
click at [198, 178] on span "Save" at bounding box center [197, 176] width 19 height 6
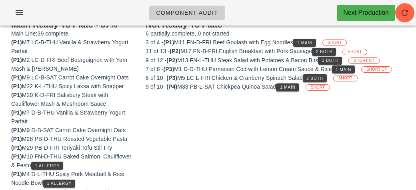
scroll to position [86, 0]
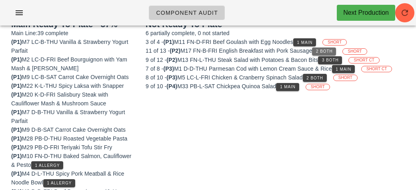
click at [329, 54] on button "2 Both" at bounding box center [324, 52] width 24 height 8
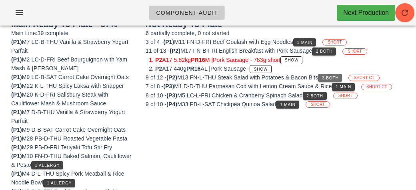
click at [327, 76] on span "3 Both" at bounding box center [329, 78] width 17 height 4
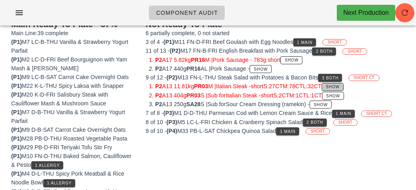
click at [343, 83] on button "Show" at bounding box center [332, 87] width 22 height 8
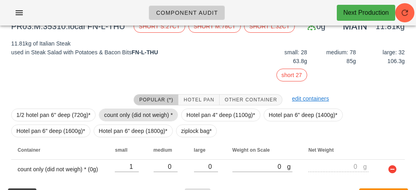
click at [131, 112] on span "count only (did not weigh) *" at bounding box center [138, 115] width 69 height 12
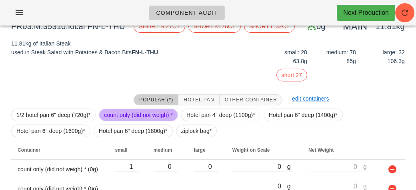
scroll to position [125, 0]
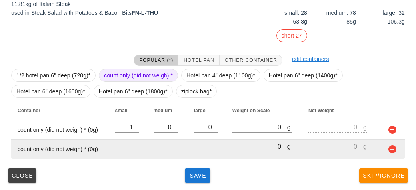
click at [132, 143] on input "number" at bounding box center [127, 147] width 24 height 10
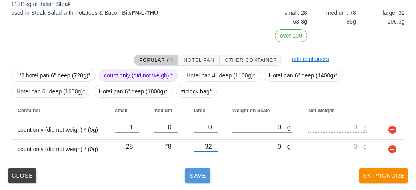
click at [194, 170] on button "Save" at bounding box center [198, 176] width 26 height 14
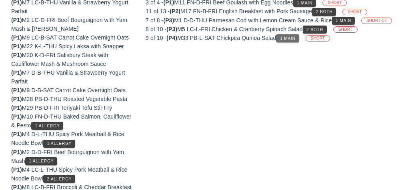
click at [292, 38] on span "1 Main" at bounding box center [287, 38] width 16 height 4
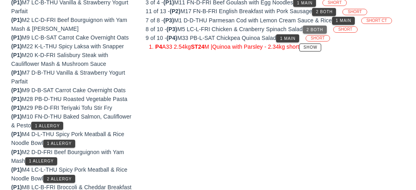
click at [316, 28] on span "2 Both" at bounding box center [314, 30] width 17 height 4
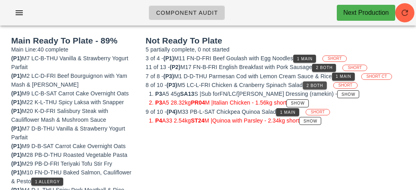
scroll to position [60, 0]
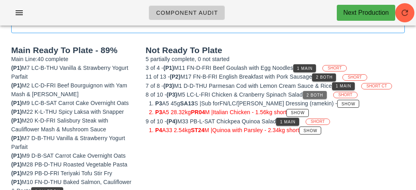
click at [317, 93] on span "2 Both" at bounding box center [314, 95] width 17 height 4
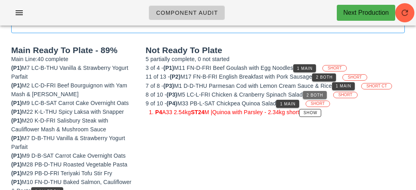
click at [309, 91] on button "2 Both" at bounding box center [315, 95] width 24 height 8
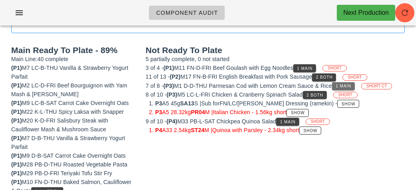
click at [346, 84] on span "1 Main" at bounding box center [343, 86] width 16 height 4
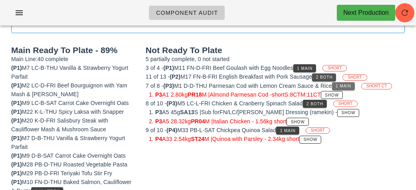
click at [320, 75] on span "2 Both" at bounding box center [323, 77] width 17 height 4
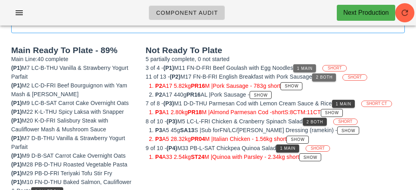
click at [306, 69] on span "1 Main" at bounding box center [305, 68] width 16 height 4
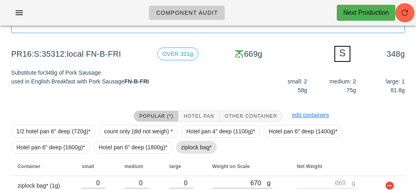
click at [192, 152] on span "ziplock bag*" at bounding box center [196, 148] width 31 height 12
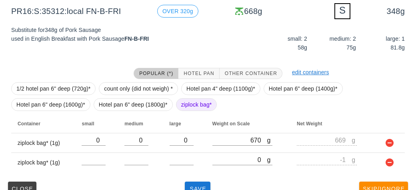
scroll to position [116, 0]
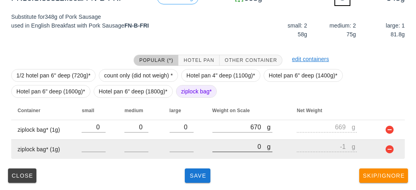
click at [245, 144] on input "0" at bounding box center [239, 147] width 55 height 10
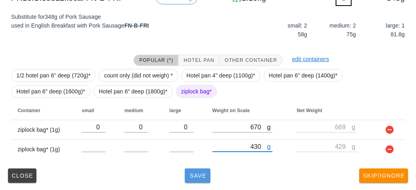
click at [190, 176] on span "Save" at bounding box center [197, 176] width 19 height 6
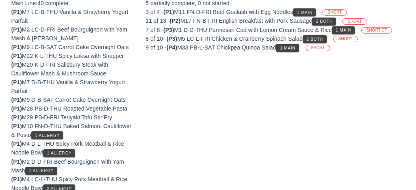
click at [31, 80] on div "(P1) M7 D-B-THU Vanilla & Strawberry Yogurt Parfait" at bounding box center [73, 87] width 125 height 18
click at [289, 49] on span "1 Main" at bounding box center [287, 48] width 16 height 4
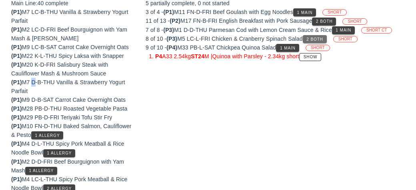
click at [318, 35] on button "2 Both" at bounding box center [315, 39] width 24 height 8
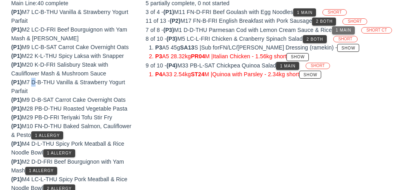
click at [344, 33] on button "1 Main" at bounding box center [343, 30] width 23 height 8
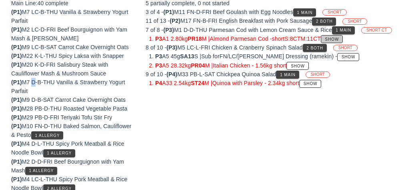
click at [339, 40] on span "Show" at bounding box center [332, 39] width 14 height 4
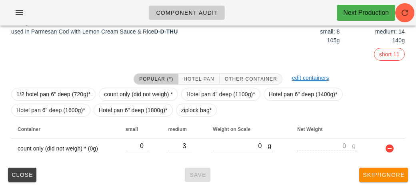
scroll to position [106, 0]
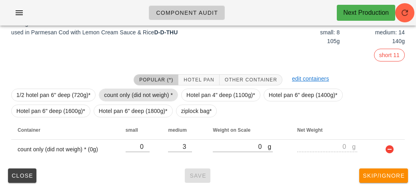
click at [154, 92] on span "count only (did not weigh) *" at bounding box center [138, 95] width 69 height 12
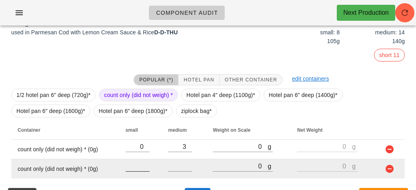
click at [135, 169] on input "number" at bounding box center [138, 166] width 24 height 10
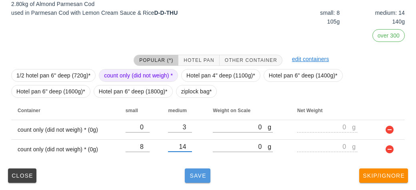
click at [194, 174] on span "Save" at bounding box center [197, 176] width 19 height 6
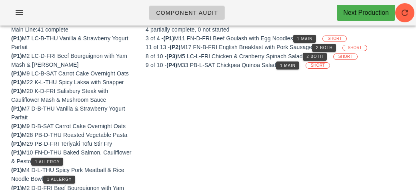
scroll to position [89, 0]
click at [295, 62] on button "1 Main" at bounding box center [287, 66] width 23 height 8
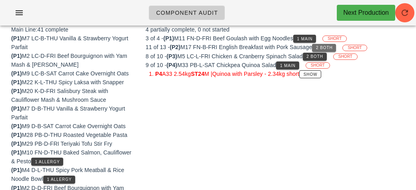
click at [329, 49] on span "2 Both" at bounding box center [323, 48] width 17 height 4
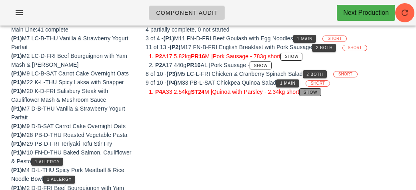
click at [314, 91] on span "Show" at bounding box center [310, 92] width 14 height 4
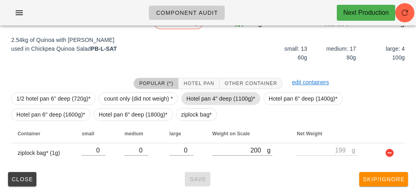
click at [239, 94] on span "Hotel pan 4" deep (1100g)*" at bounding box center [220, 99] width 69 height 12
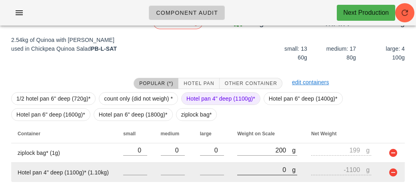
click at [265, 173] on input "0" at bounding box center [264, 170] width 55 height 10
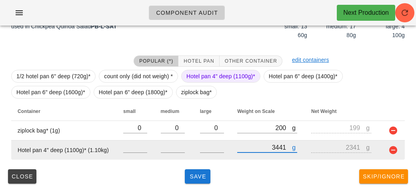
scroll to position [107, 0]
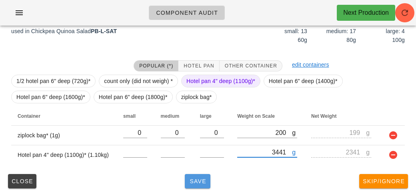
click at [196, 182] on span "Save" at bounding box center [197, 181] width 19 height 6
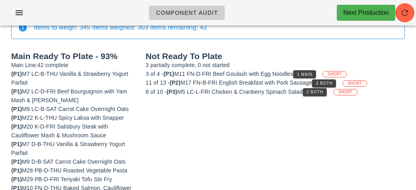
scroll to position [52, 0]
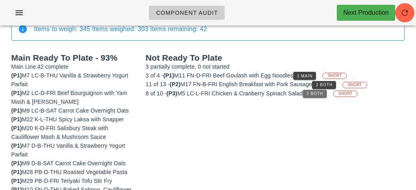
click at [317, 95] on span "2 Both" at bounding box center [314, 94] width 17 height 4
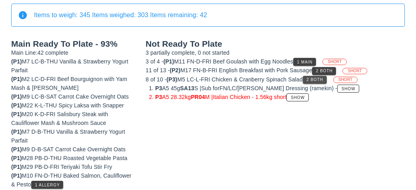
scroll to position [70, 0]
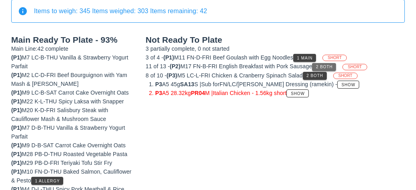
click at [331, 67] on span "2 Both" at bounding box center [323, 67] width 17 height 4
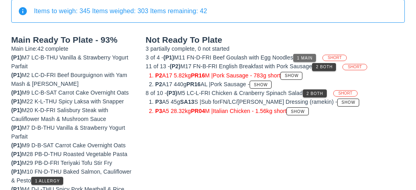
click at [307, 59] on span "1 Main" at bounding box center [305, 58] width 16 height 4
